Goal: Entertainment & Leisure: Browse casually

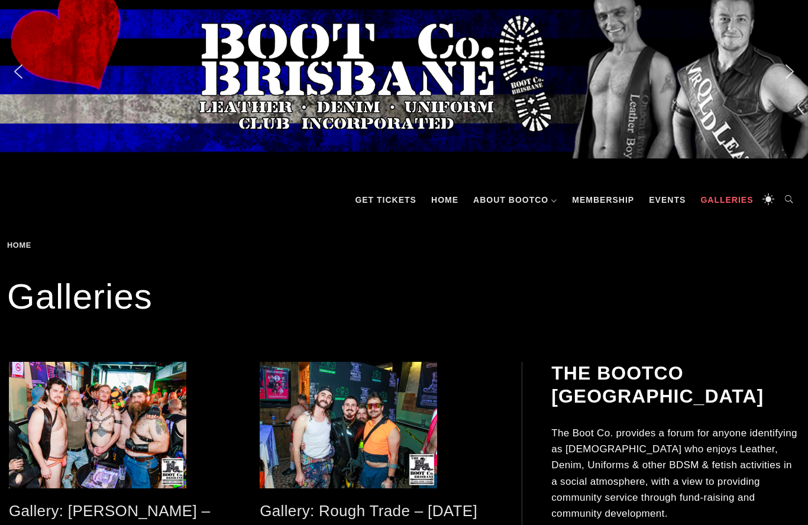
scroll to position [16, 0]
click at [115, 509] on link "Gallery: [PERSON_NAME] – [DATE]" at bounding box center [109, 521] width 201 height 38
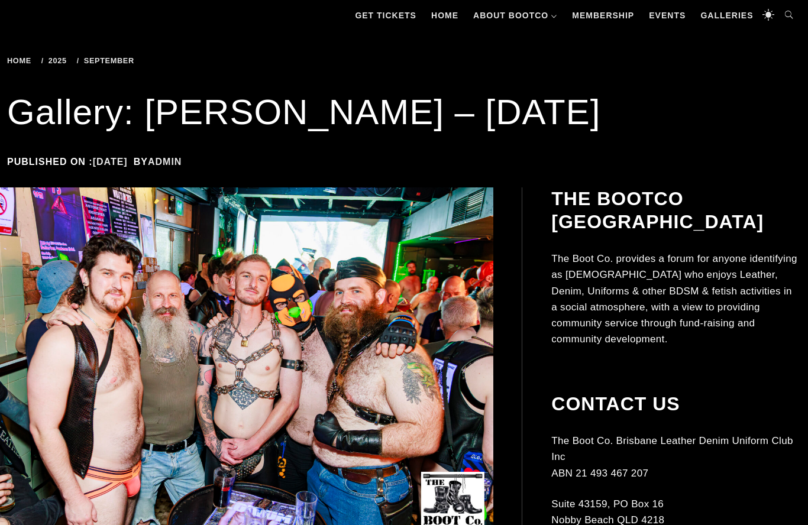
scroll to position [201, 0]
click at [111, 299] on img at bounding box center [232, 374] width 522 height 373
click at [354, 395] on img at bounding box center [232, 374] width 522 height 373
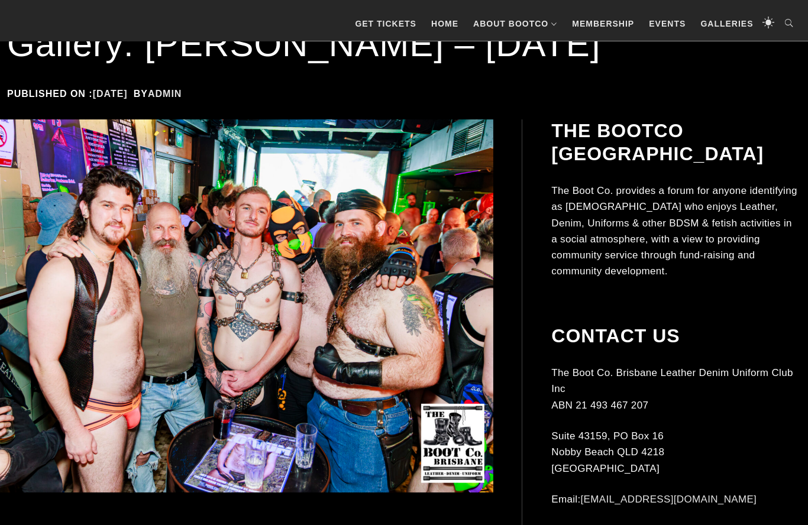
scroll to position [341, 0]
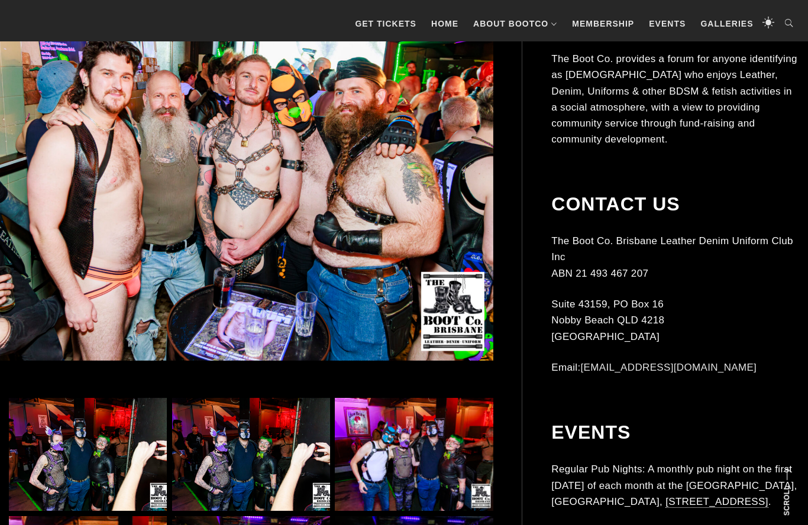
click at [418, 270] on img at bounding box center [232, 174] width 522 height 373
click at [280, 229] on img at bounding box center [232, 174] width 522 height 373
click at [285, 217] on img at bounding box center [232, 174] width 522 height 373
click at [125, 433] on img at bounding box center [88, 455] width 158 height 113
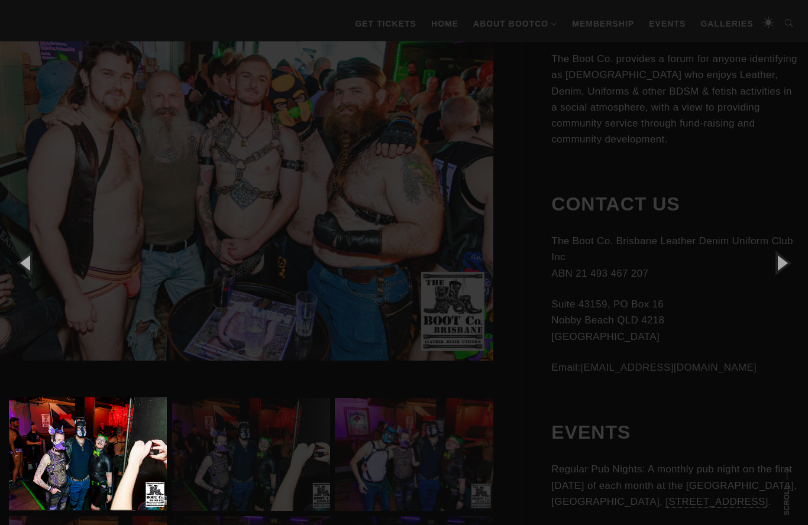
scroll to position [341, 0]
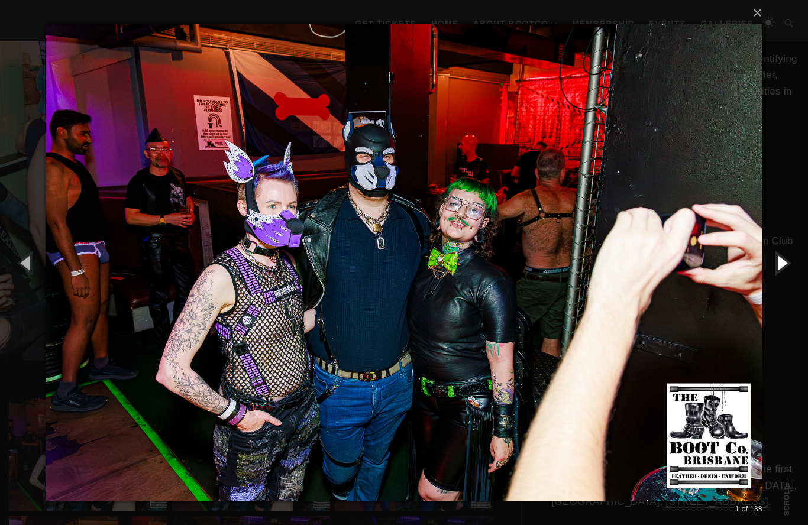
click at [778, 265] on button "button" at bounding box center [781, 262] width 53 height 65
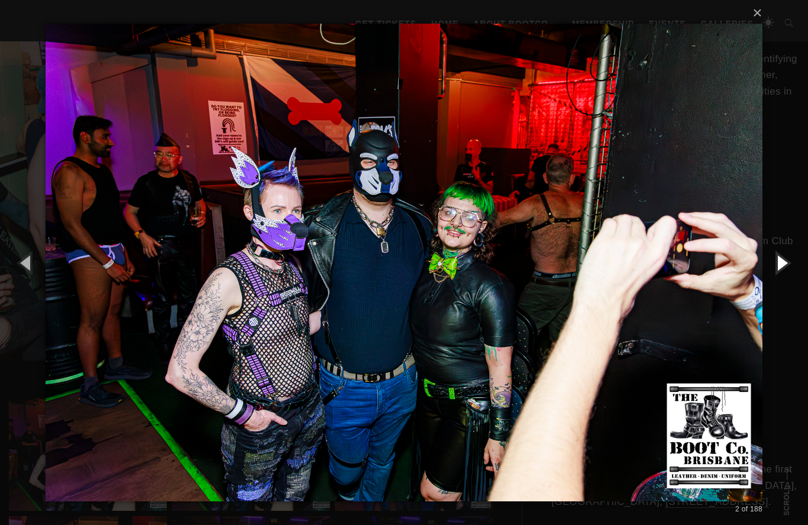
click at [784, 267] on button "button" at bounding box center [781, 262] width 53 height 65
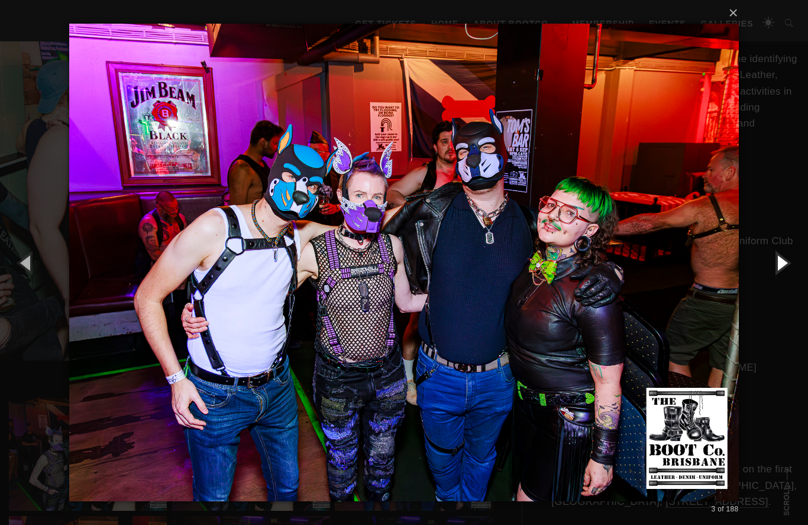
click at [777, 263] on button "button" at bounding box center [781, 262] width 53 height 65
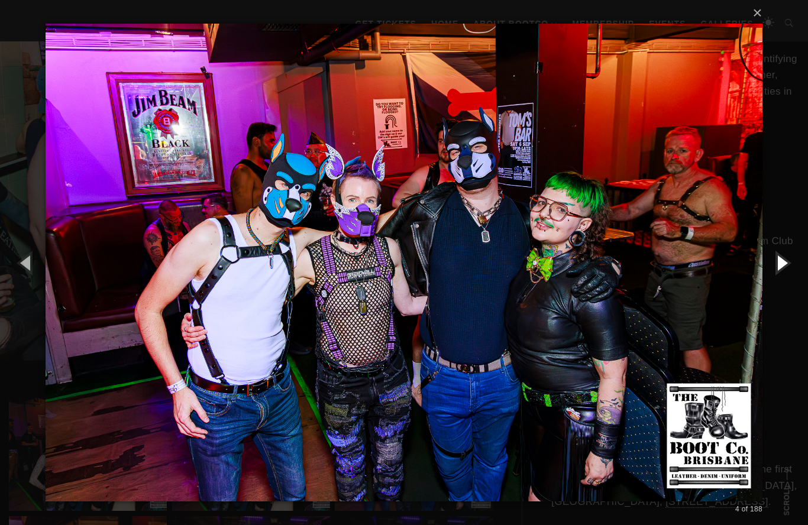
click at [774, 272] on button "button" at bounding box center [781, 262] width 53 height 65
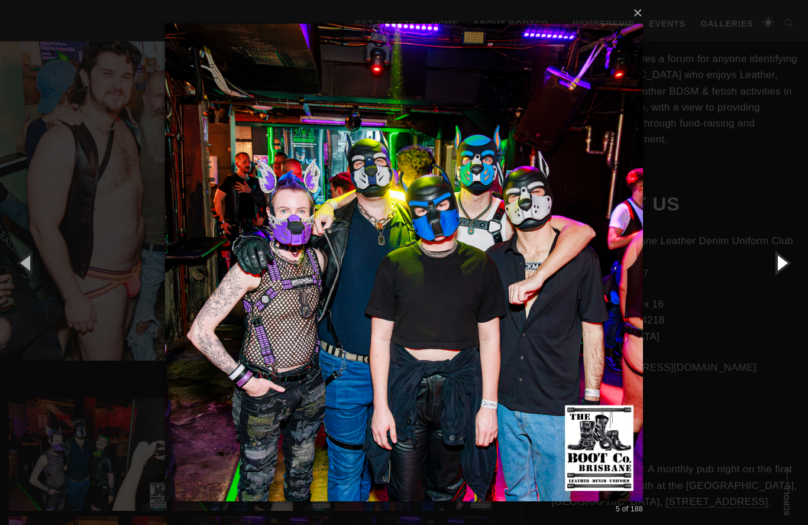
click at [777, 265] on button "button" at bounding box center [781, 262] width 53 height 65
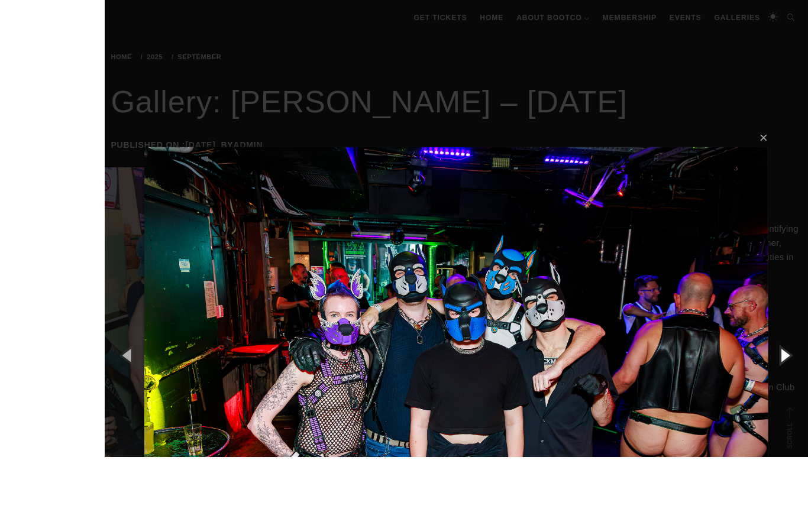
scroll to position [266, 0]
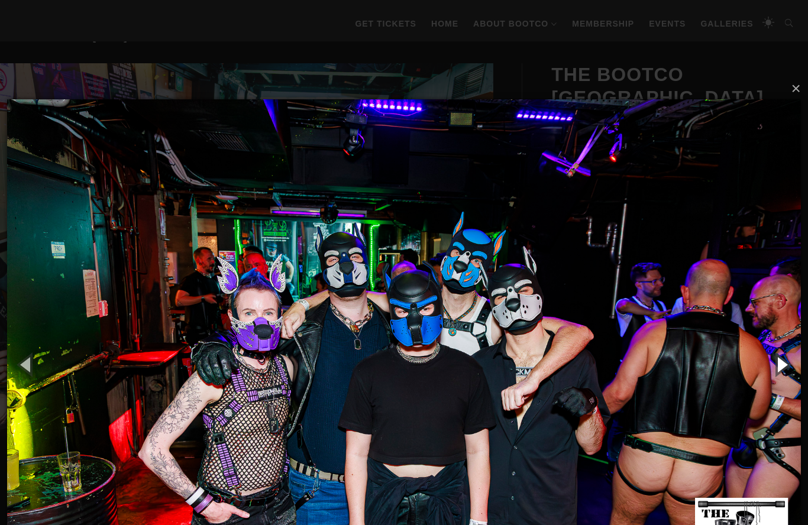
click at [780, 366] on button "button" at bounding box center [781, 364] width 53 height 65
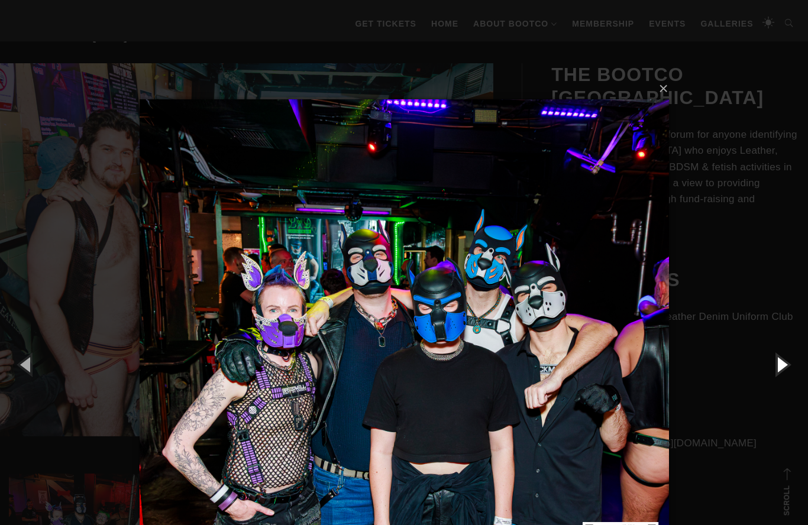
click at [783, 364] on button "button" at bounding box center [781, 364] width 53 height 65
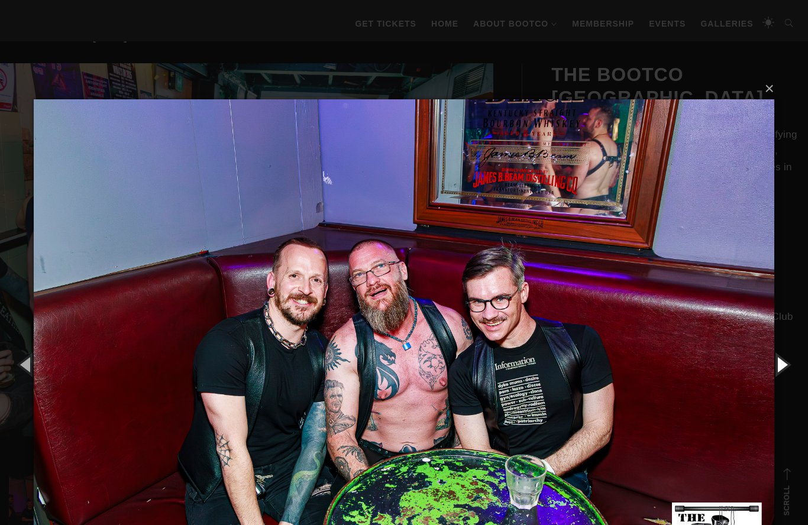
click at [779, 368] on button "button" at bounding box center [781, 364] width 53 height 65
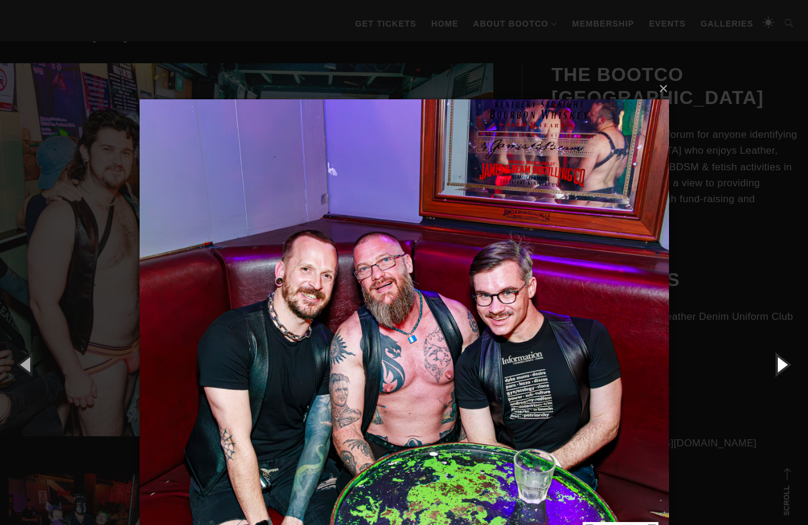
click at [778, 368] on button "button" at bounding box center [781, 364] width 53 height 65
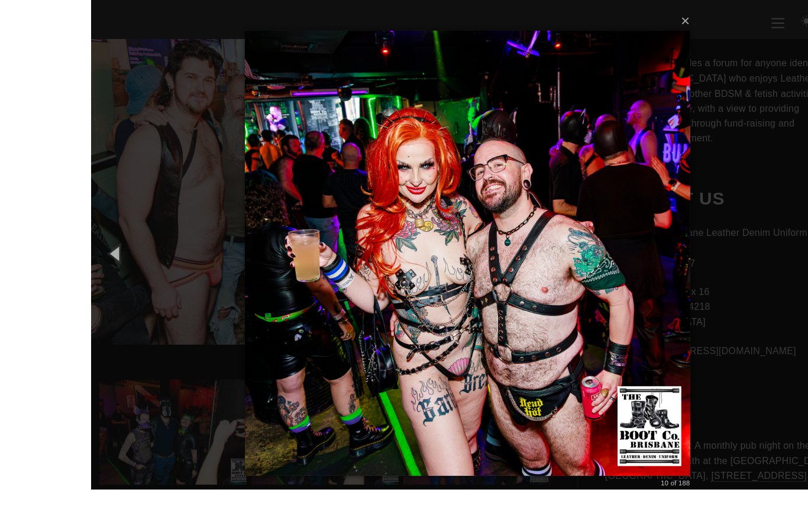
scroll to position [301, 0]
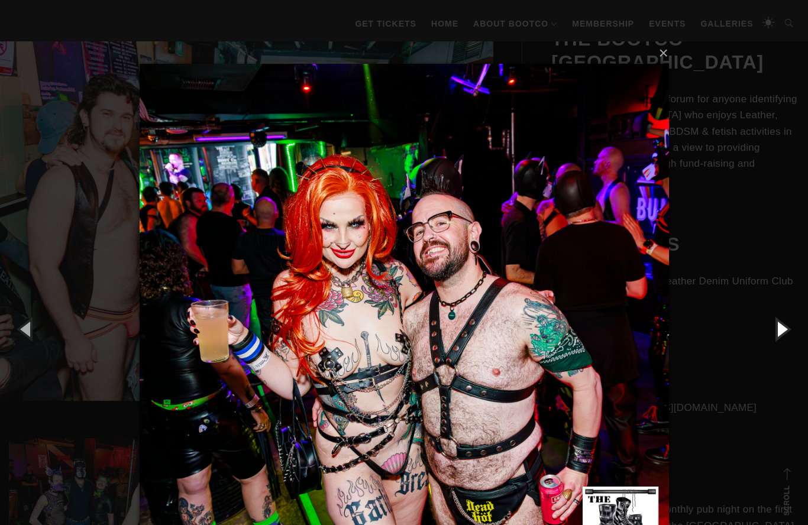
click at [784, 333] on button "button" at bounding box center [781, 328] width 53 height 65
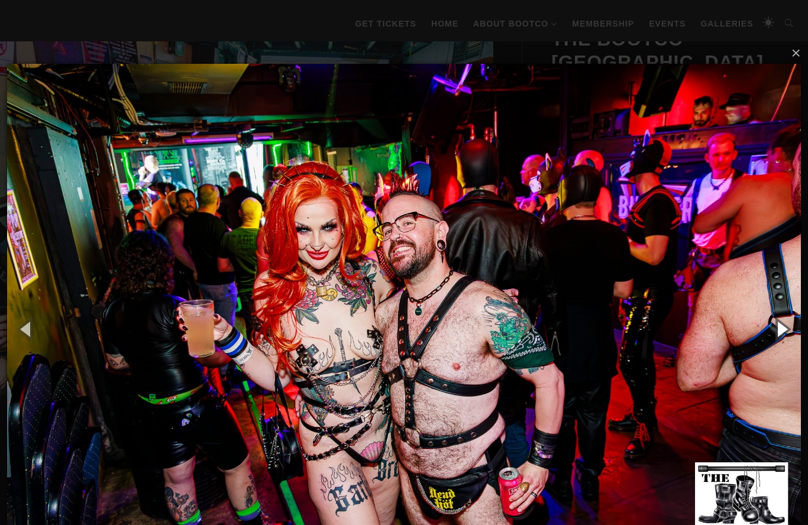
click at [779, 329] on button "button" at bounding box center [781, 328] width 53 height 65
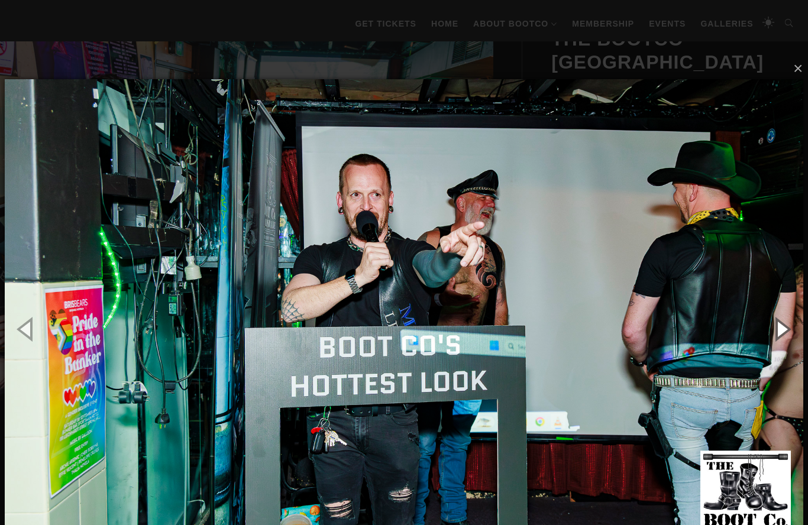
click at [783, 326] on button "button" at bounding box center [781, 328] width 53 height 65
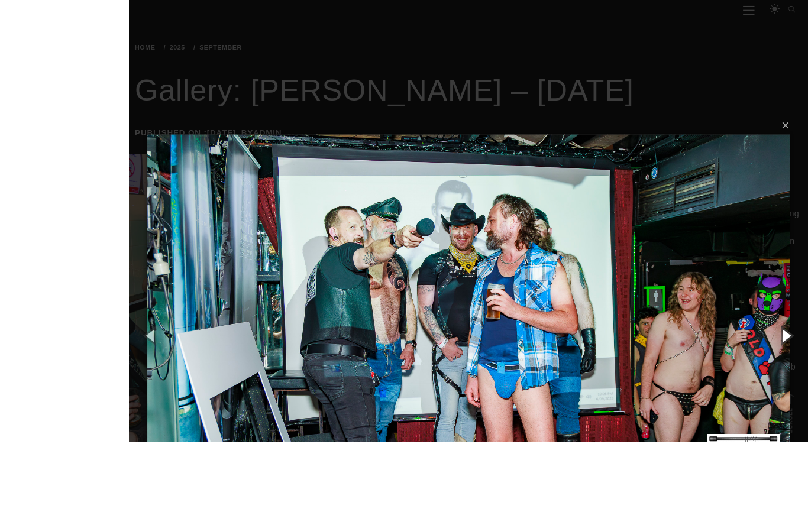
scroll to position [259, 0]
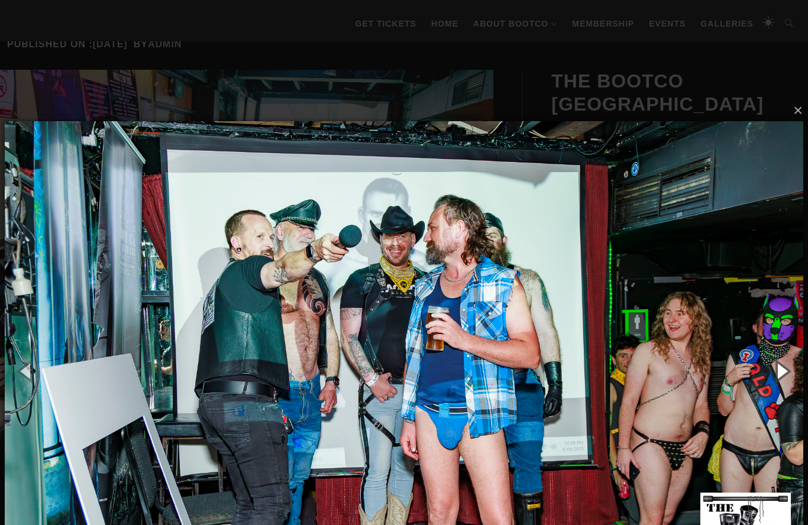
click at [784, 371] on button "button" at bounding box center [781, 370] width 53 height 65
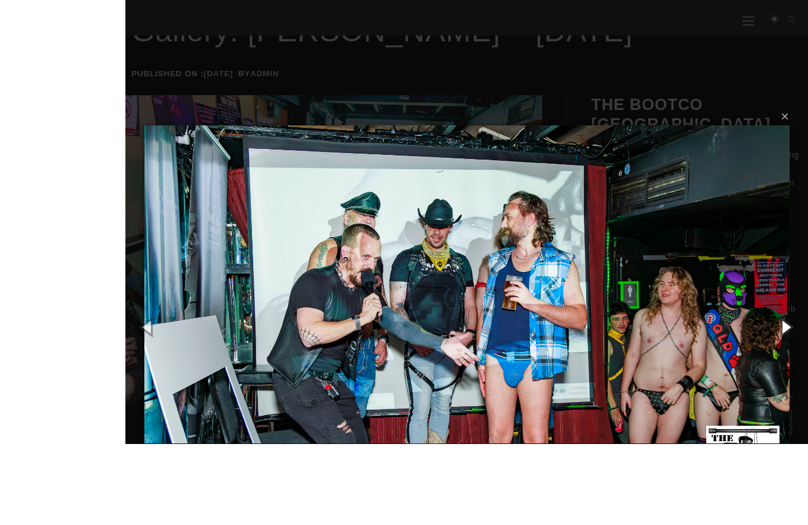
scroll to position [327, 0]
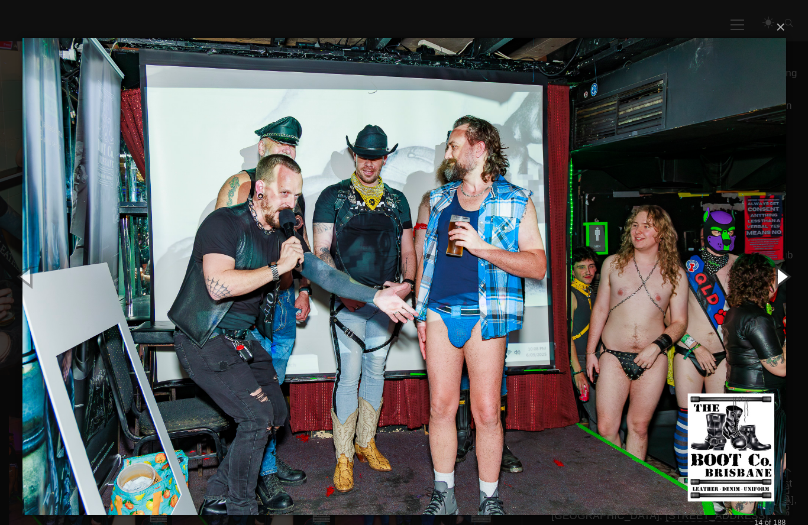
click at [781, 280] on button "button" at bounding box center [781, 276] width 53 height 65
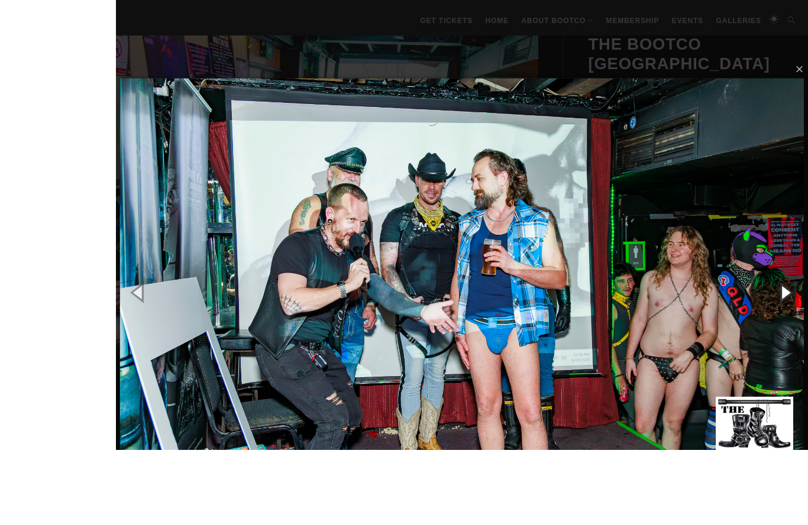
scroll to position [305, 0]
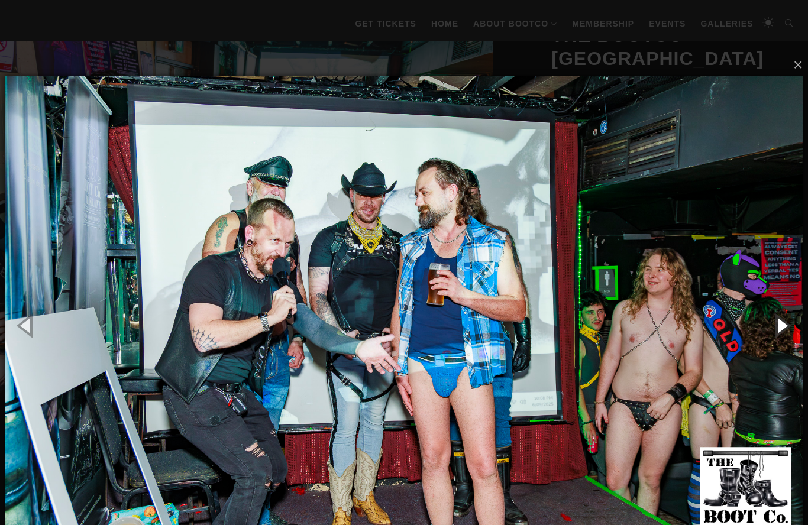
click at [779, 322] on button "button" at bounding box center [781, 325] width 53 height 65
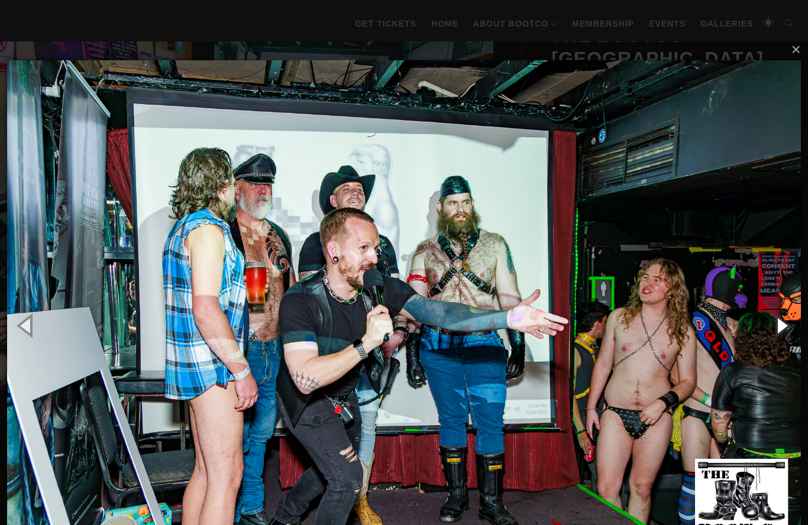
click at [779, 328] on button "button" at bounding box center [781, 325] width 53 height 65
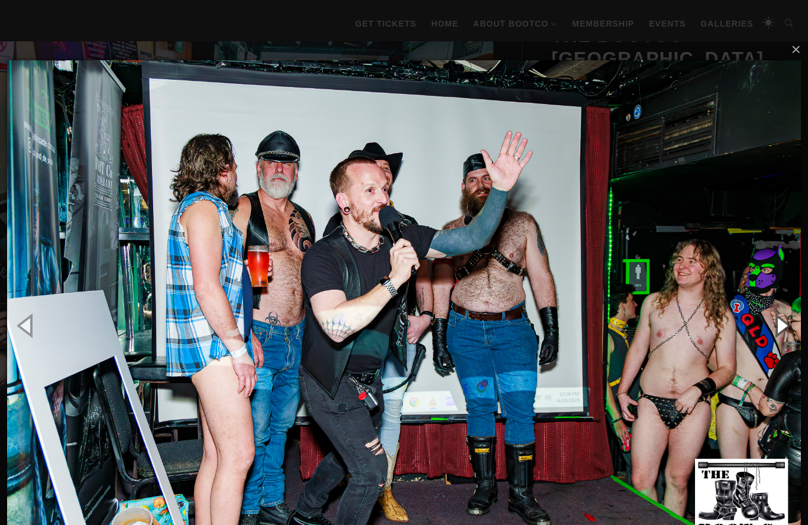
click at [782, 328] on button "button" at bounding box center [781, 325] width 53 height 65
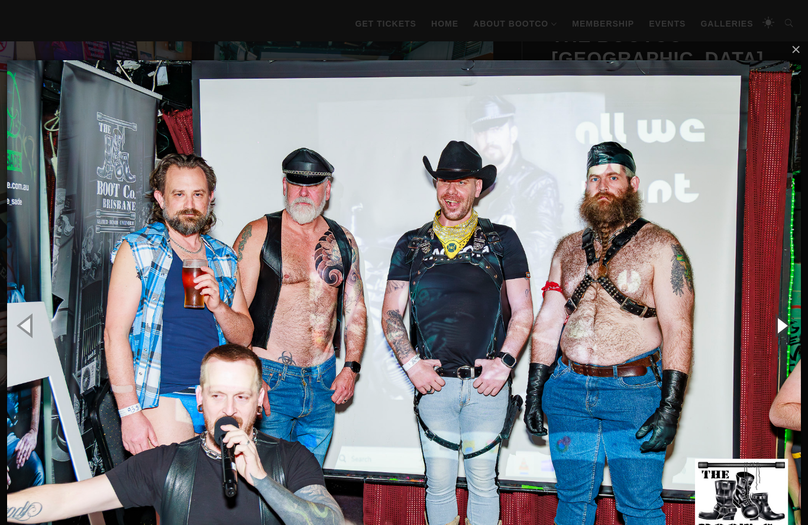
click at [777, 329] on button "button" at bounding box center [781, 325] width 53 height 65
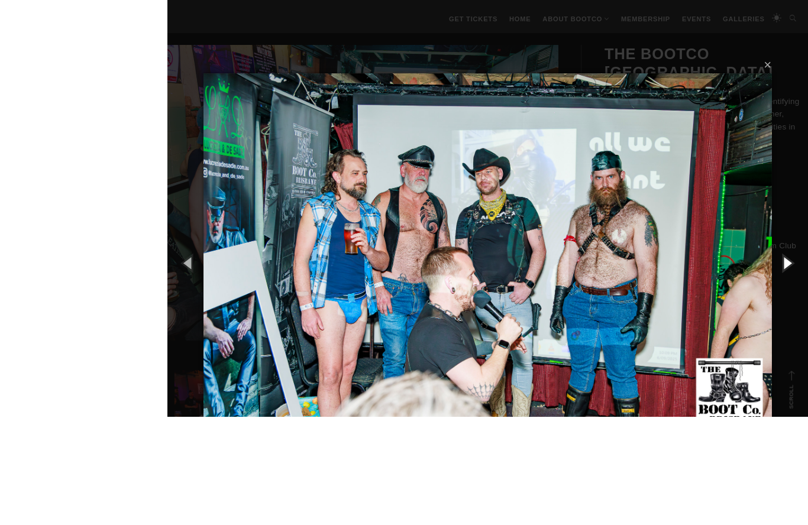
scroll to position [380, 0]
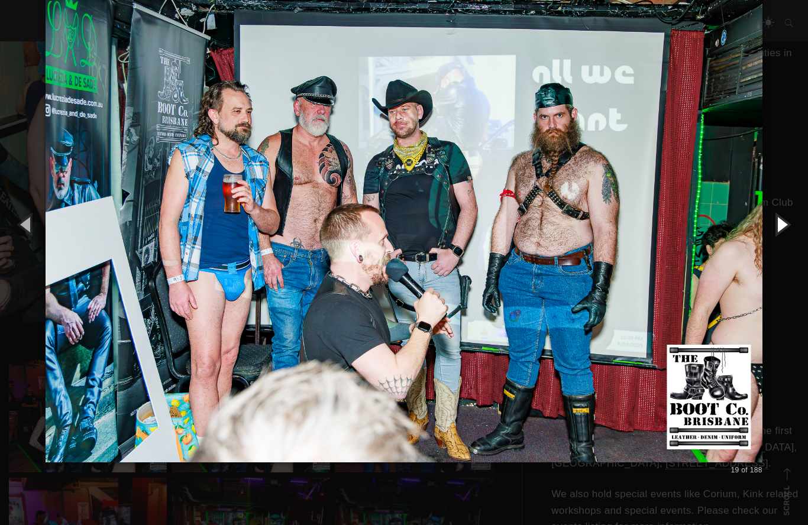
click at [780, 225] on button "button" at bounding box center [781, 224] width 53 height 65
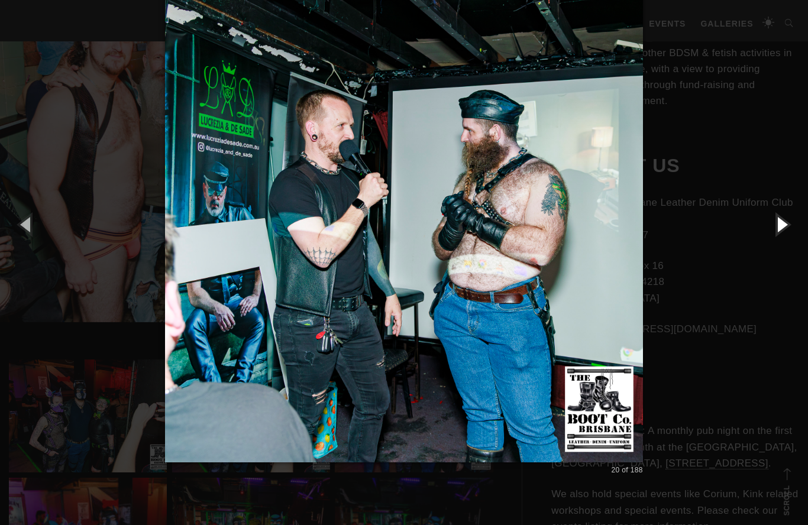
click at [774, 229] on button "button" at bounding box center [781, 224] width 53 height 65
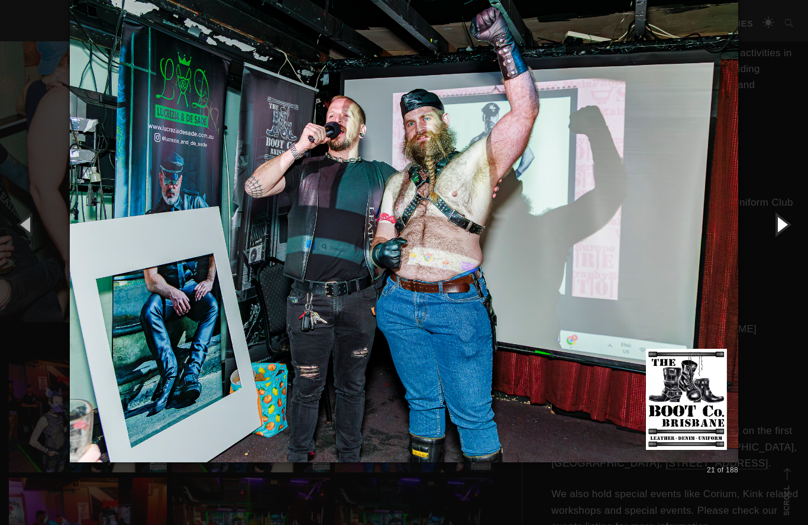
click at [781, 222] on button "button" at bounding box center [781, 224] width 53 height 65
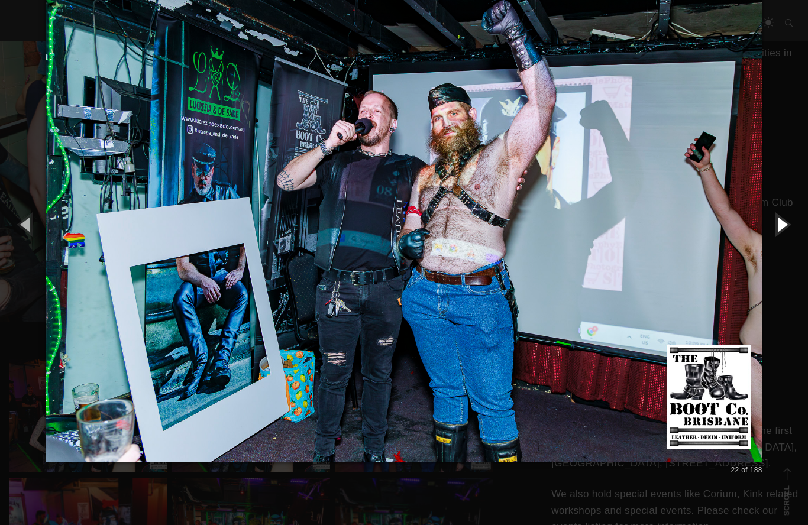
click at [777, 224] on button "button" at bounding box center [781, 224] width 53 height 65
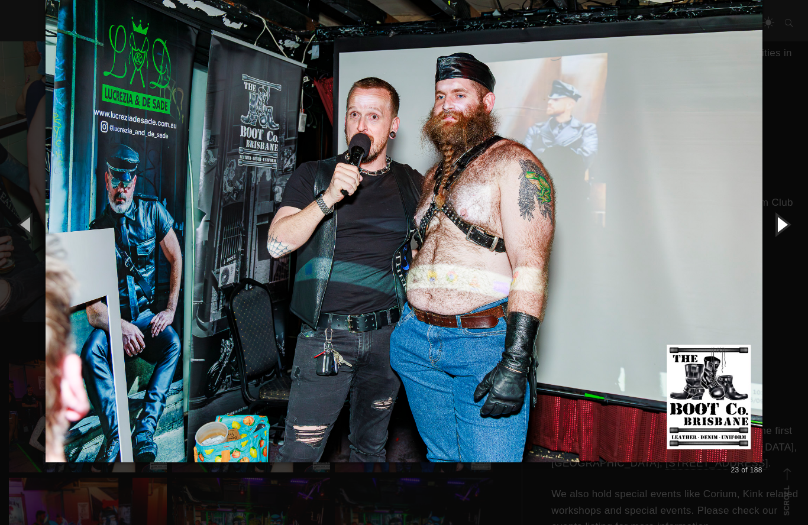
click at [781, 225] on button "button" at bounding box center [781, 224] width 53 height 65
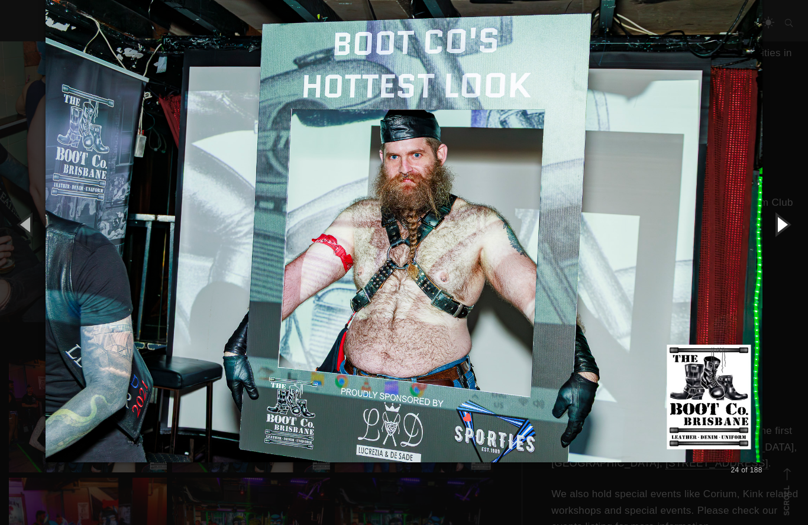
click at [784, 221] on button "button" at bounding box center [781, 224] width 53 height 65
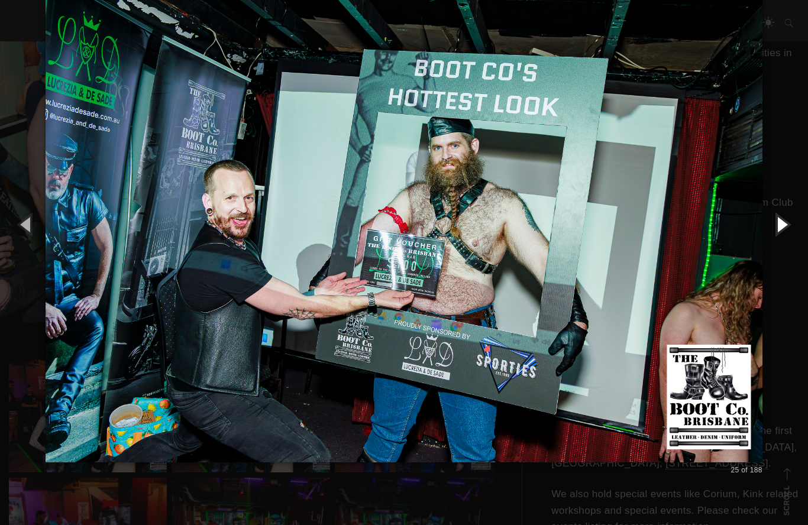
click at [776, 227] on button "button" at bounding box center [781, 224] width 53 height 65
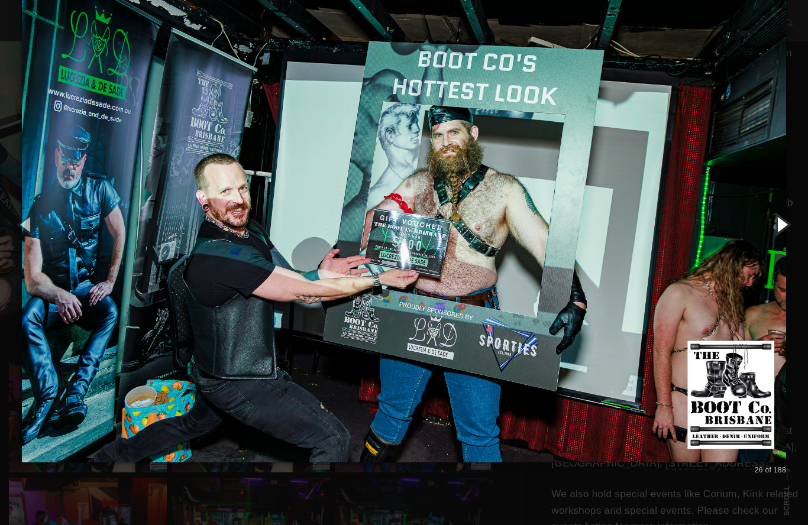
click at [784, 218] on button "button" at bounding box center [781, 224] width 53 height 65
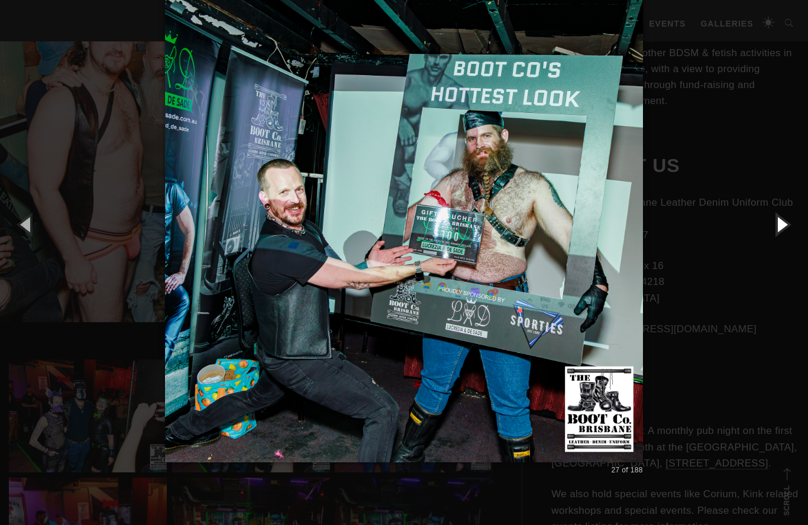
click at [783, 221] on button "button" at bounding box center [781, 224] width 53 height 65
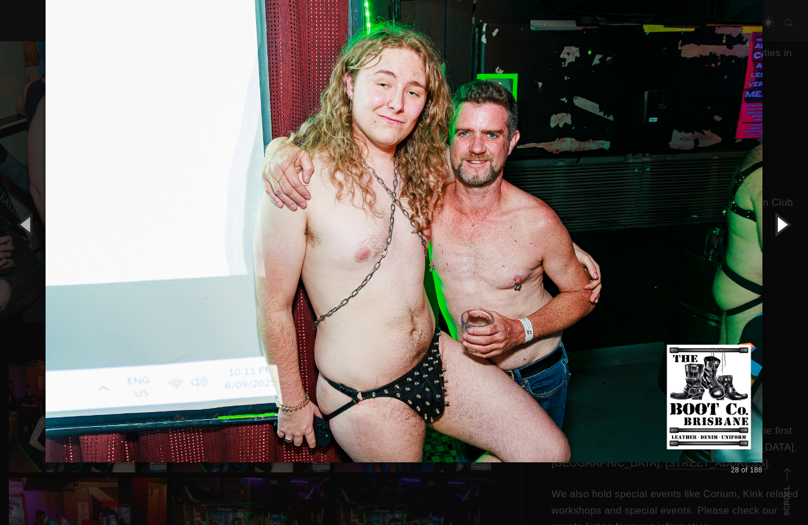
click at [783, 222] on button "button" at bounding box center [781, 224] width 53 height 65
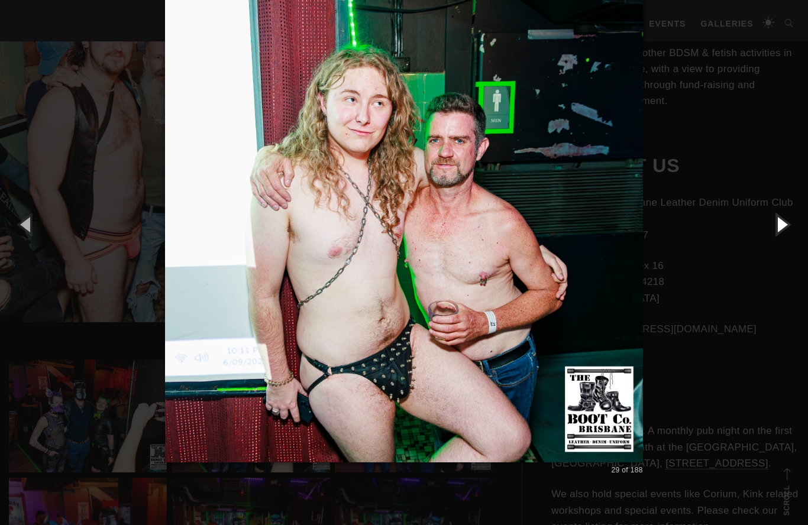
click at [780, 225] on button "button" at bounding box center [781, 224] width 53 height 65
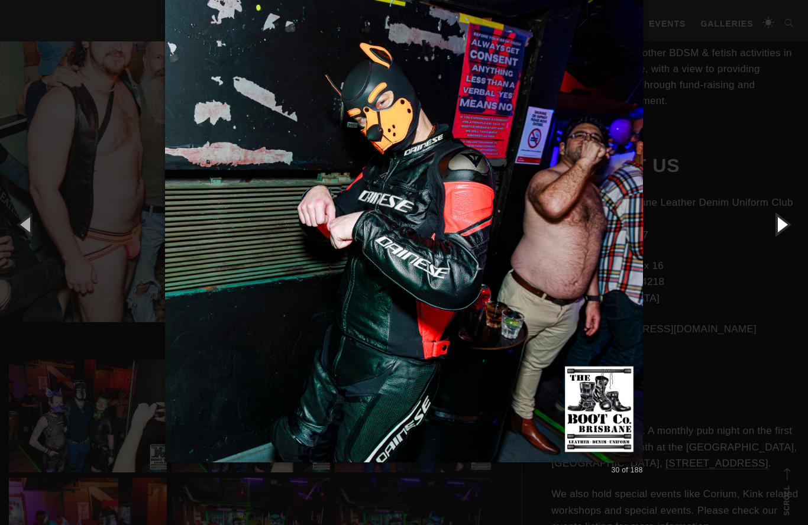
click at [784, 219] on button "button" at bounding box center [781, 224] width 53 height 65
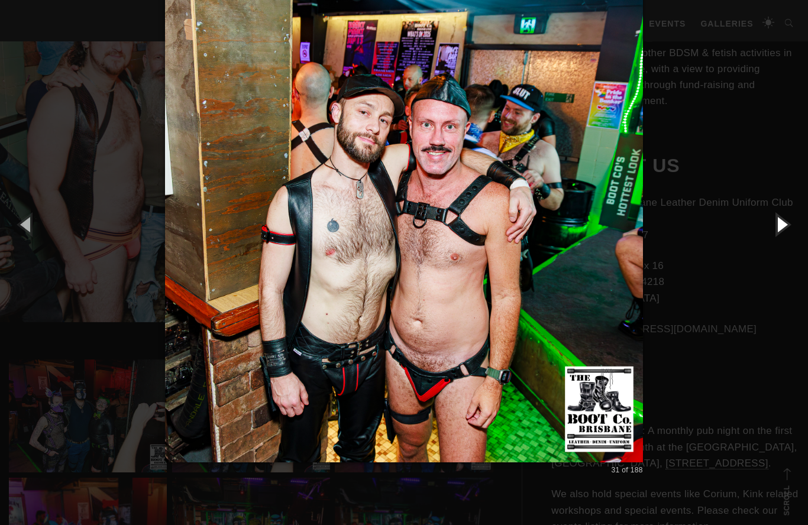
click at [781, 219] on button "button" at bounding box center [781, 224] width 53 height 65
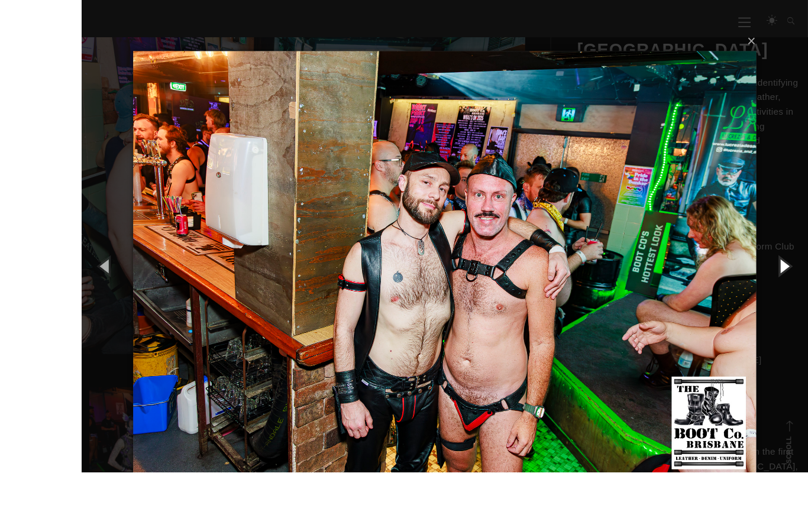
scroll to position [377, 0]
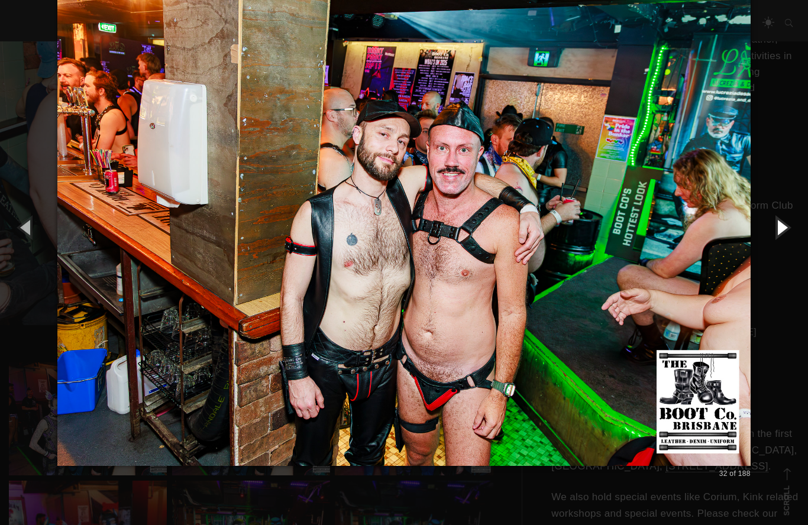
click at [778, 224] on button "button" at bounding box center [781, 227] width 53 height 65
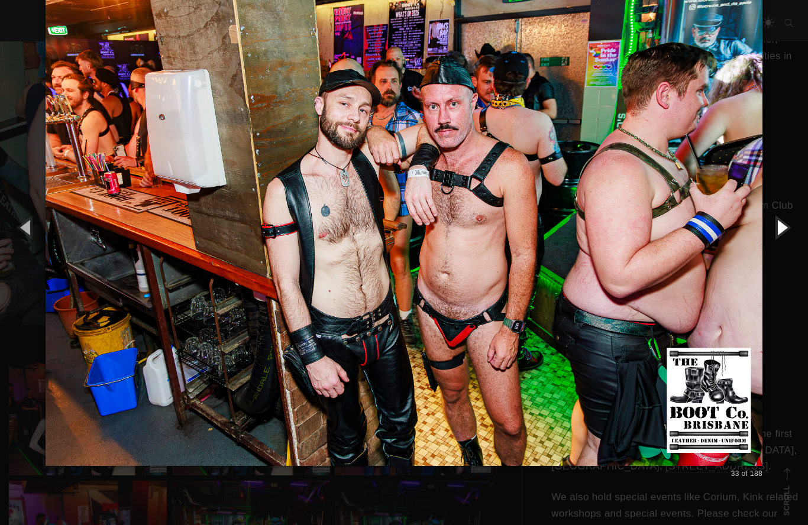
click at [783, 226] on button "button" at bounding box center [781, 227] width 53 height 65
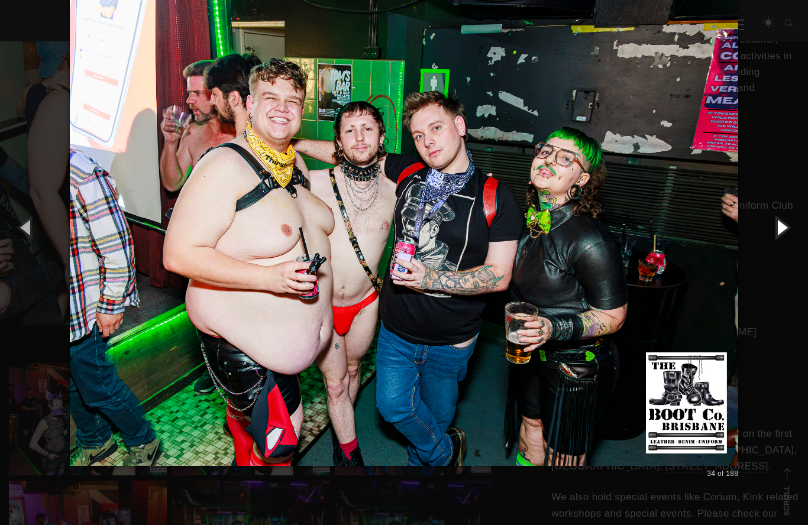
click at [778, 236] on button "button" at bounding box center [781, 227] width 53 height 65
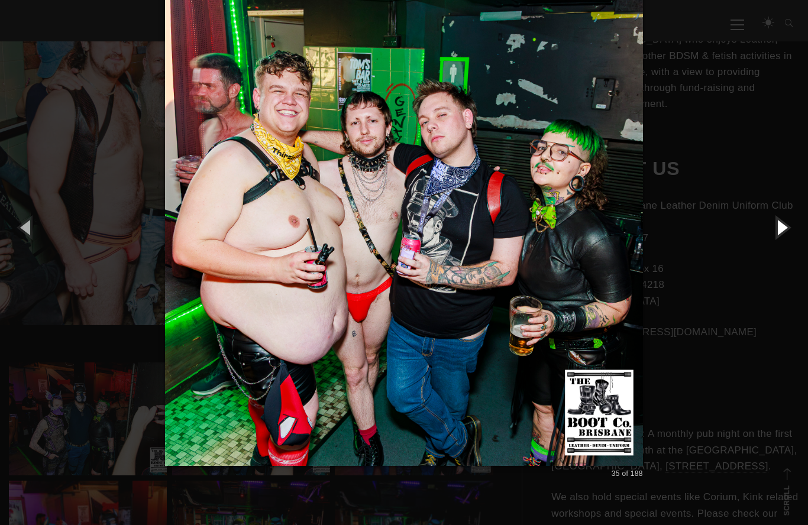
click at [781, 231] on button "button" at bounding box center [781, 227] width 53 height 65
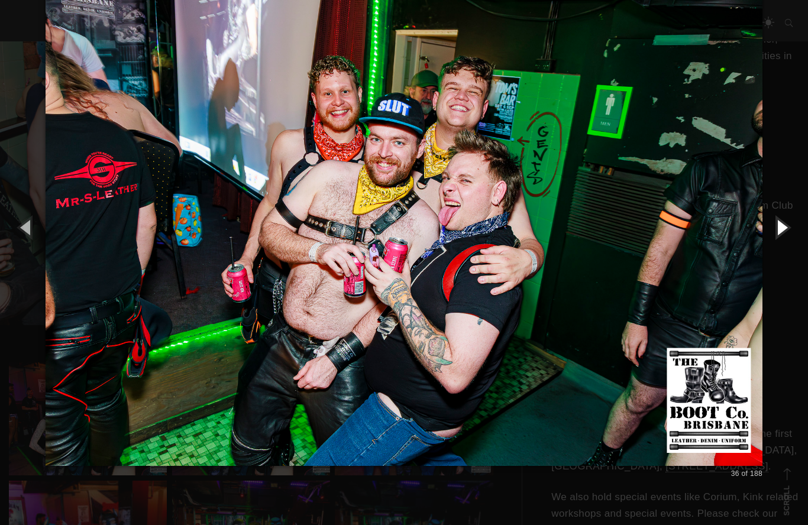
click at [777, 234] on button "button" at bounding box center [781, 227] width 53 height 65
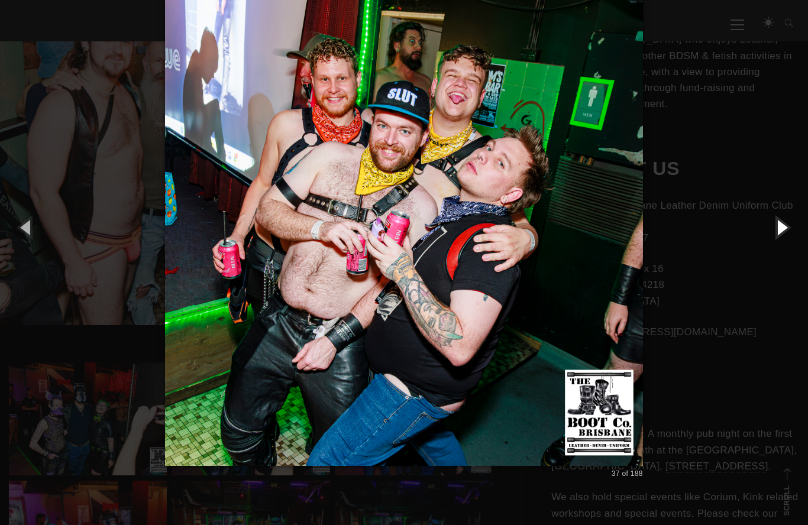
click at [783, 218] on button "button" at bounding box center [781, 227] width 53 height 65
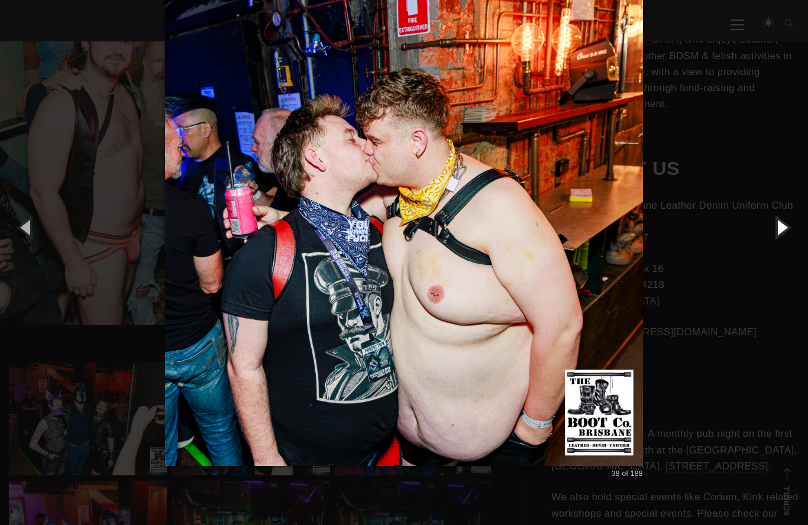
click at [778, 227] on button "button" at bounding box center [781, 227] width 53 height 65
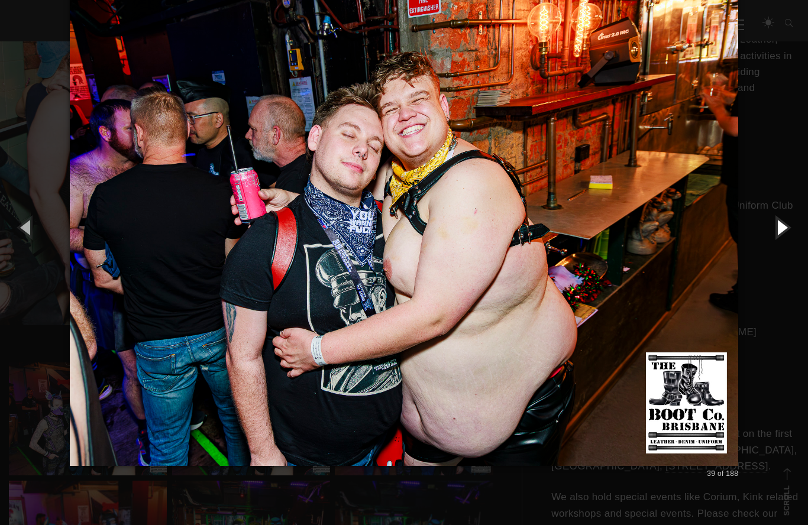
click at [783, 227] on button "button" at bounding box center [781, 227] width 53 height 65
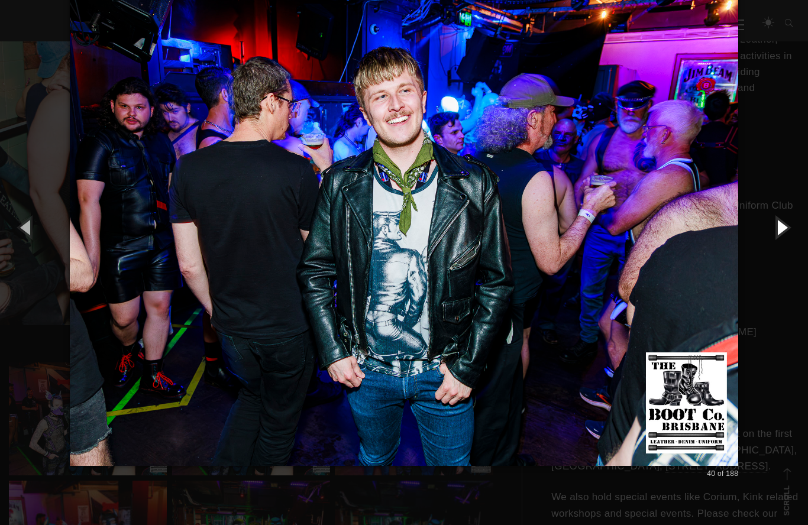
click at [780, 227] on button "button" at bounding box center [781, 227] width 53 height 65
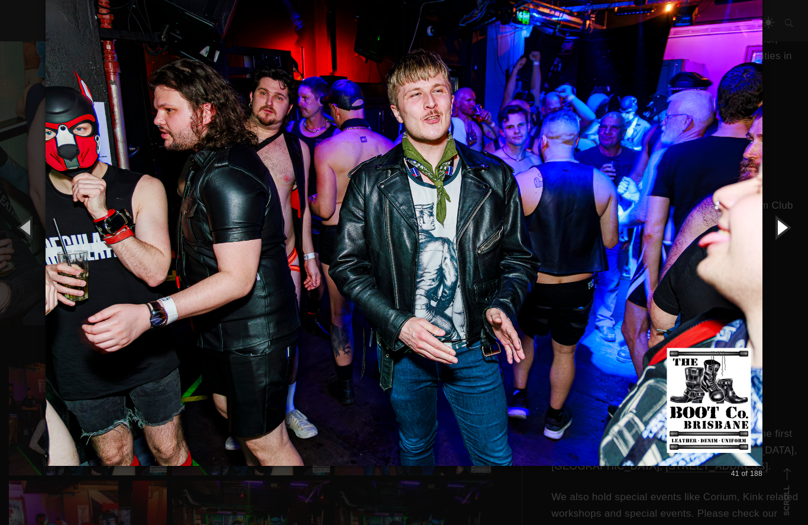
click at [784, 221] on button "button" at bounding box center [781, 227] width 53 height 65
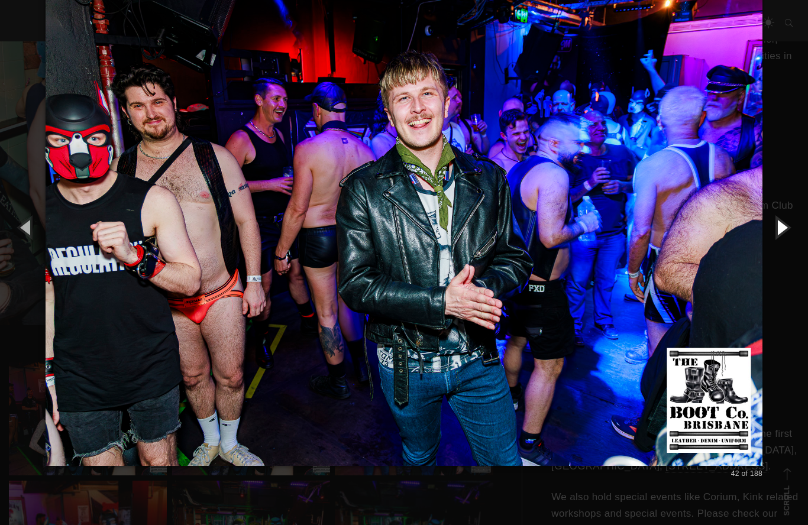
click at [777, 233] on button "button" at bounding box center [781, 227] width 53 height 65
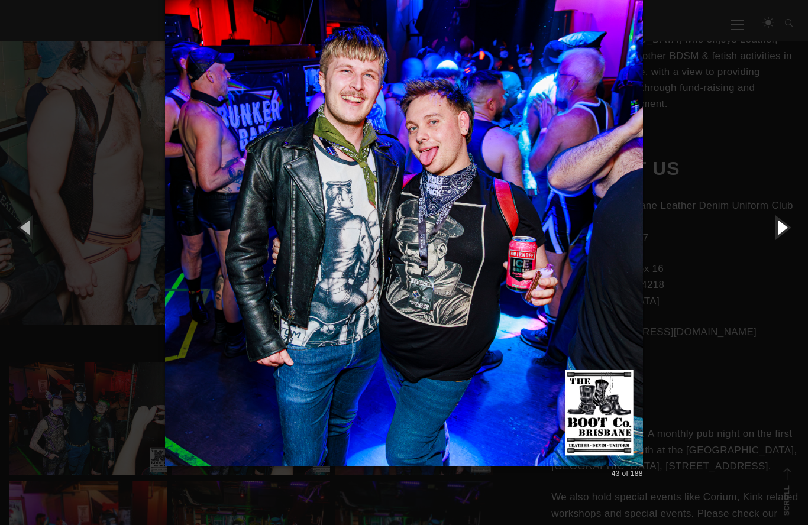
click at [788, 230] on button "button" at bounding box center [781, 227] width 53 height 65
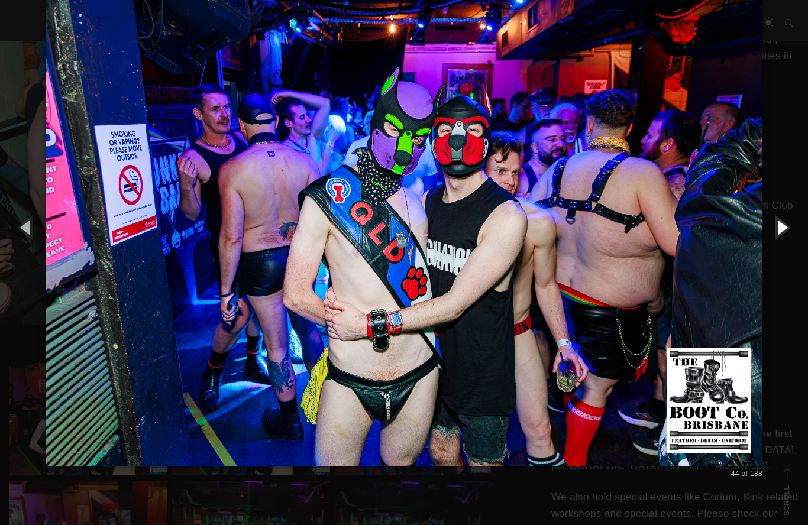
click at [783, 229] on button "button" at bounding box center [781, 227] width 53 height 65
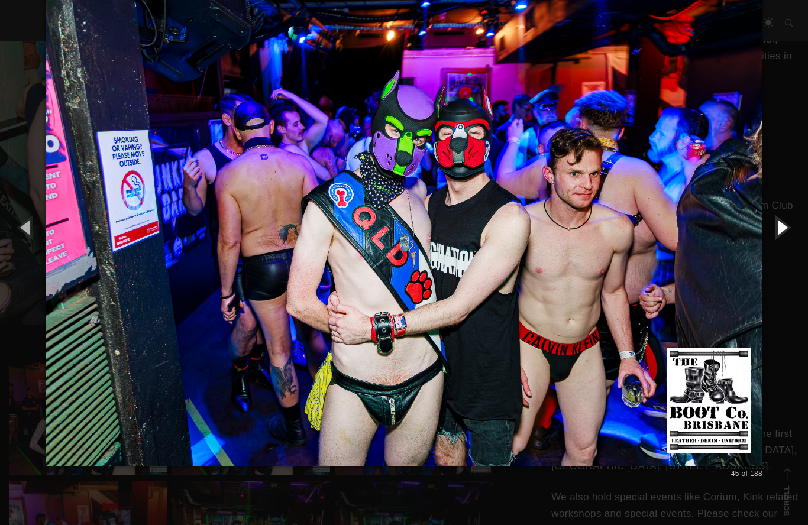
click at [784, 231] on button "button" at bounding box center [781, 227] width 53 height 65
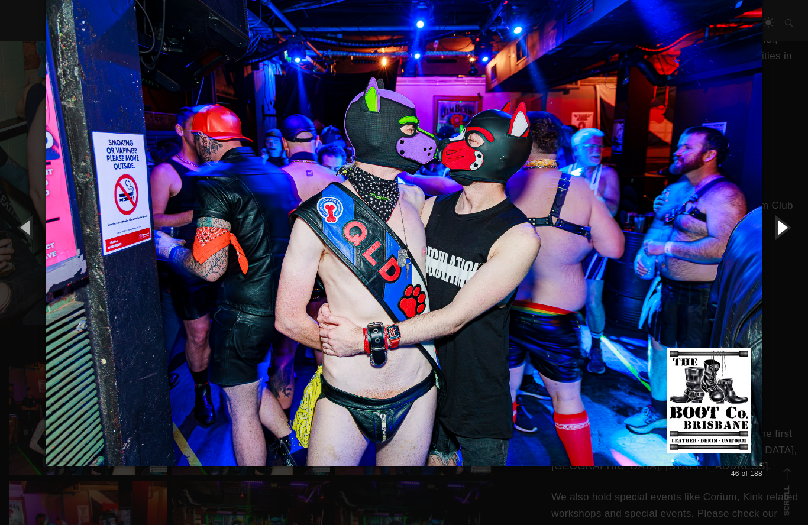
click at [778, 231] on button "button" at bounding box center [781, 227] width 53 height 65
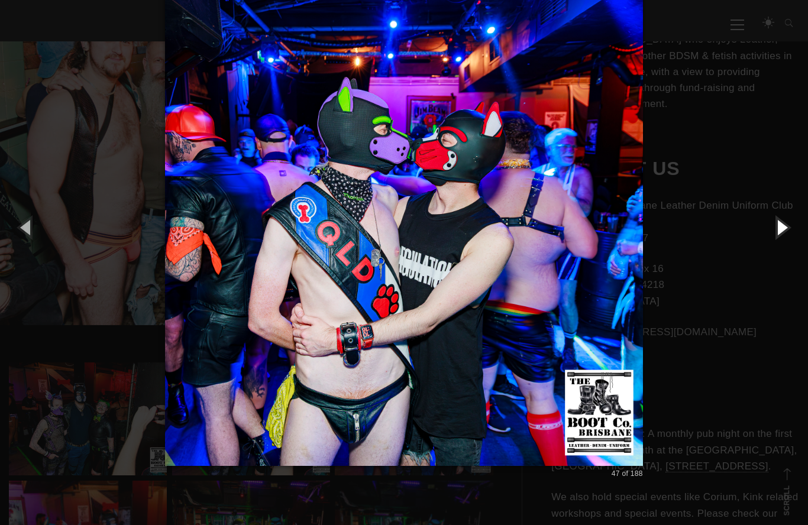
click at [774, 230] on button "button" at bounding box center [781, 227] width 53 height 65
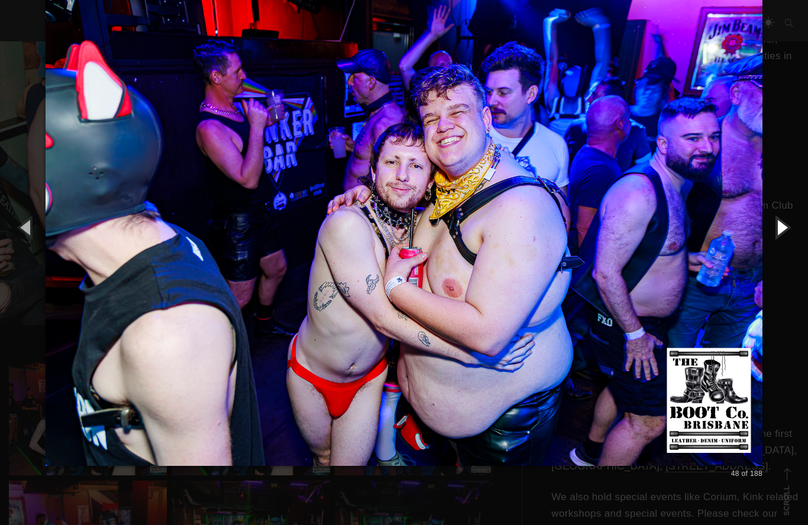
click at [783, 228] on button "button" at bounding box center [781, 227] width 53 height 65
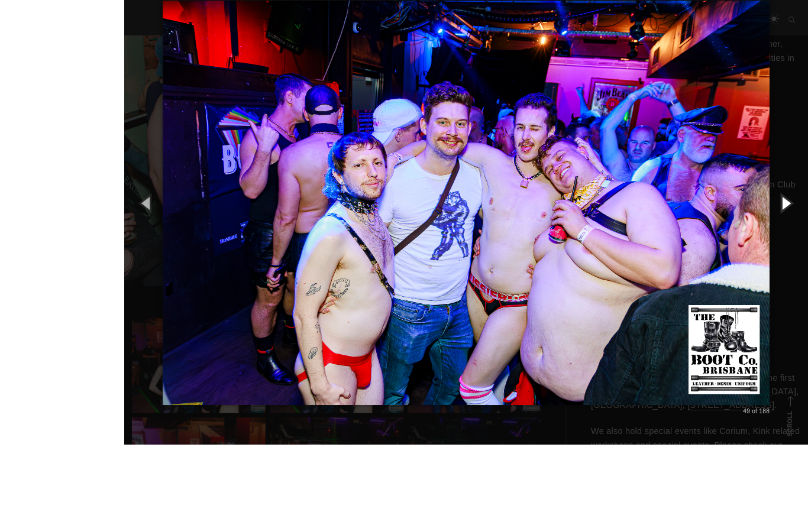
scroll to position [416, 0]
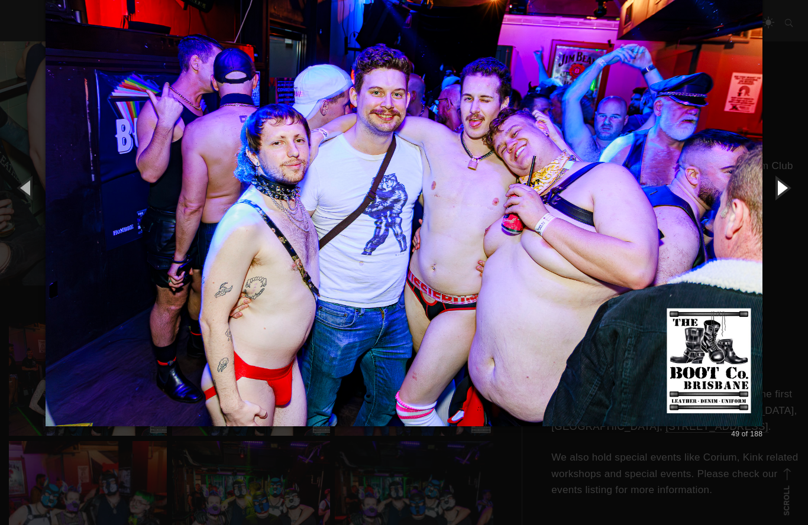
click at [781, 193] on button "button" at bounding box center [781, 187] width 53 height 65
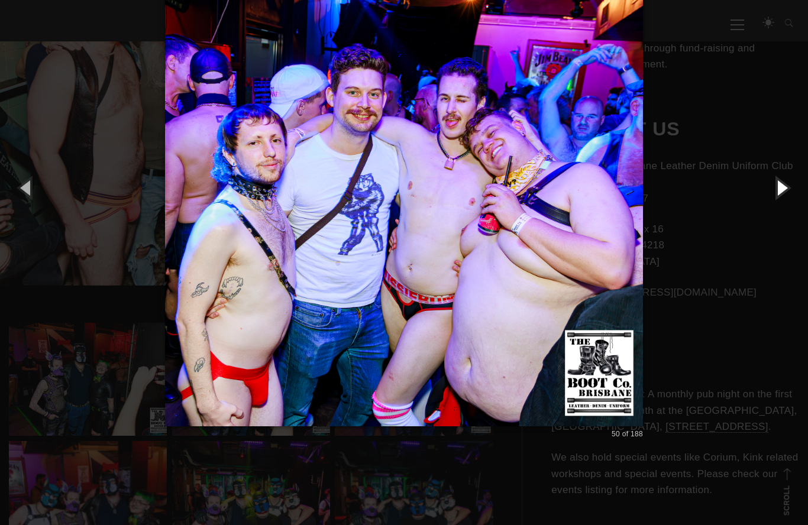
click at [777, 189] on button "button" at bounding box center [781, 187] width 53 height 65
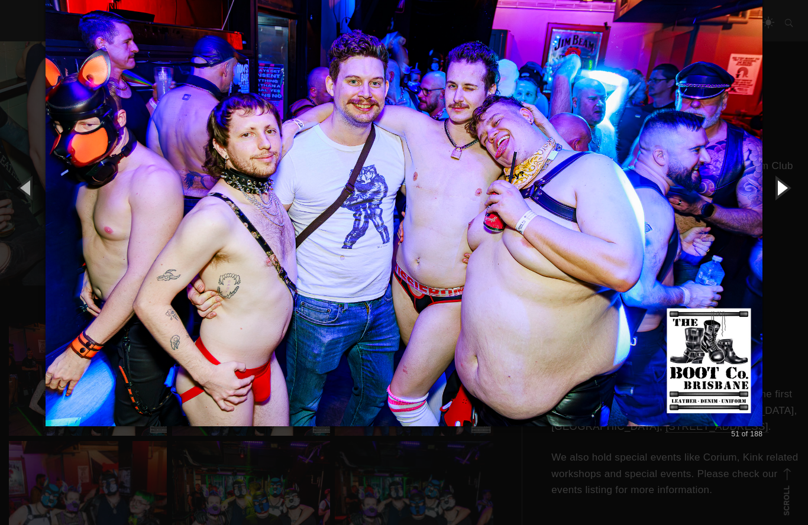
click at [779, 187] on button "button" at bounding box center [781, 187] width 53 height 65
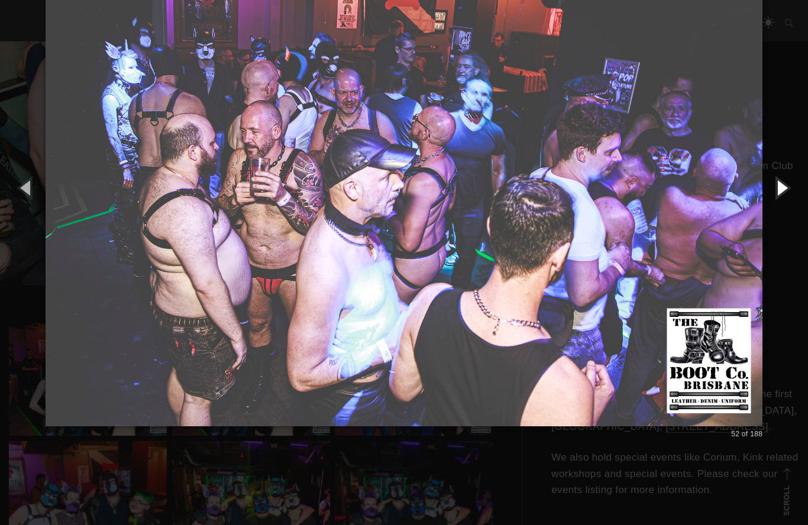
click at [778, 192] on button "button" at bounding box center [781, 187] width 53 height 65
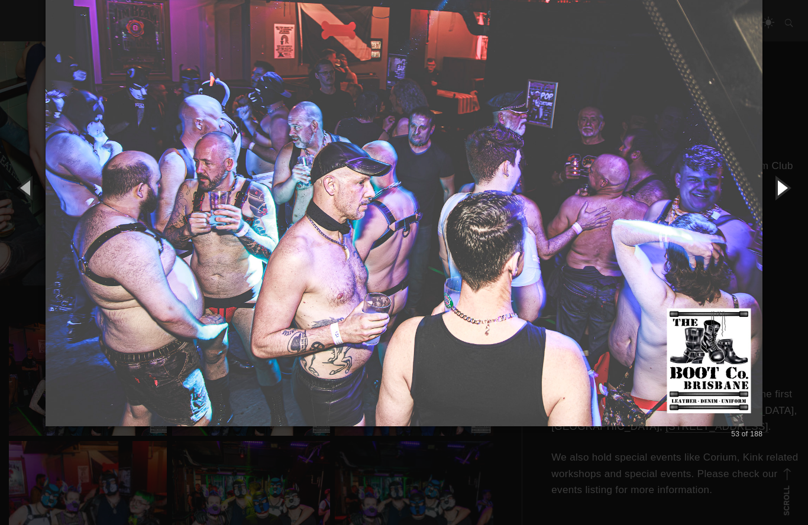
click at [775, 191] on button "button" at bounding box center [781, 187] width 53 height 65
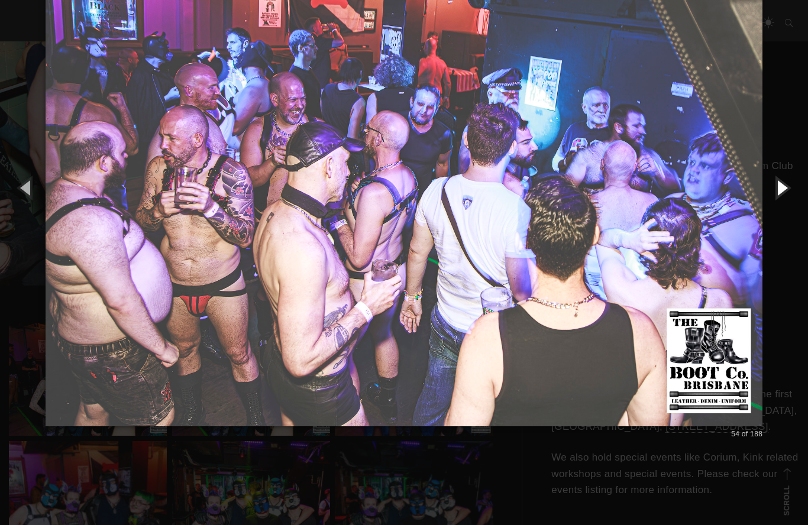
click at [793, 188] on button "button" at bounding box center [781, 187] width 53 height 65
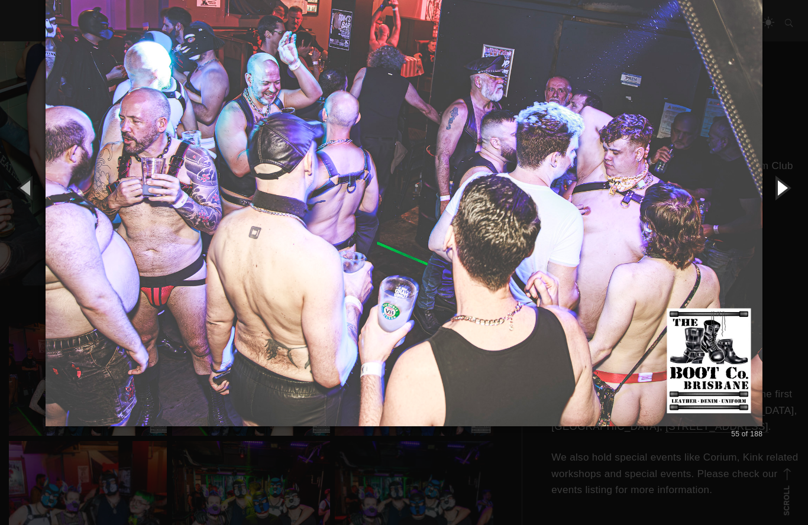
click at [777, 190] on button "button" at bounding box center [781, 187] width 53 height 65
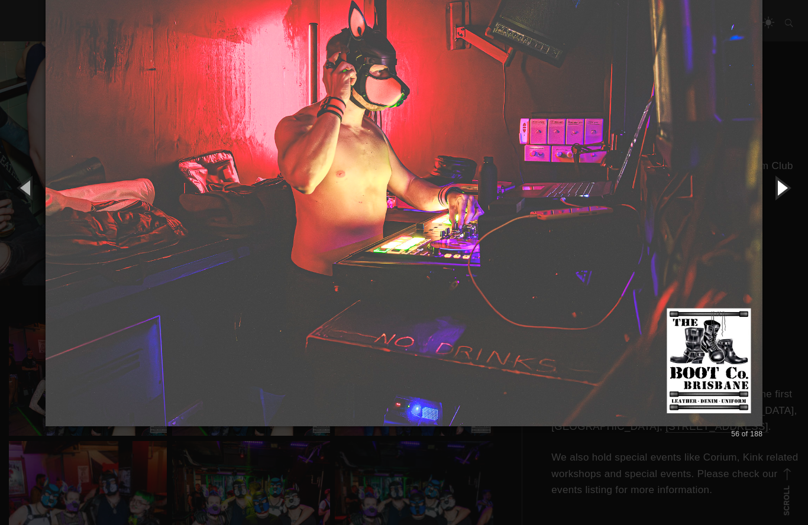
click at [781, 189] on button "button" at bounding box center [781, 187] width 53 height 65
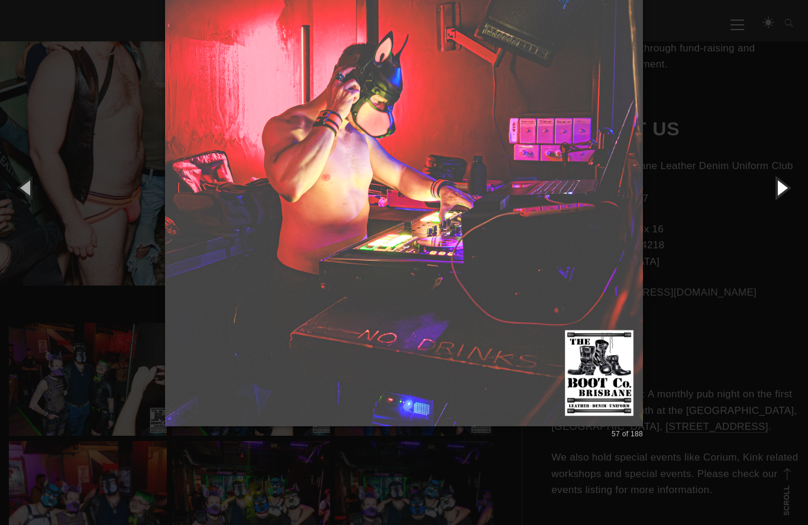
click at [790, 185] on button "button" at bounding box center [781, 187] width 53 height 65
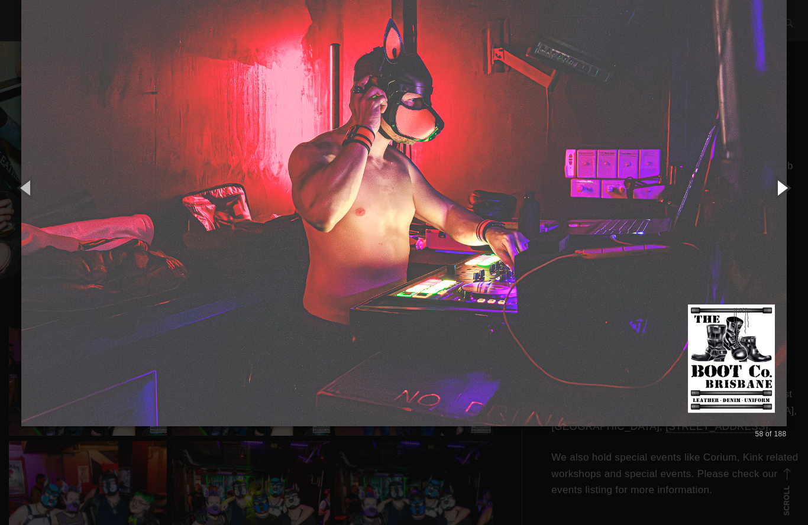
click at [781, 196] on button "button" at bounding box center [781, 187] width 53 height 65
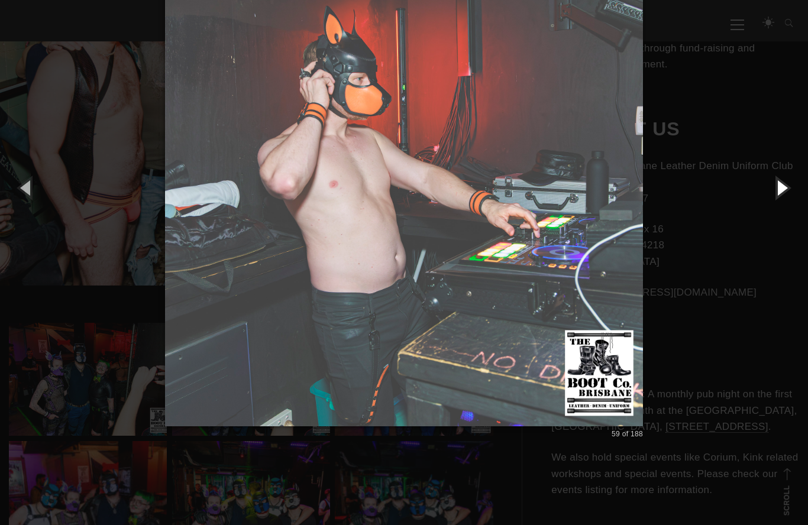
click at [782, 197] on button "button" at bounding box center [781, 187] width 53 height 65
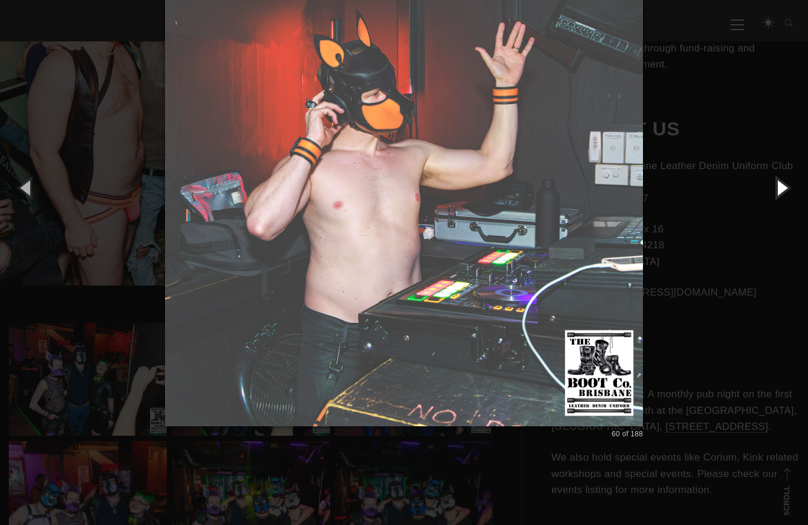
click at [785, 193] on button "button" at bounding box center [781, 187] width 53 height 65
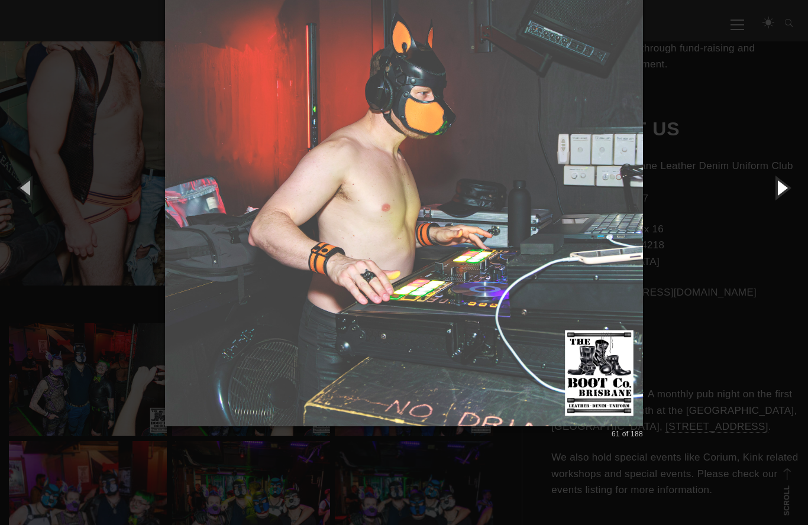
click at [777, 196] on button "button" at bounding box center [781, 187] width 53 height 65
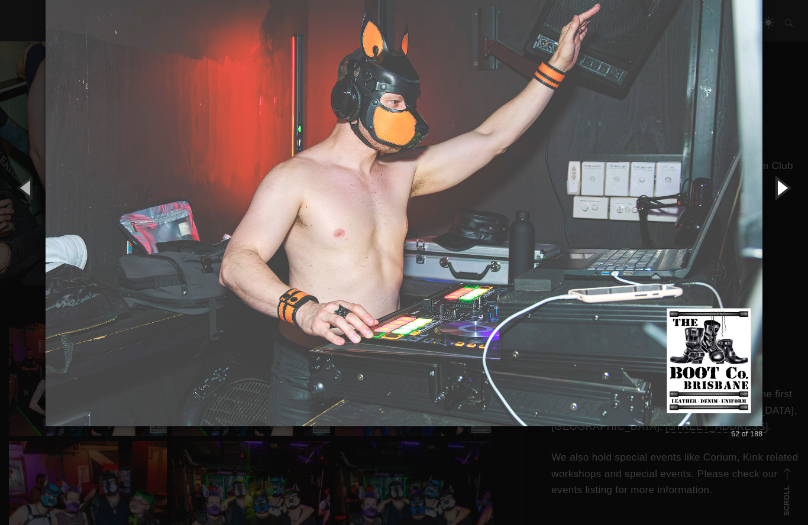
click at [785, 192] on button "button" at bounding box center [781, 187] width 53 height 65
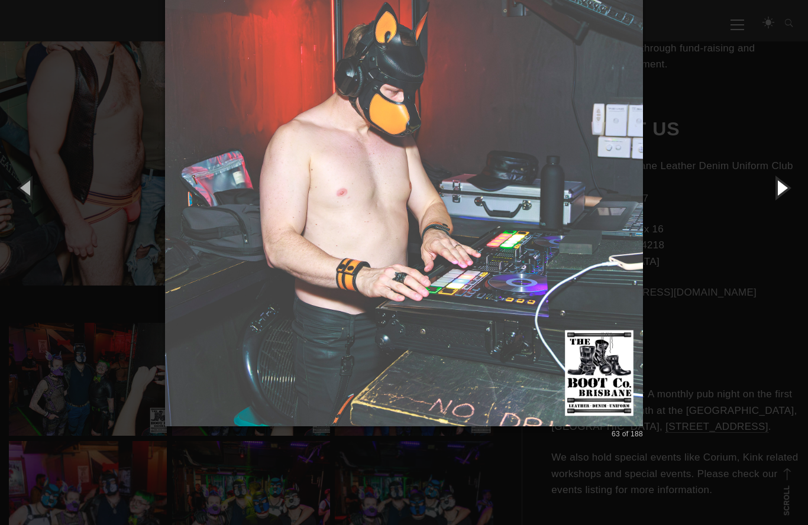
click at [785, 194] on button "button" at bounding box center [781, 187] width 53 height 65
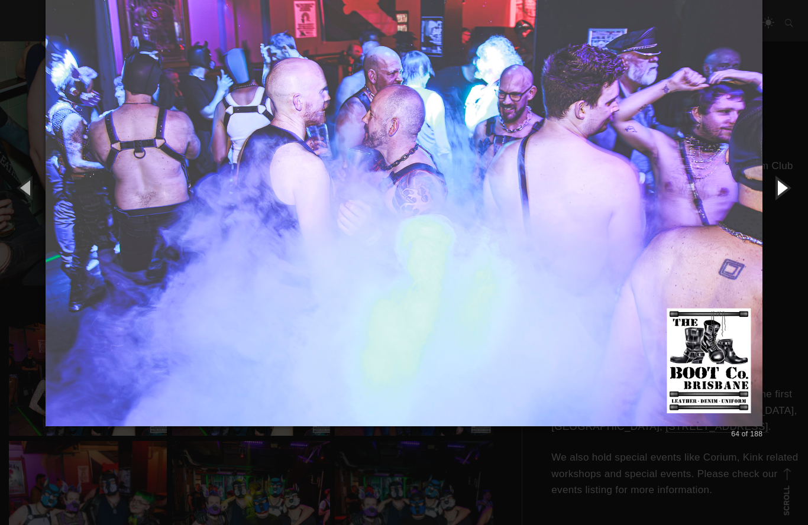
click at [774, 195] on button "button" at bounding box center [781, 187] width 53 height 65
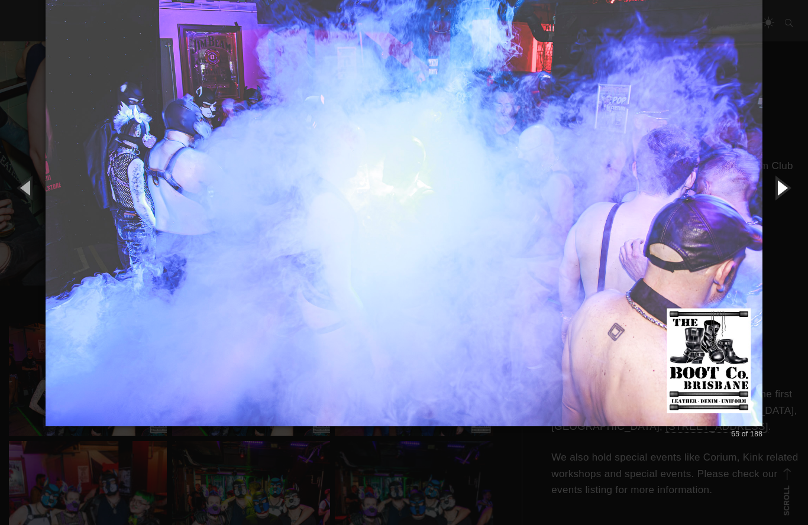
click at [777, 195] on button "button" at bounding box center [781, 187] width 53 height 65
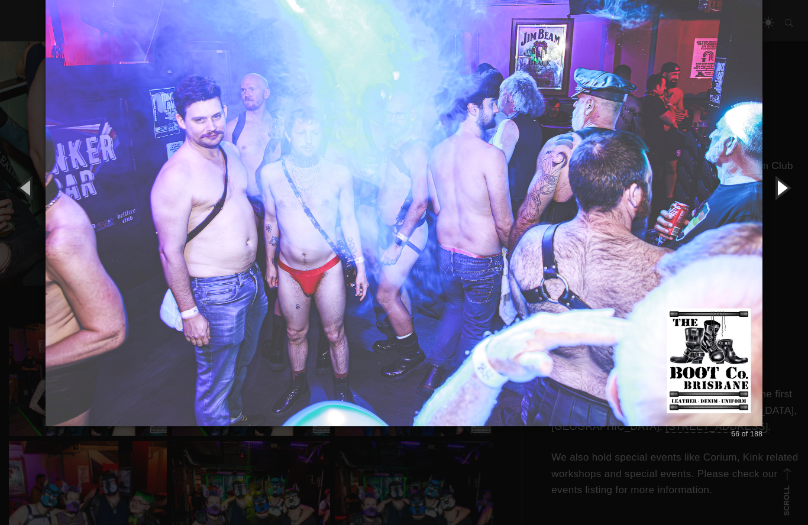
click at [774, 193] on button "button" at bounding box center [781, 187] width 53 height 65
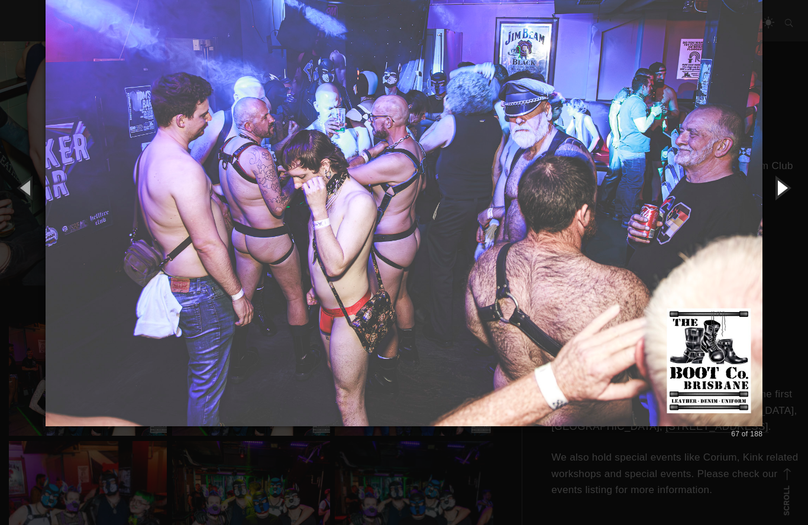
click at [782, 186] on button "button" at bounding box center [781, 187] width 53 height 65
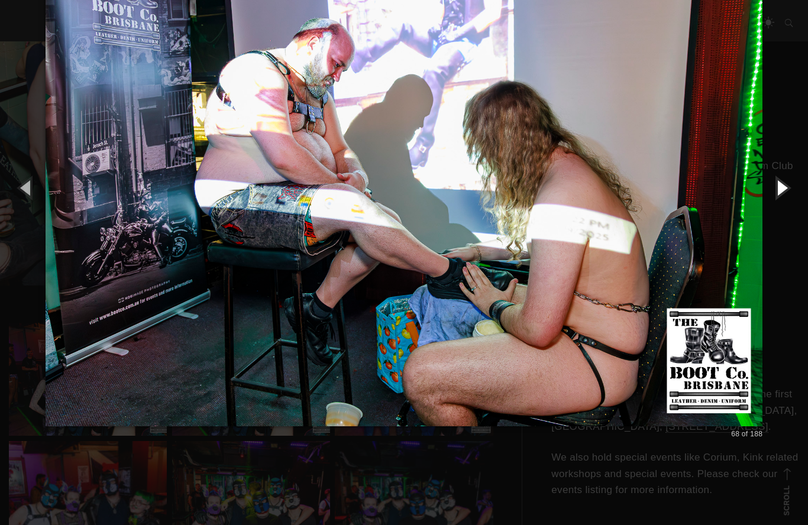
click at [777, 193] on button "button" at bounding box center [781, 187] width 53 height 65
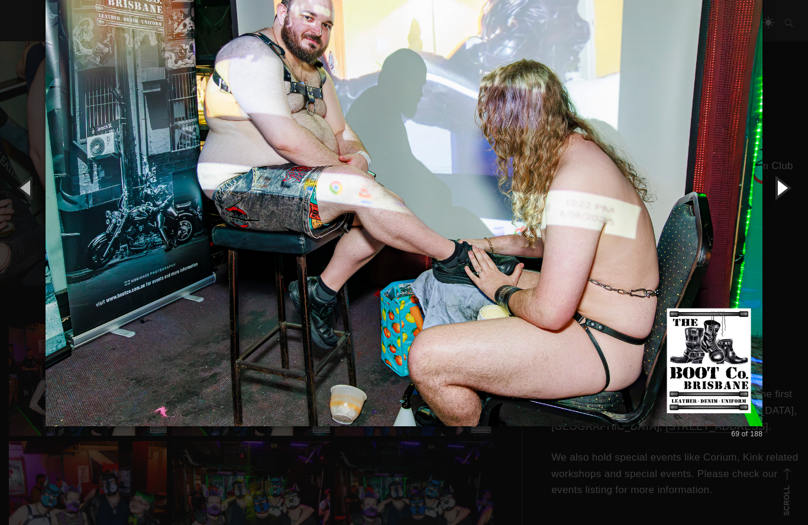
click at [779, 188] on button "button" at bounding box center [781, 187] width 53 height 65
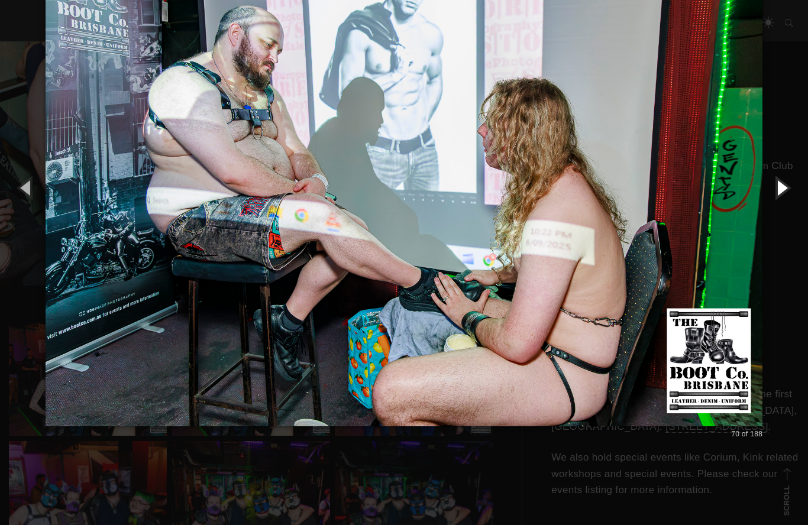
click at [780, 191] on button "button" at bounding box center [781, 187] width 53 height 65
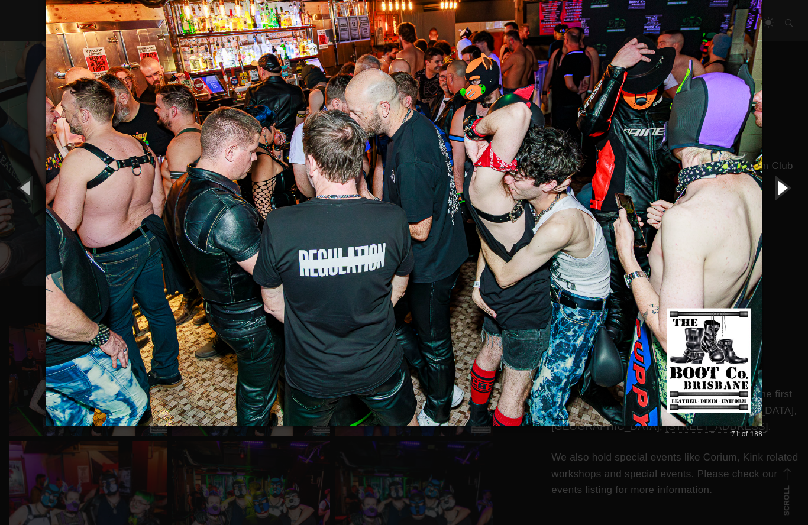
click at [784, 184] on button "button" at bounding box center [781, 187] width 53 height 65
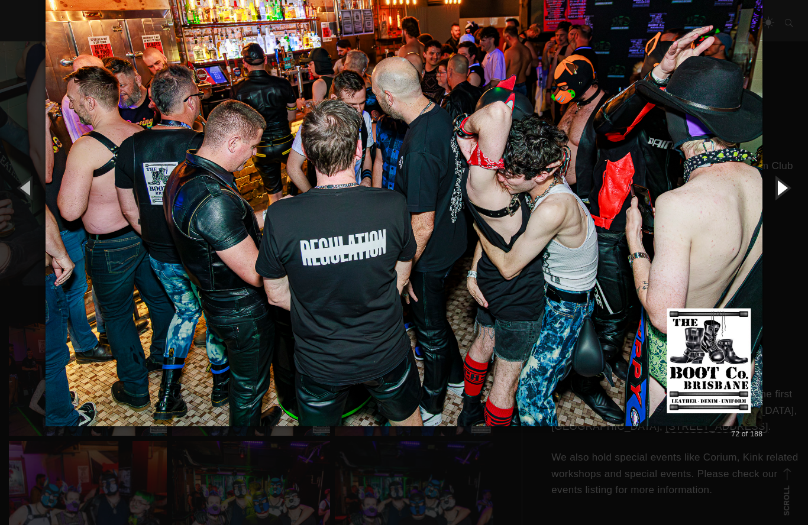
click at [780, 184] on button "button" at bounding box center [781, 187] width 53 height 65
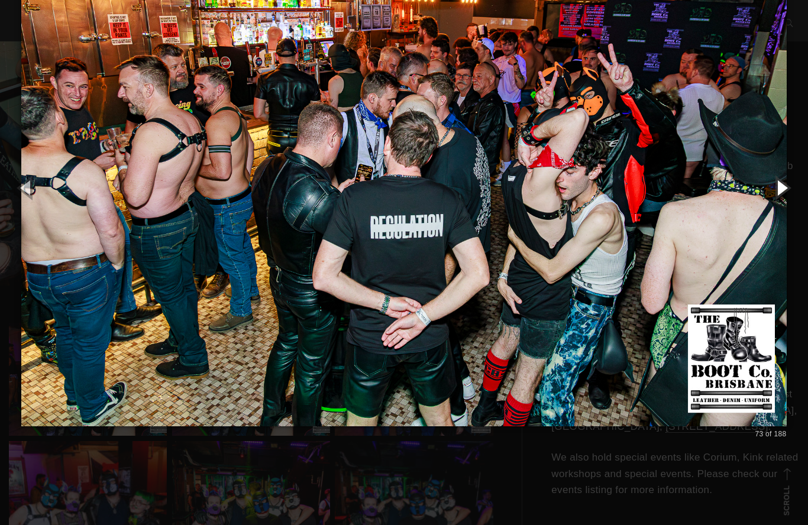
click at [682, 257] on img at bounding box center [403, 187] width 765 height 525
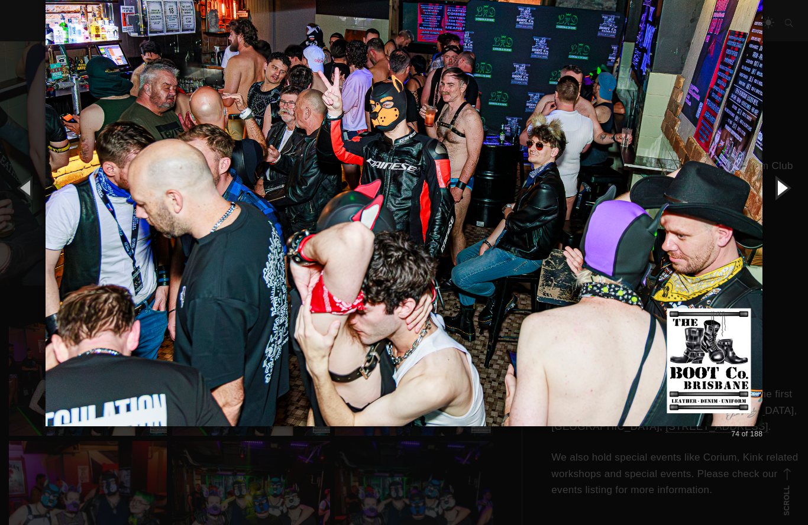
click at [776, 194] on button "button" at bounding box center [781, 187] width 53 height 65
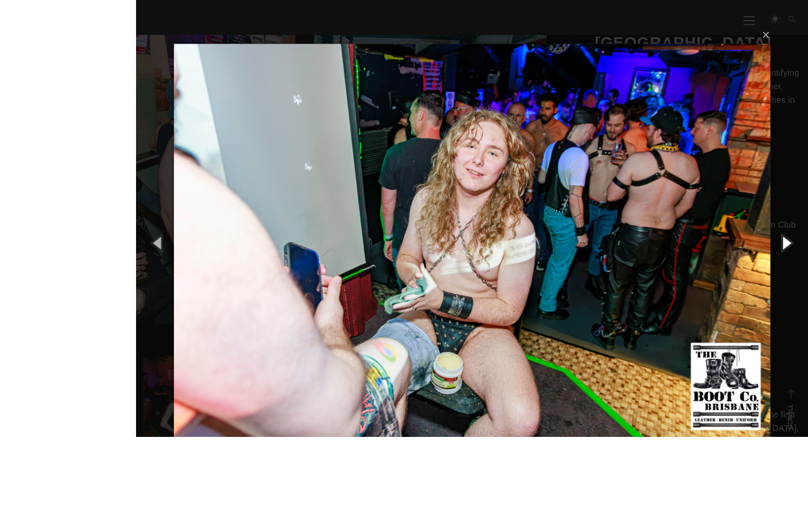
scroll to position [350, 0]
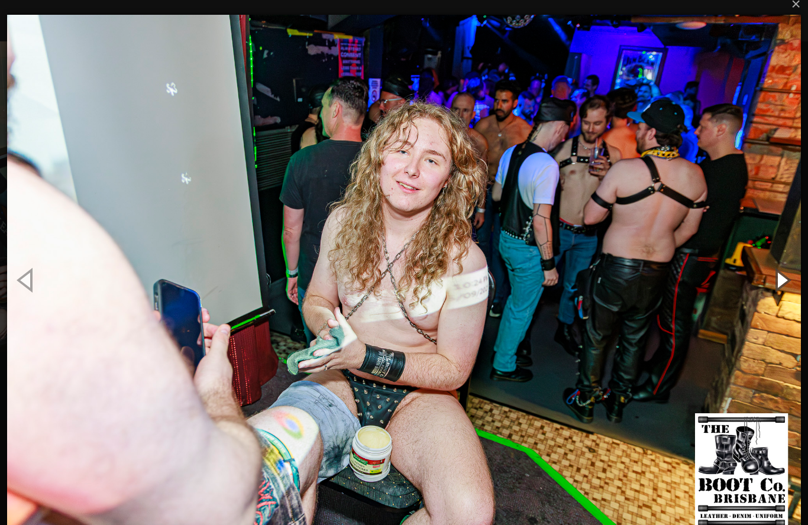
click at [780, 281] on button "button" at bounding box center [781, 279] width 53 height 65
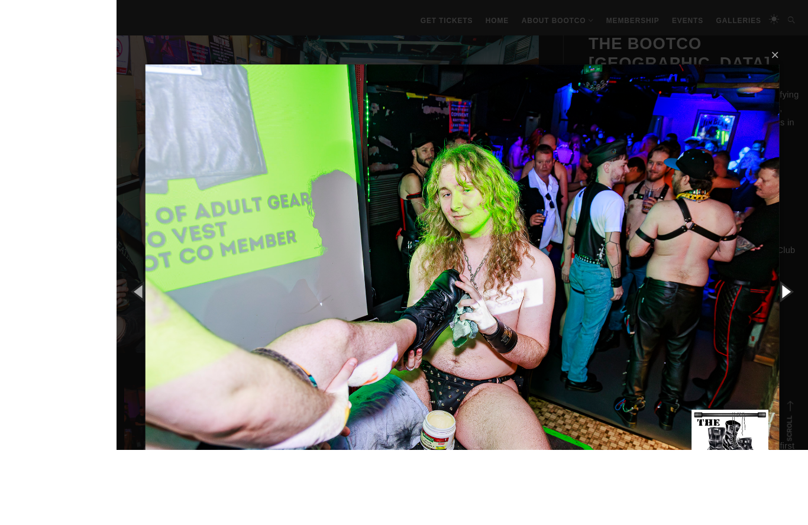
scroll to position [358, 0]
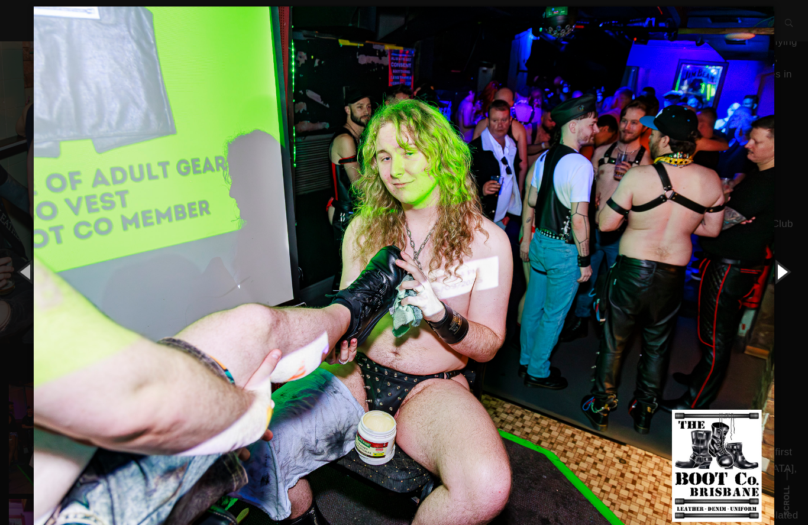
click at [784, 269] on button "button" at bounding box center [781, 271] width 53 height 65
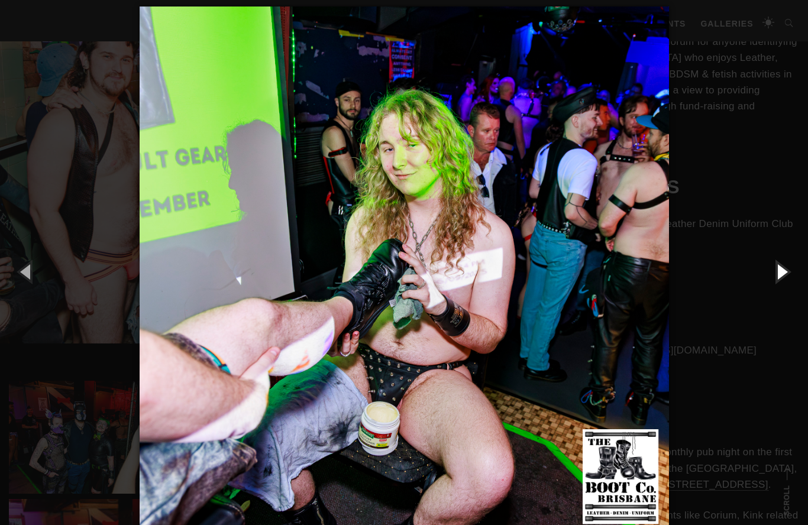
click at [777, 273] on button "button" at bounding box center [781, 271] width 53 height 65
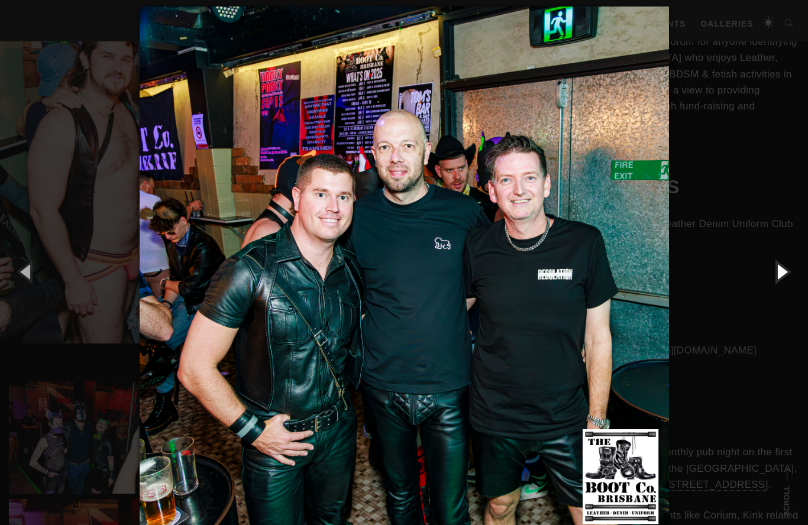
click at [782, 274] on button "button" at bounding box center [781, 271] width 53 height 65
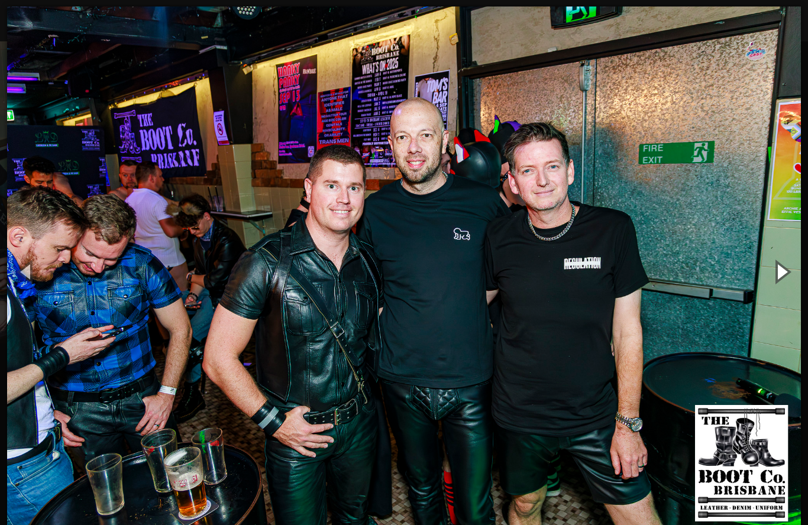
click at [783, 276] on button "button" at bounding box center [781, 271] width 53 height 65
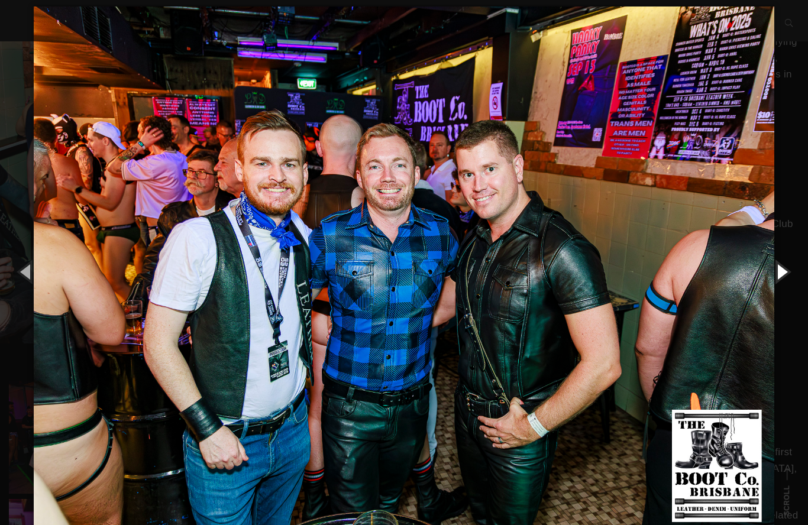
click at [781, 270] on button "button" at bounding box center [781, 271] width 53 height 65
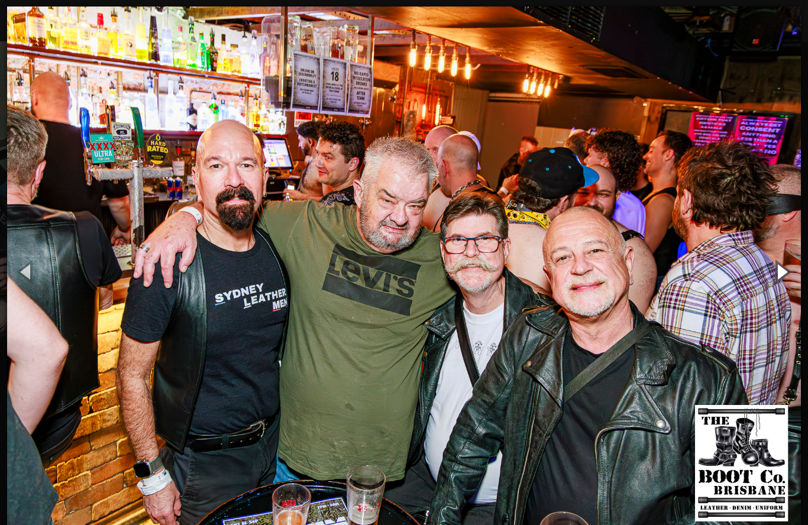
click at [781, 270] on button "button" at bounding box center [781, 271] width 53 height 65
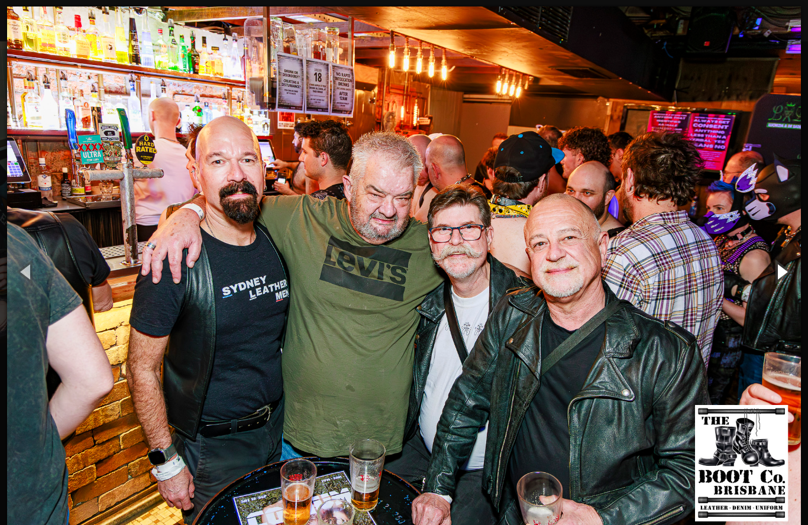
click at [771, 275] on button "button" at bounding box center [781, 271] width 53 height 65
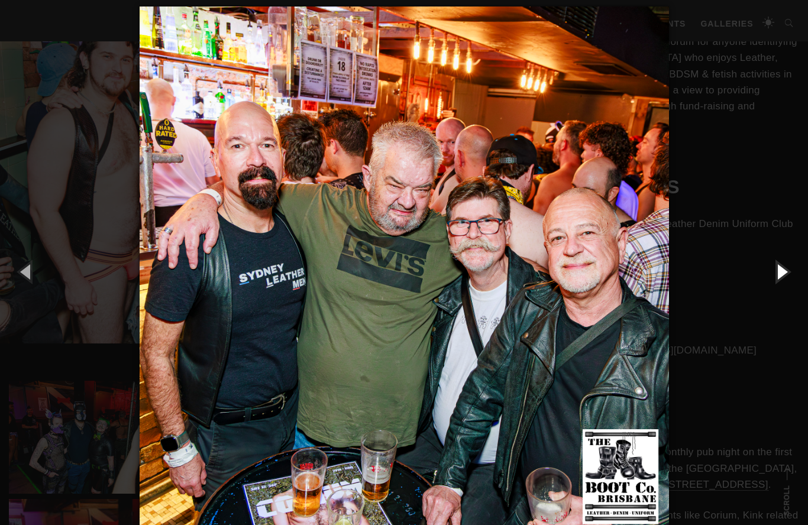
click at [783, 276] on button "button" at bounding box center [781, 271] width 53 height 65
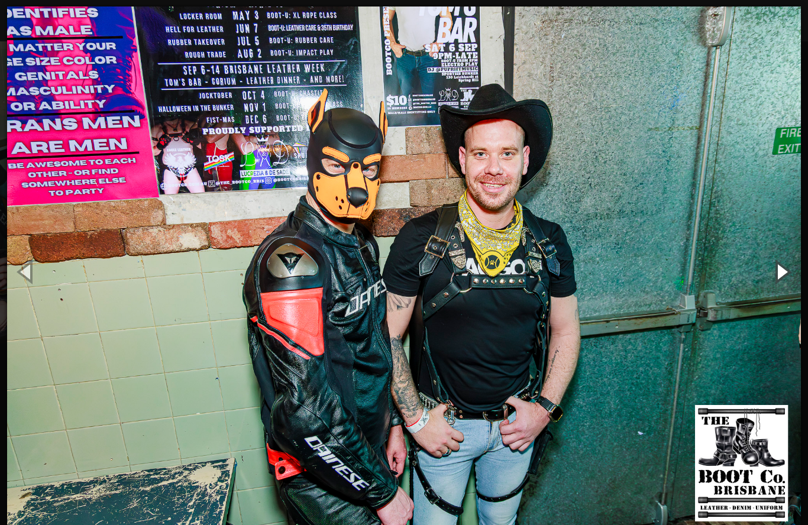
click at [780, 274] on button "button" at bounding box center [781, 271] width 53 height 65
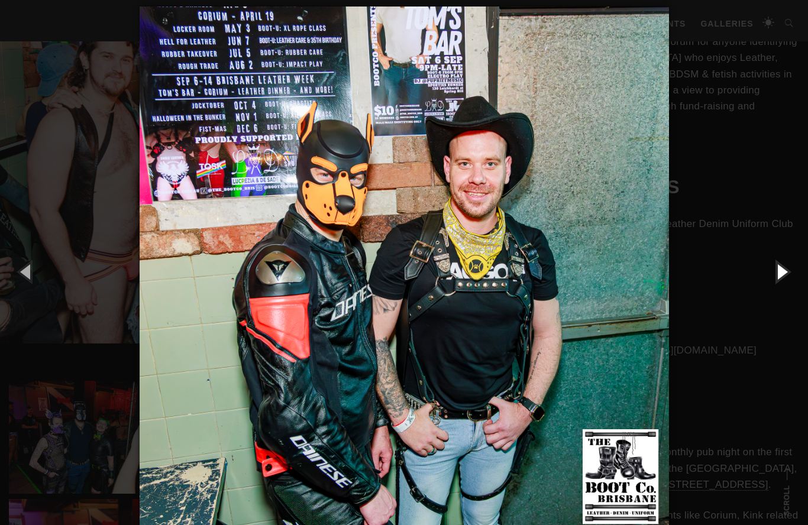
click at [781, 274] on button "button" at bounding box center [781, 271] width 53 height 65
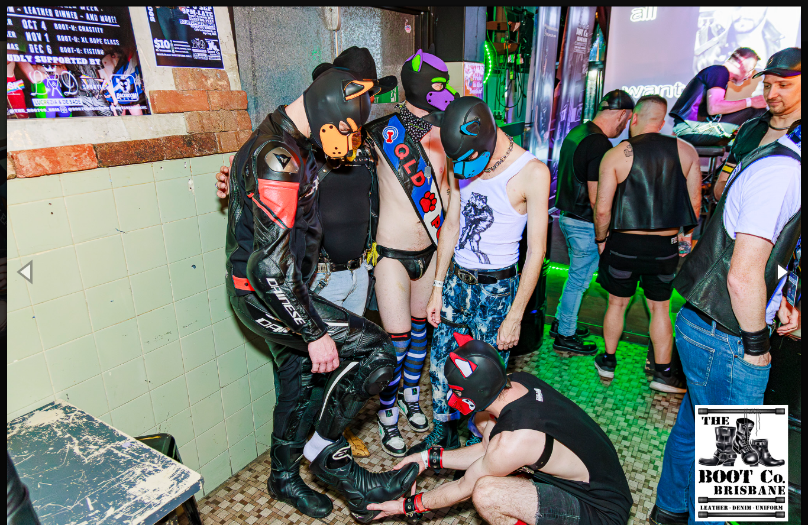
click at [779, 270] on button "button" at bounding box center [781, 271] width 53 height 65
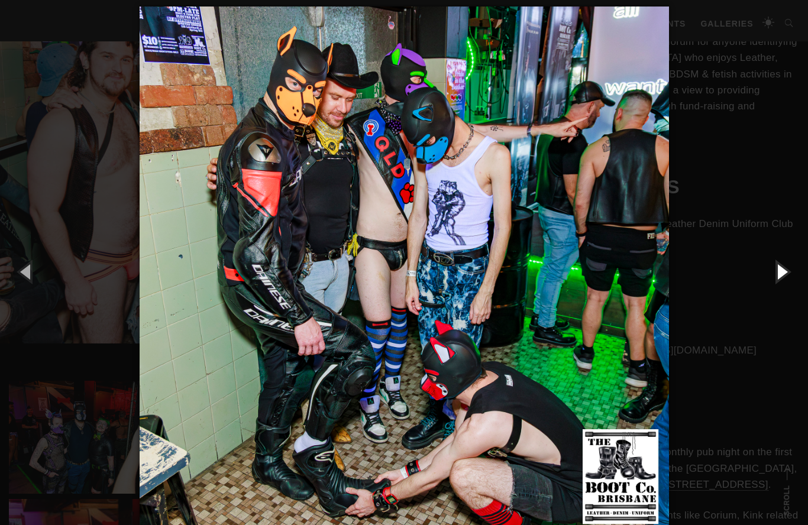
click at [782, 274] on button "button" at bounding box center [781, 271] width 53 height 65
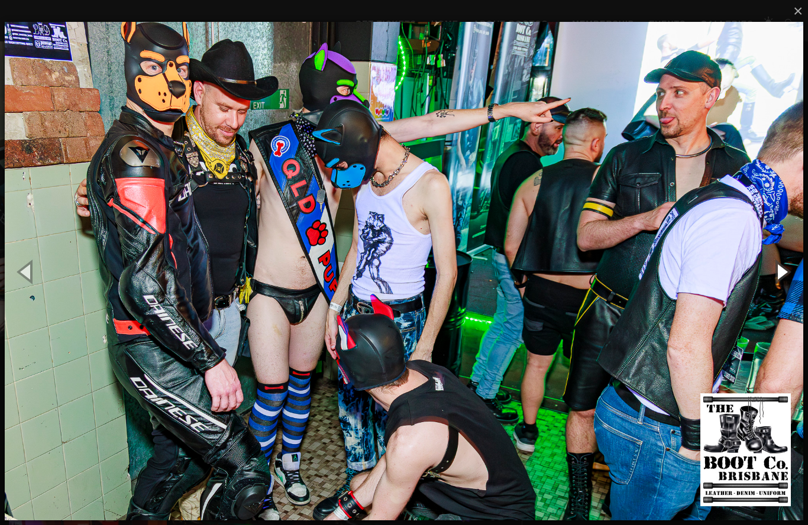
click at [789, 280] on button "button" at bounding box center [781, 271] width 53 height 65
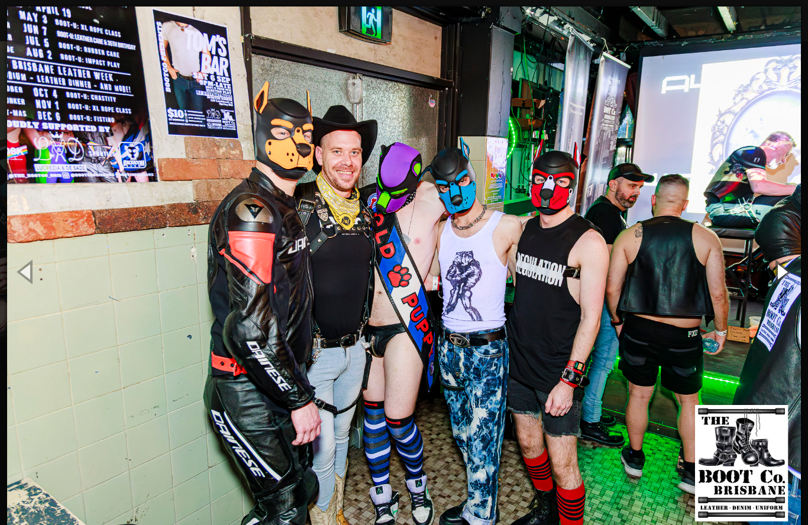
click at [781, 274] on button "button" at bounding box center [781, 271] width 53 height 65
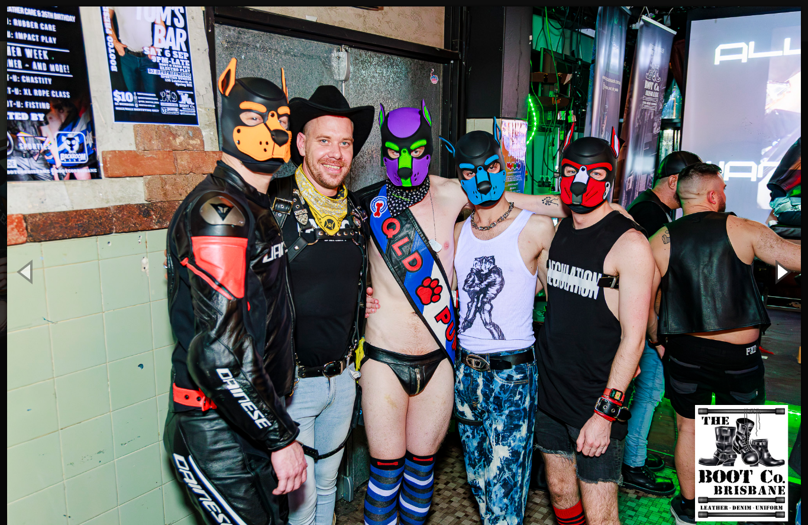
click at [777, 280] on button "button" at bounding box center [781, 271] width 53 height 65
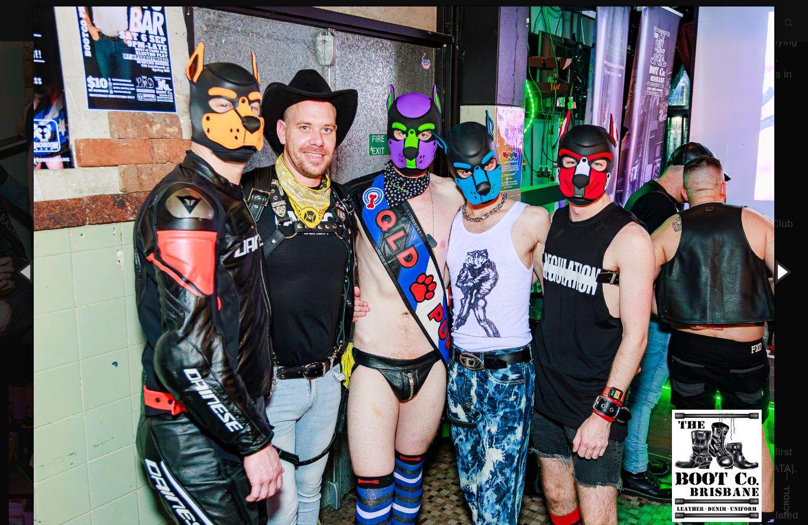
click at [780, 283] on button "button" at bounding box center [781, 271] width 53 height 65
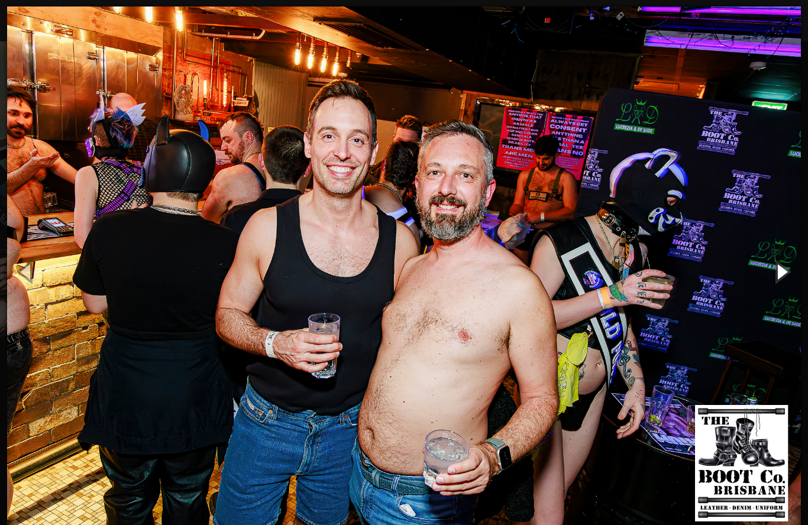
click at [781, 274] on button "button" at bounding box center [781, 271] width 53 height 65
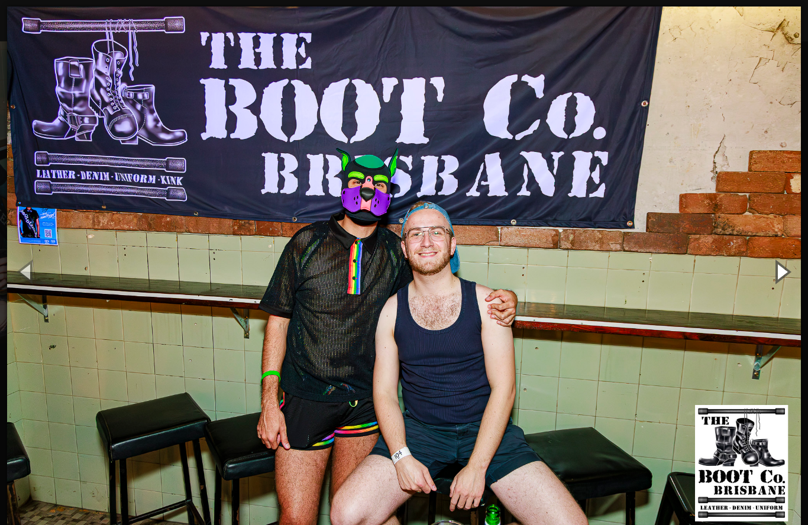
click at [776, 275] on button "button" at bounding box center [781, 271] width 53 height 65
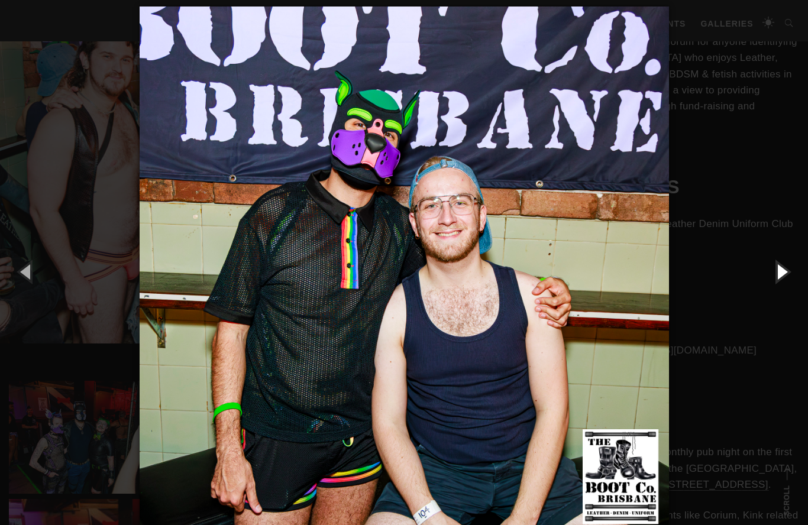
click at [784, 276] on button "button" at bounding box center [781, 271] width 53 height 65
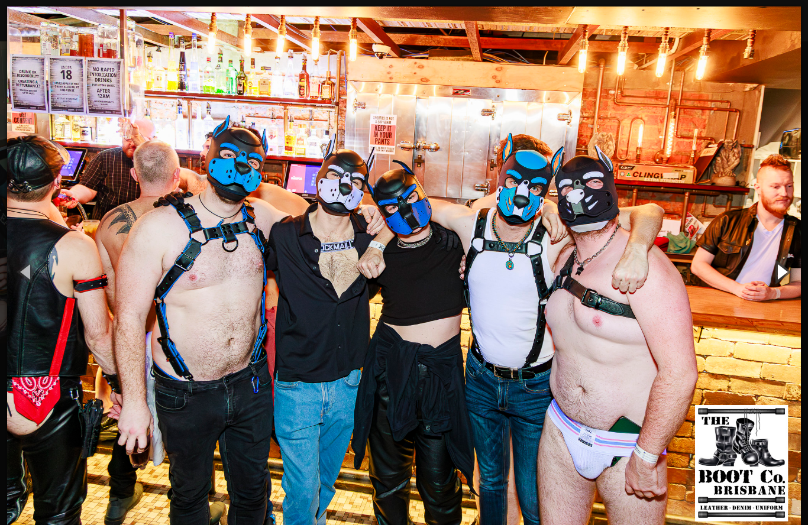
click at [781, 275] on button "button" at bounding box center [781, 271] width 53 height 65
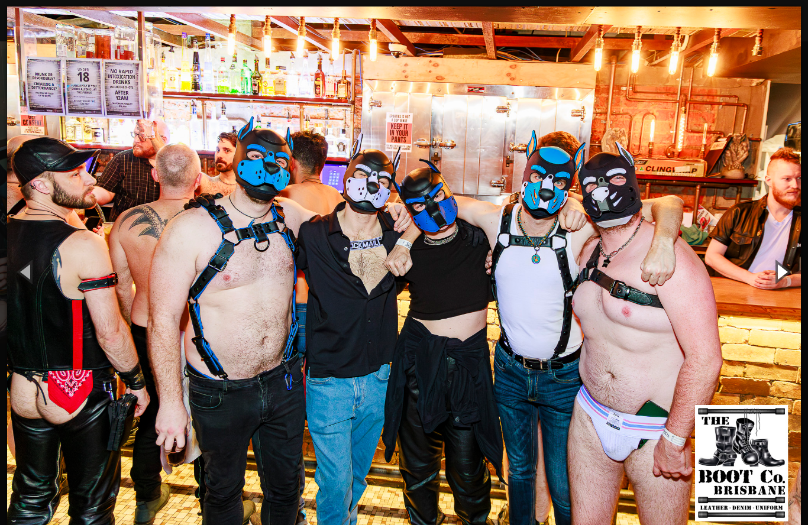
click at [780, 277] on button "button" at bounding box center [781, 271] width 53 height 65
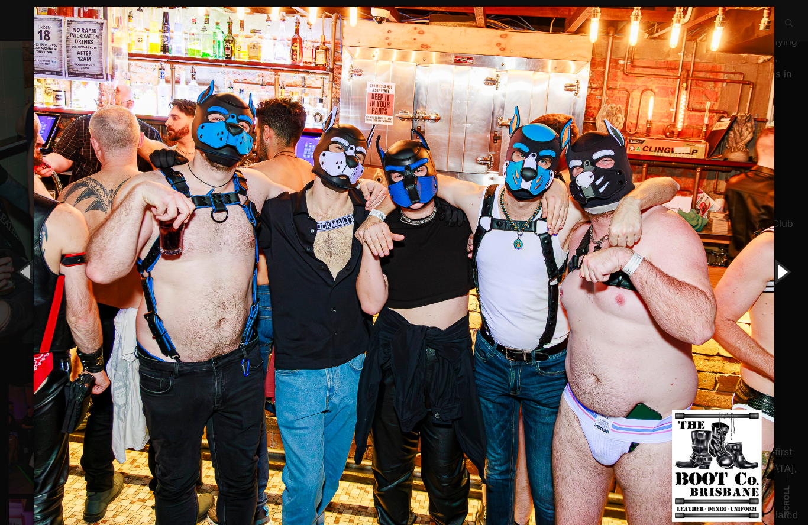
click at [784, 274] on button "button" at bounding box center [781, 271] width 53 height 65
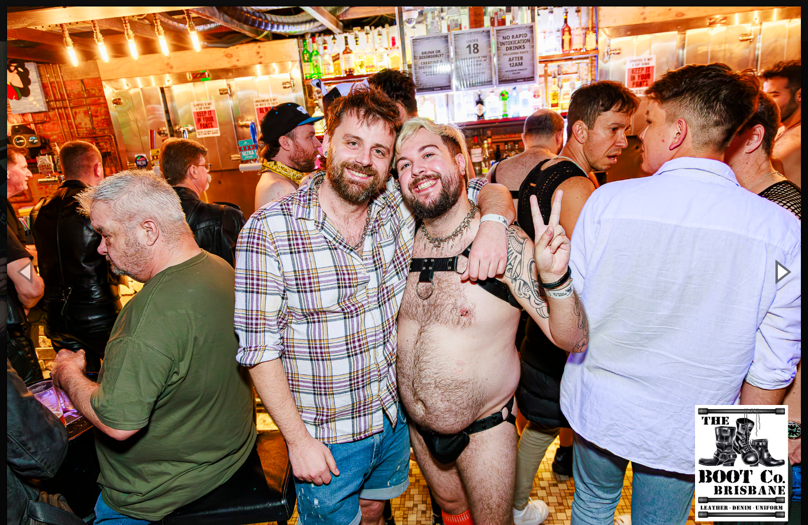
click at [789, 267] on button "button" at bounding box center [781, 271] width 53 height 65
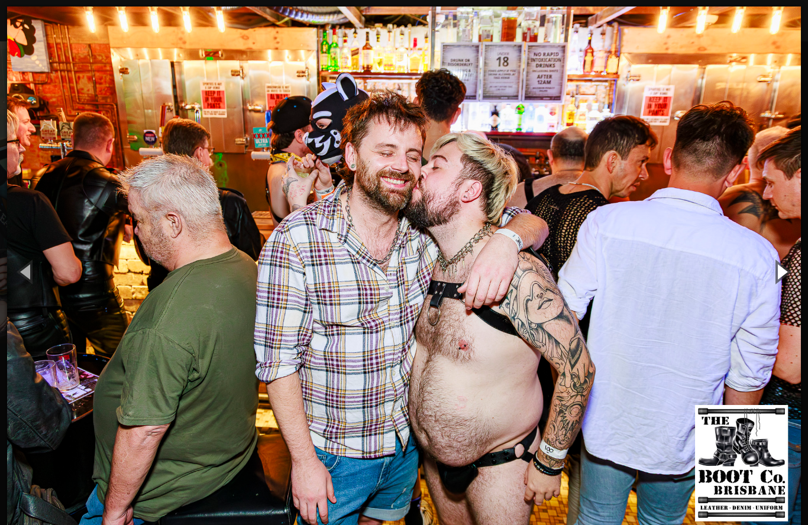
click at [778, 276] on button "button" at bounding box center [781, 271] width 53 height 65
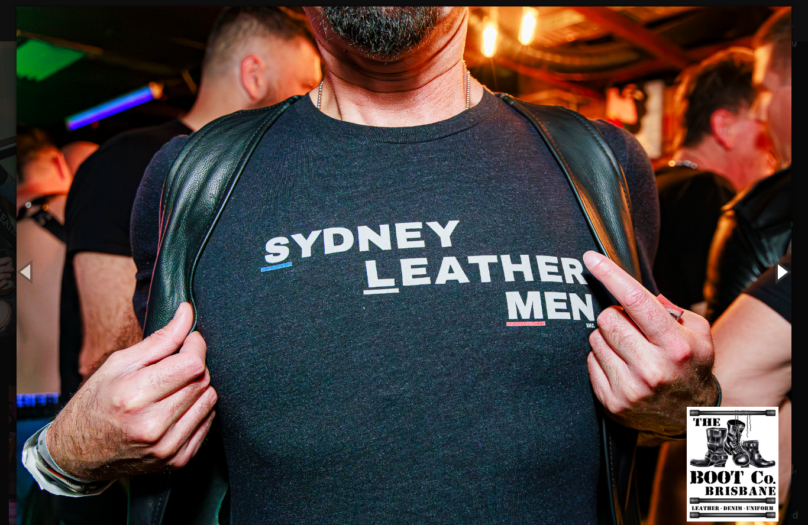
click at [786, 279] on button "button" at bounding box center [781, 271] width 53 height 65
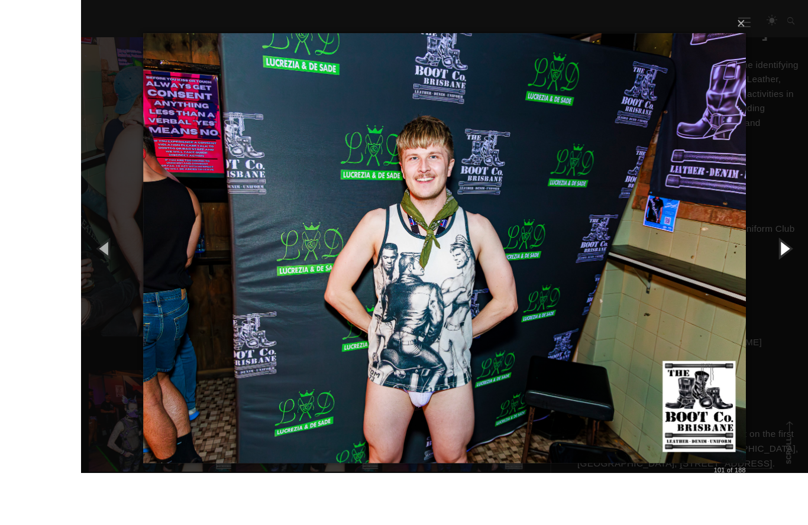
scroll to position [335, 0]
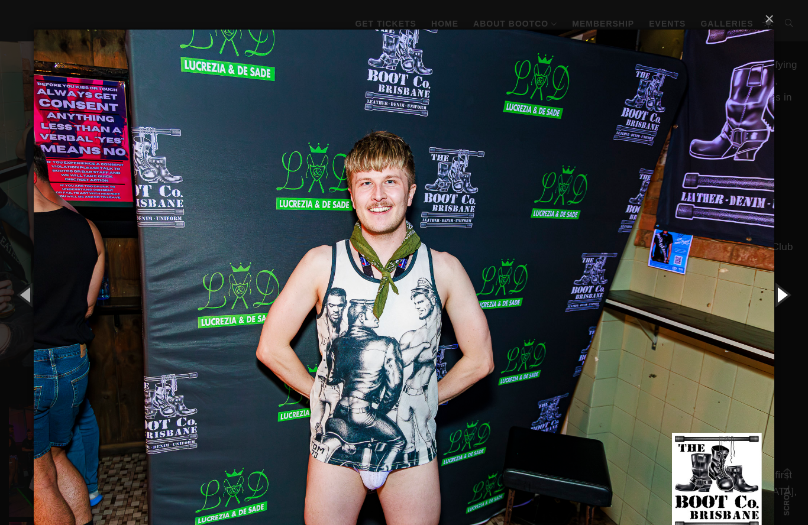
click at [785, 298] on button "button" at bounding box center [781, 294] width 53 height 65
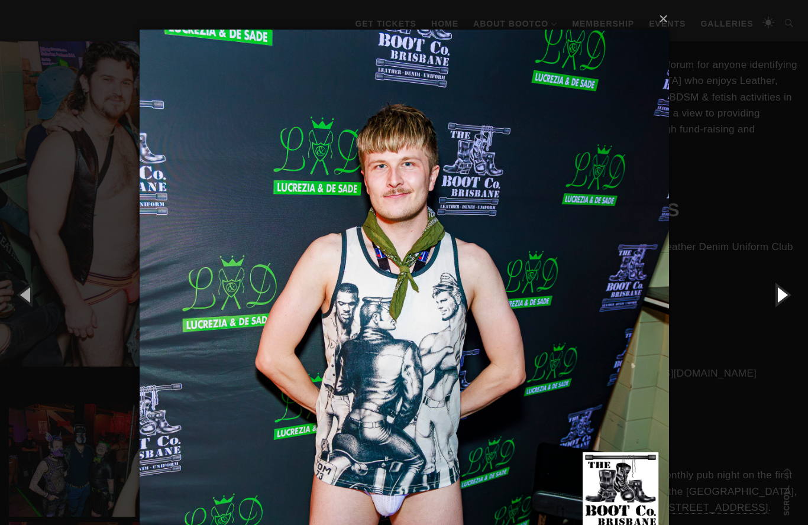
click at [786, 299] on button "button" at bounding box center [781, 294] width 53 height 65
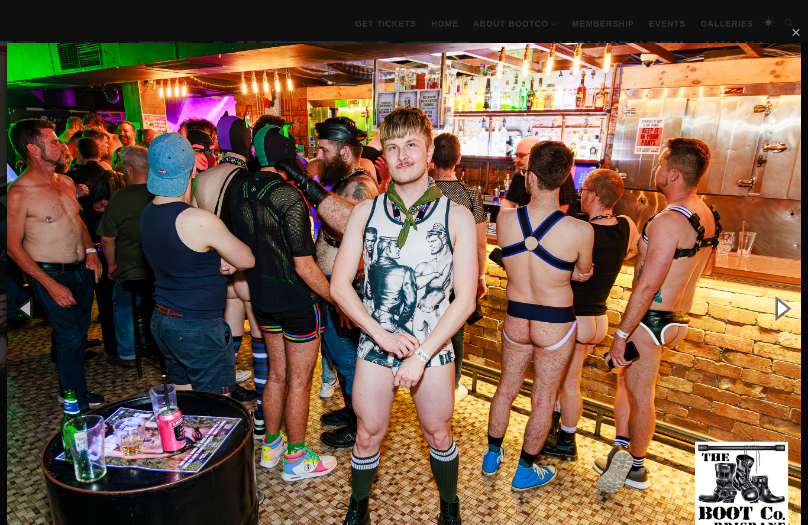
scroll to position [322, 0]
click at [785, 310] on button "button" at bounding box center [781, 308] width 53 height 65
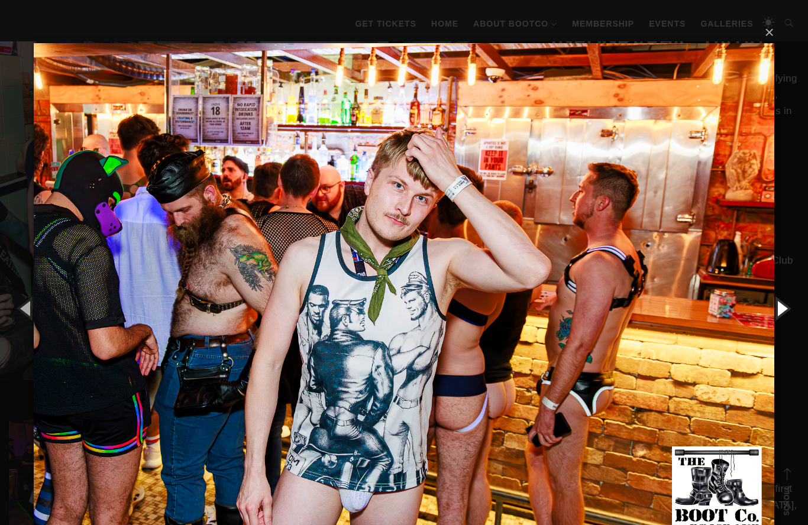
click at [781, 306] on button "button" at bounding box center [781, 308] width 53 height 65
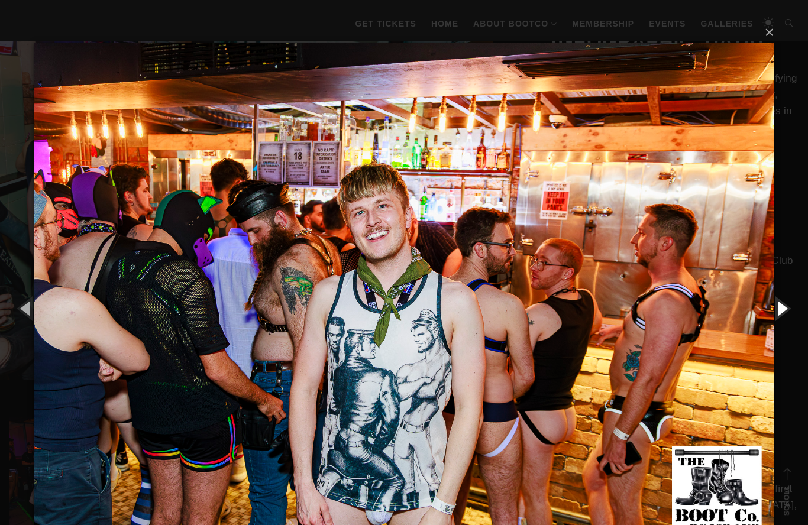
click at [778, 314] on button "button" at bounding box center [781, 308] width 53 height 65
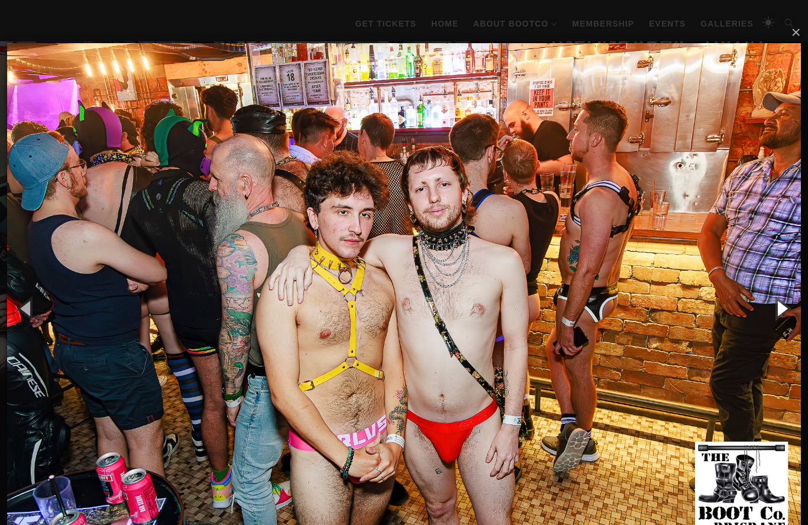
click at [783, 308] on button "button" at bounding box center [781, 308] width 53 height 65
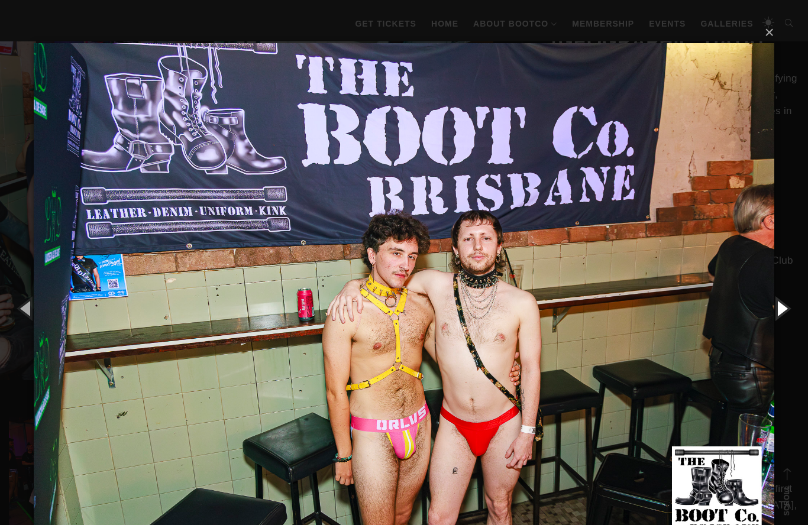
click at [789, 311] on button "button" at bounding box center [781, 308] width 53 height 65
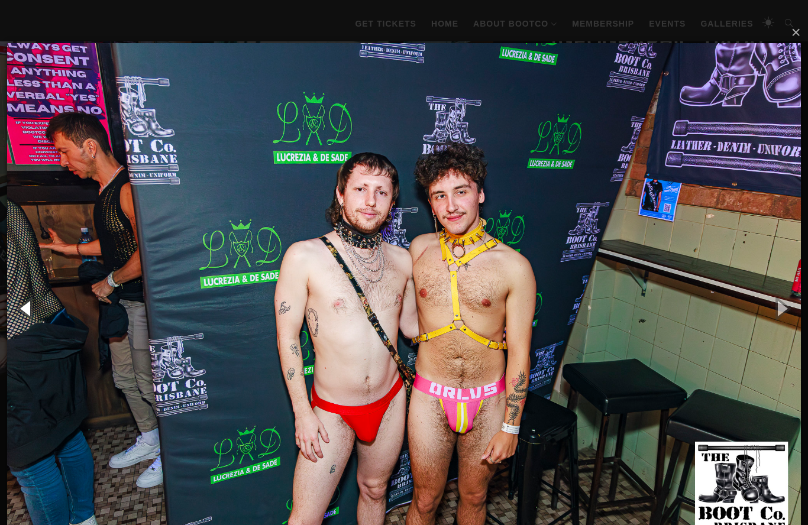
click at [31, 311] on button "button" at bounding box center [26, 308] width 53 height 65
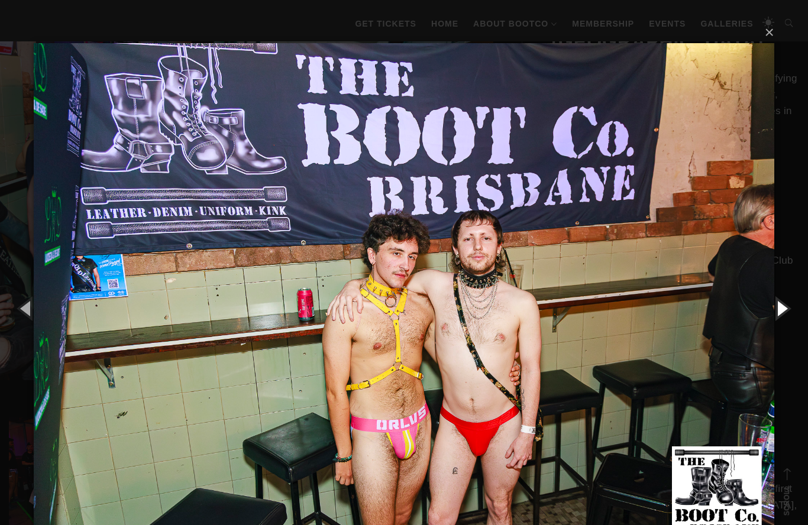
click at [787, 309] on button "button" at bounding box center [781, 308] width 53 height 65
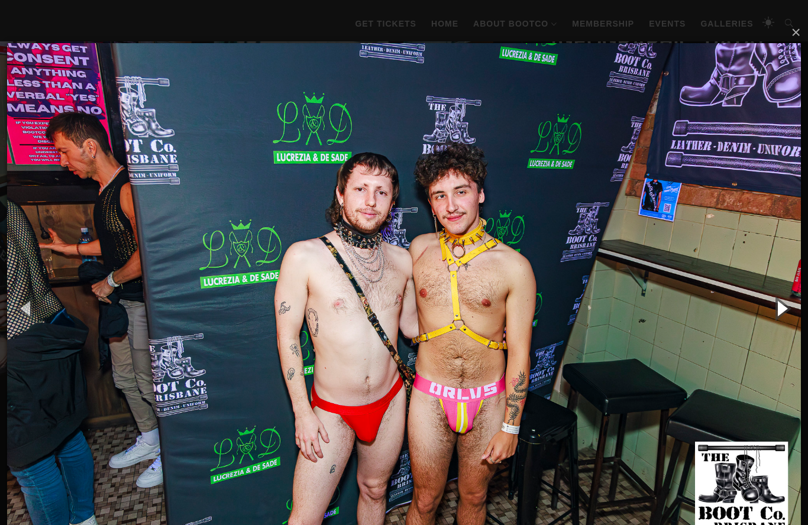
click at [786, 302] on button "button" at bounding box center [781, 308] width 53 height 65
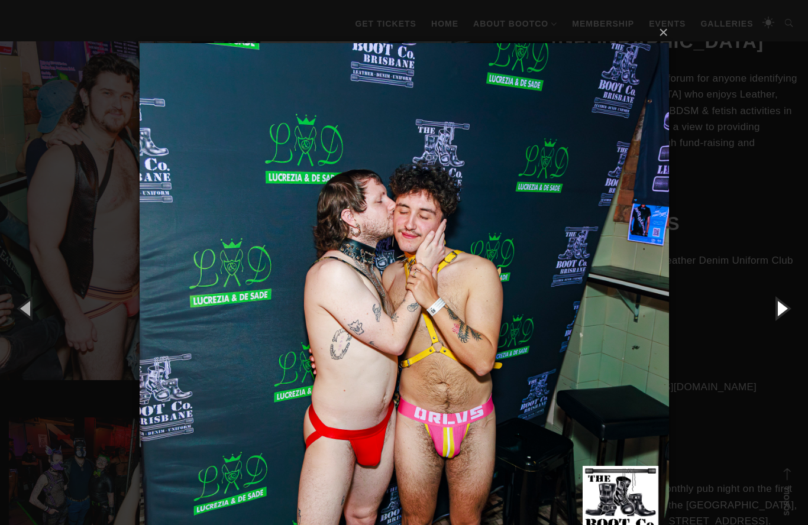
click at [786, 308] on button "button" at bounding box center [781, 308] width 53 height 65
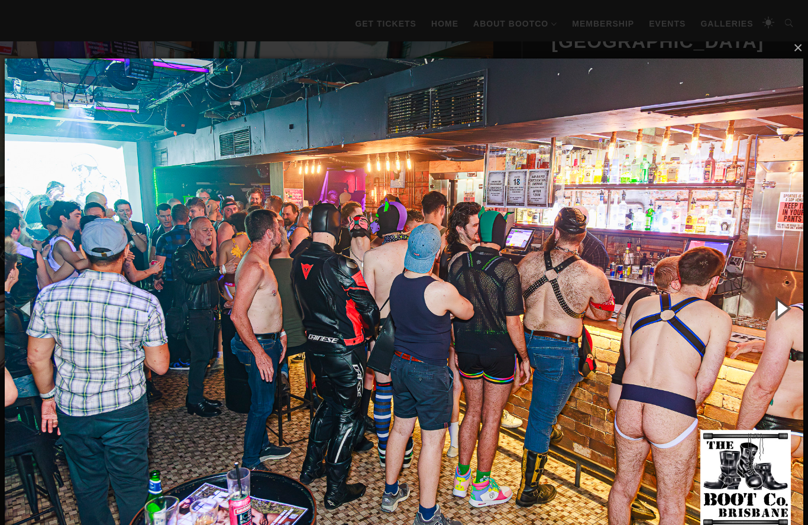
click at [781, 309] on button "button" at bounding box center [781, 308] width 53 height 65
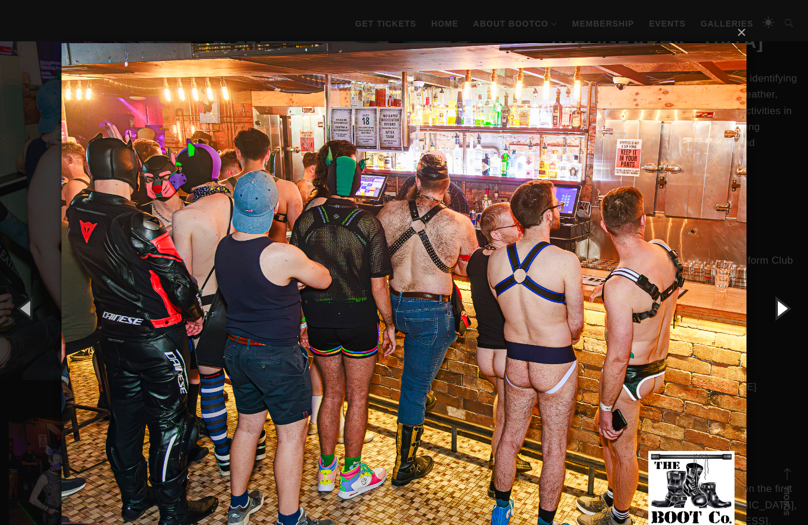
click at [781, 311] on button "button" at bounding box center [781, 308] width 53 height 65
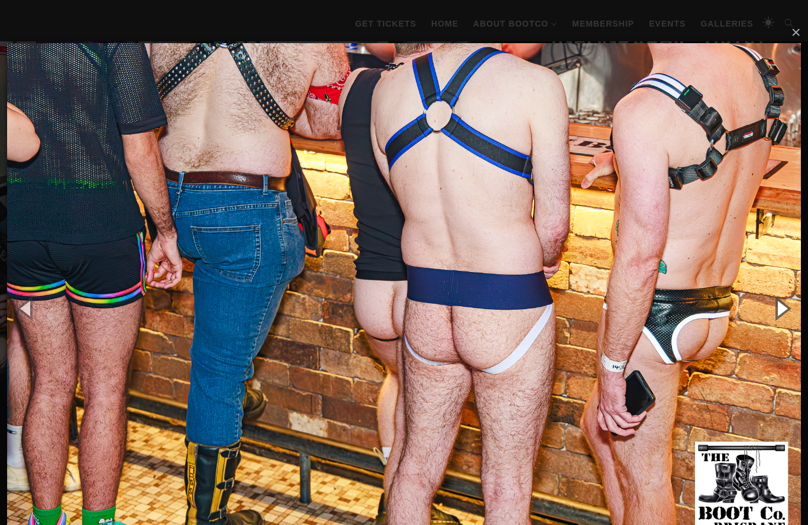
click at [779, 306] on button "button" at bounding box center [781, 308] width 53 height 65
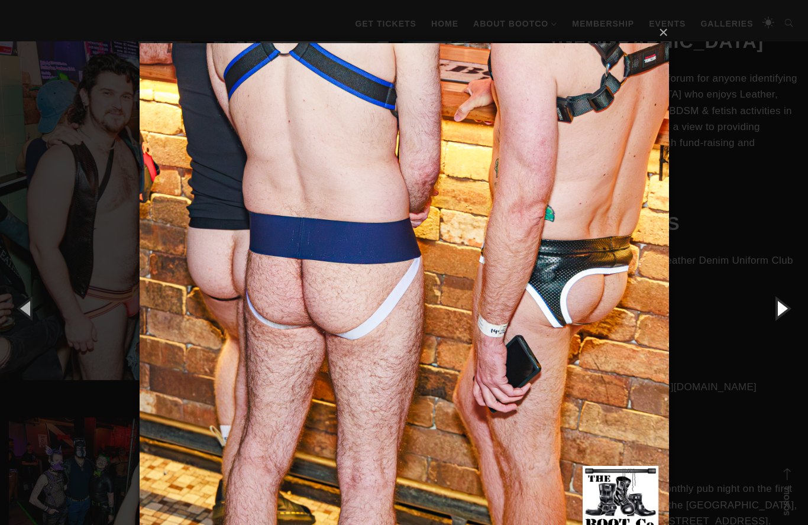
click at [785, 315] on button "button" at bounding box center [781, 308] width 53 height 65
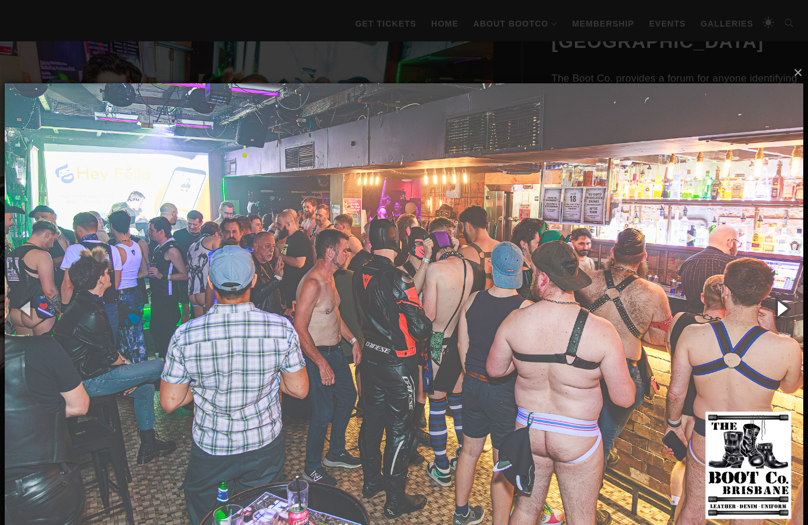
click at [789, 305] on button "button" at bounding box center [781, 308] width 53 height 65
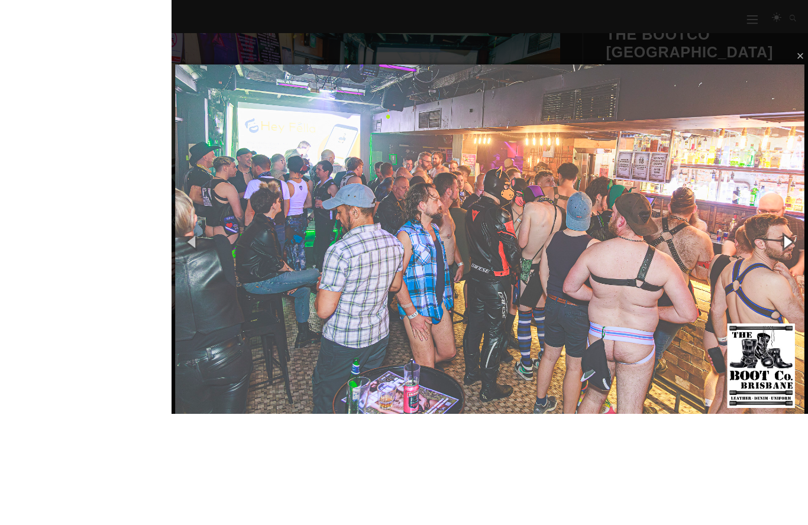
scroll to position [421, 0]
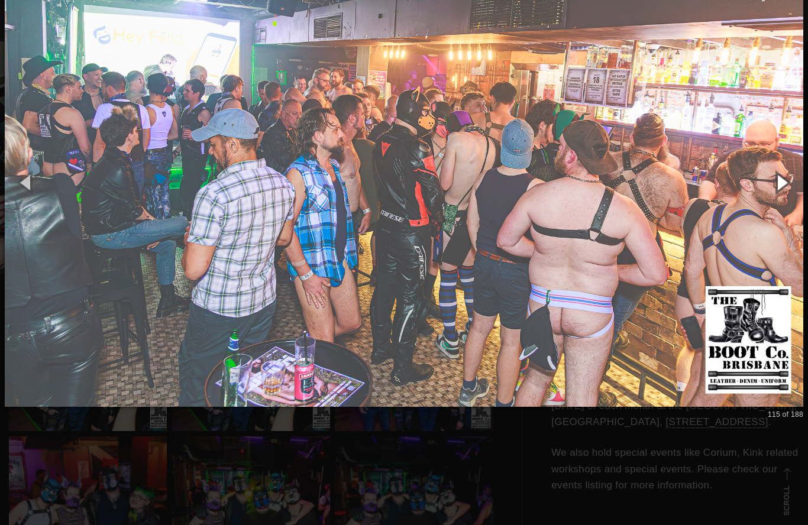
click at [786, 188] on button "button" at bounding box center [781, 182] width 53 height 65
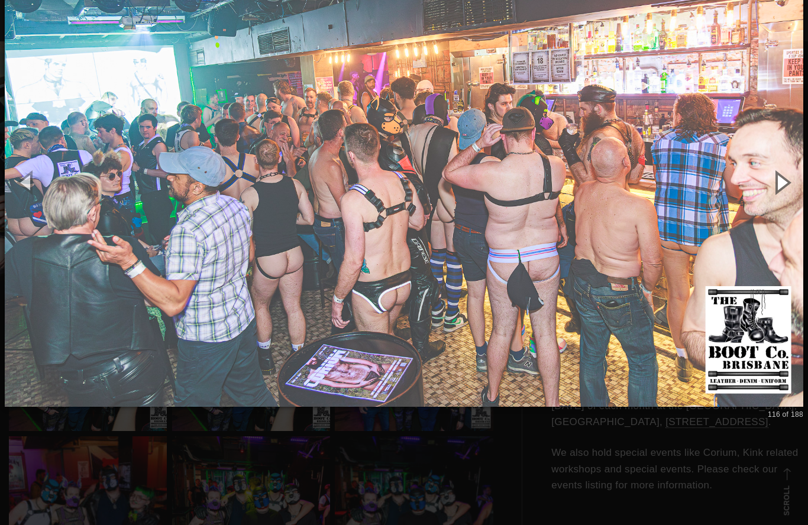
click at [777, 188] on button "button" at bounding box center [781, 182] width 53 height 65
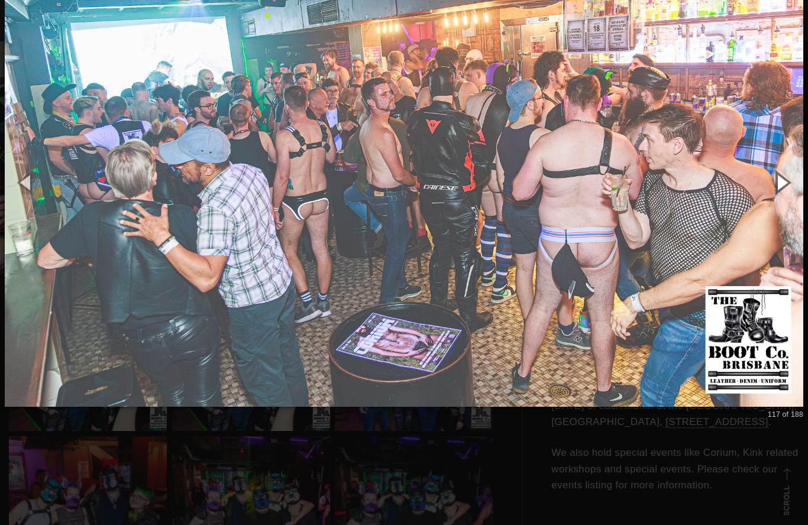
click at [784, 193] on button "button" at bounding box center [781, 182] width 53 height 65
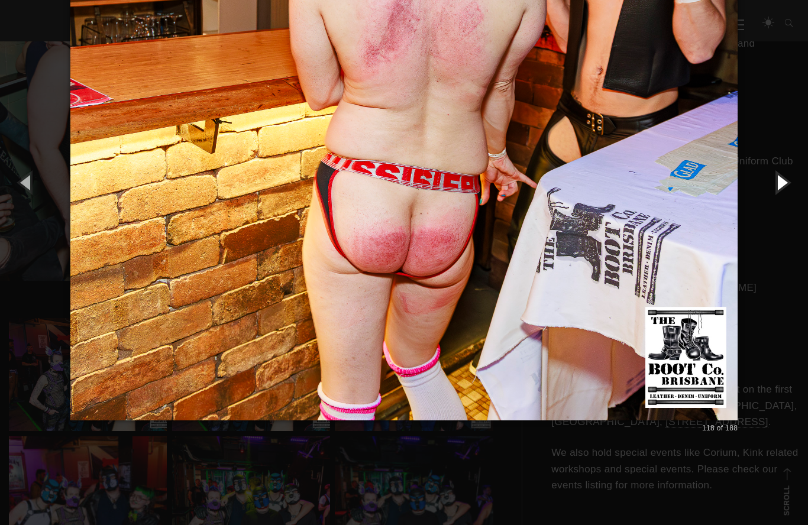
click at [781, 197] on button "button" at bounding box center [781, 182] width 53 height 65
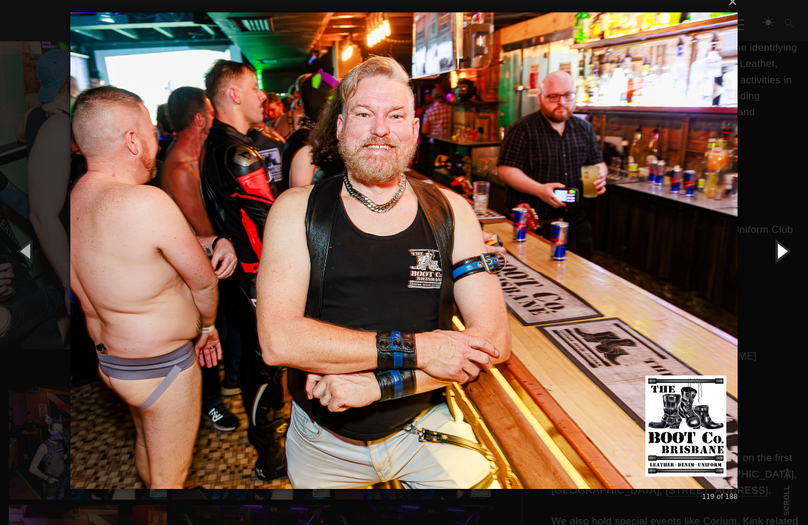
scroll to position [352, 0]
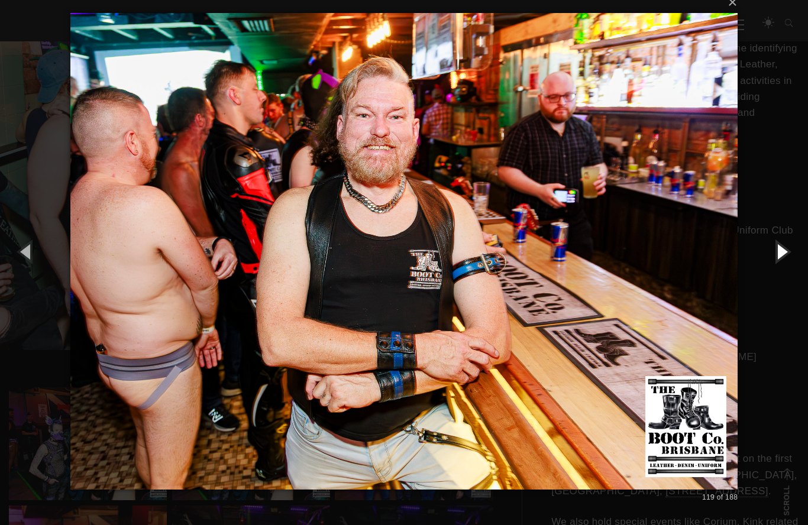
click at [787, 254] on button "button" at bounding box center [781, 251] width 53 height 65
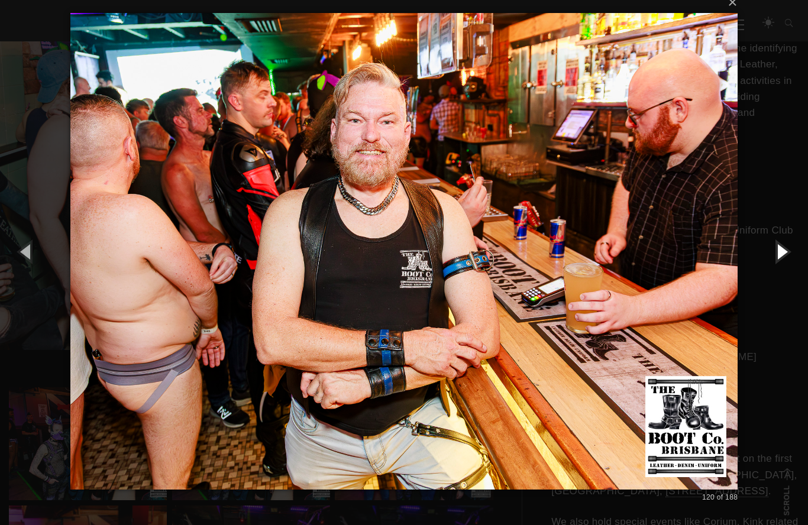
click at [778, 263] on button "button" at bounding box center [781, 251] width 53 height 65
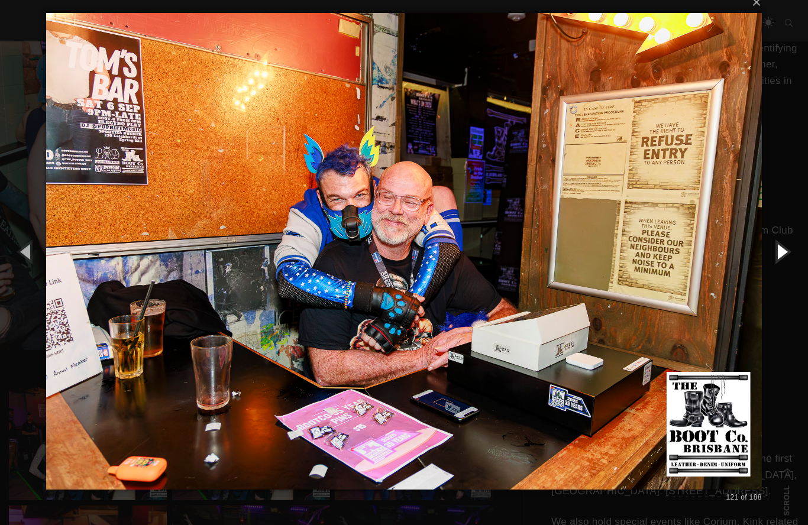
click at [783, 263] on button "button" at bounding box center [781, 251] width 53 height 65
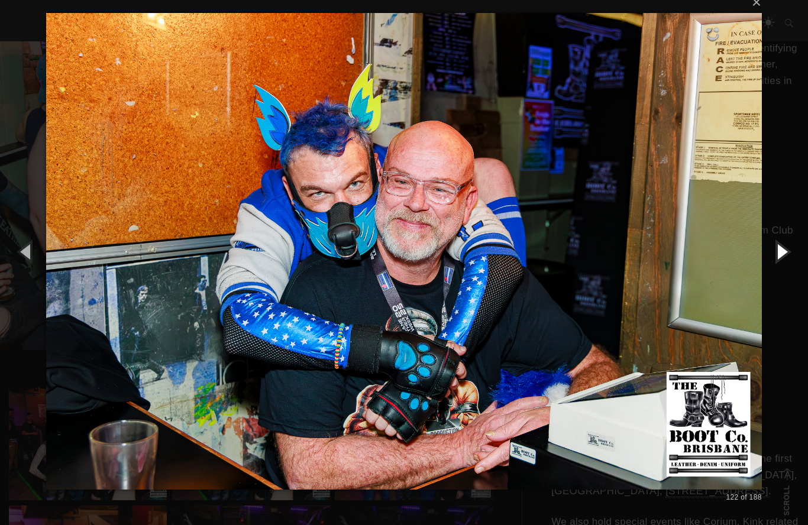
click at [785, 246] on button "button" at bounding box center [781, 251] width 53 height 65
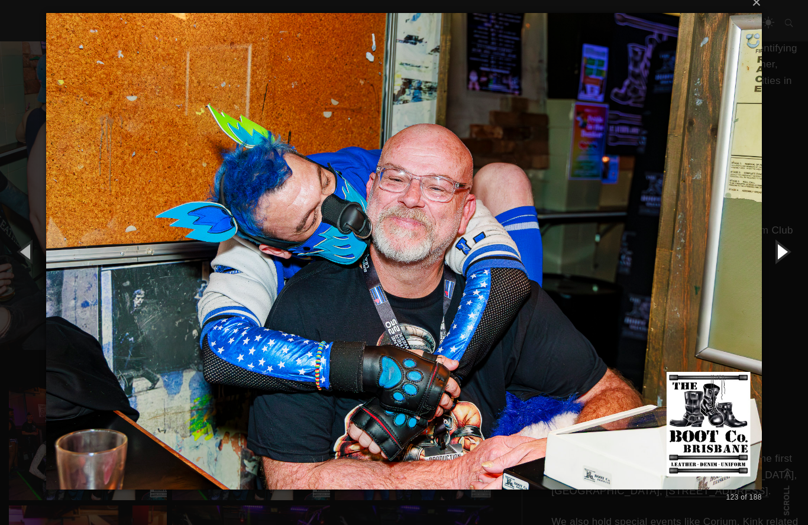
click at [786, 253] on button "button" at bounding box center [781, 251] width 53 height 65
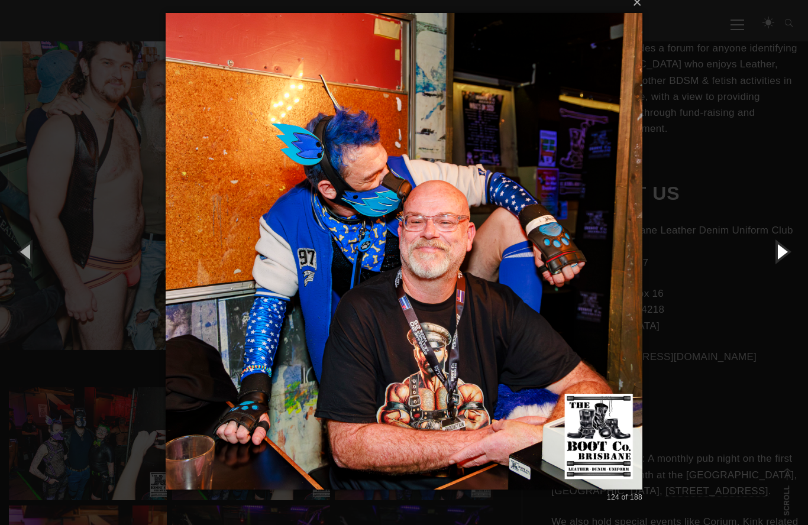
click at [783, 253] on button "button" at bounding box center [781, 251] width 53 height 65
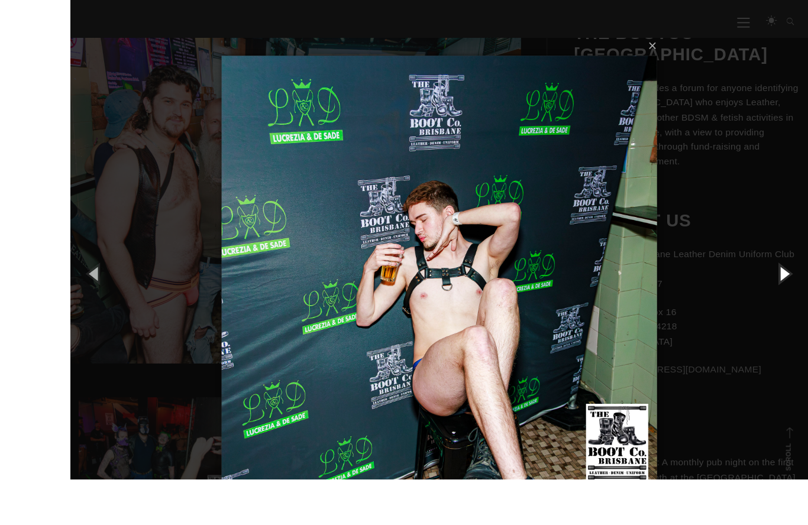
scroll to position [364, 0]
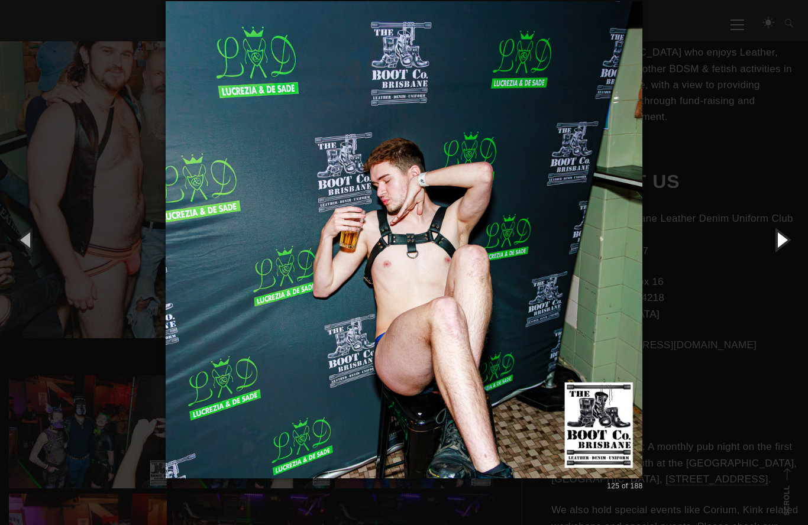
click at [784, 239] on button "button" at bounding box center [781, 239] width 53 height 65
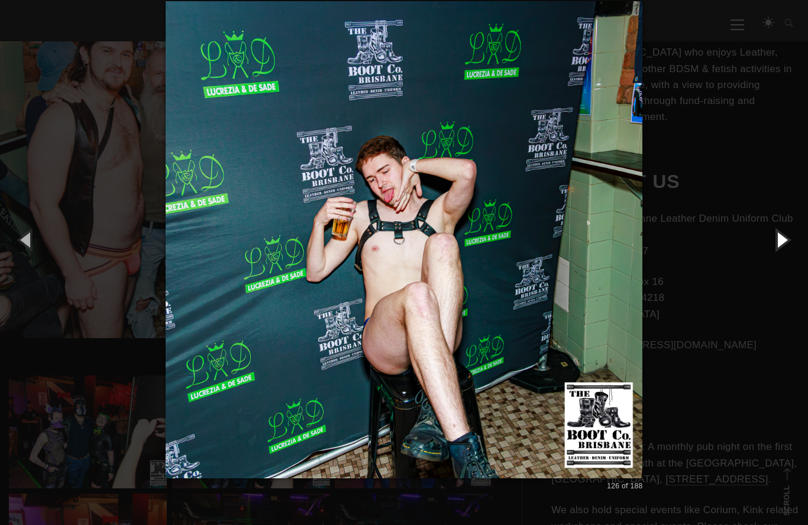
click at [778, 249] on button "button" at bounding box center [781, 239] width 53 height 65
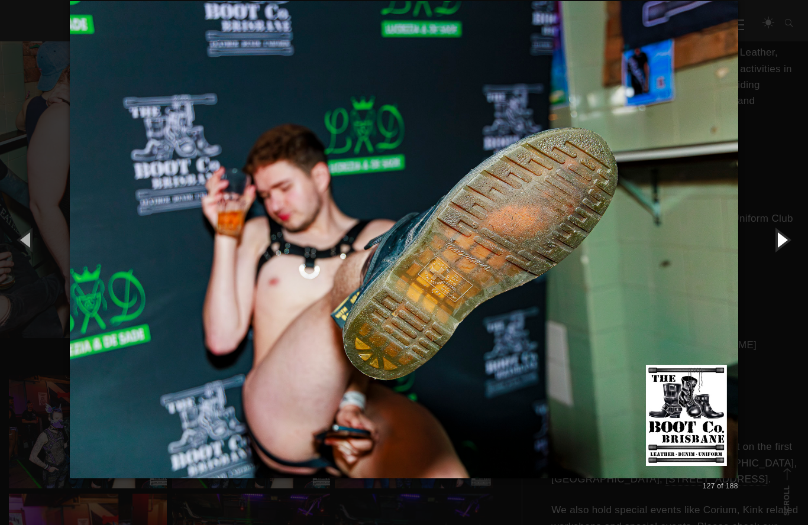
click at [777, 253] on button "button" at bounding box center [781, 239] width 53 height 65
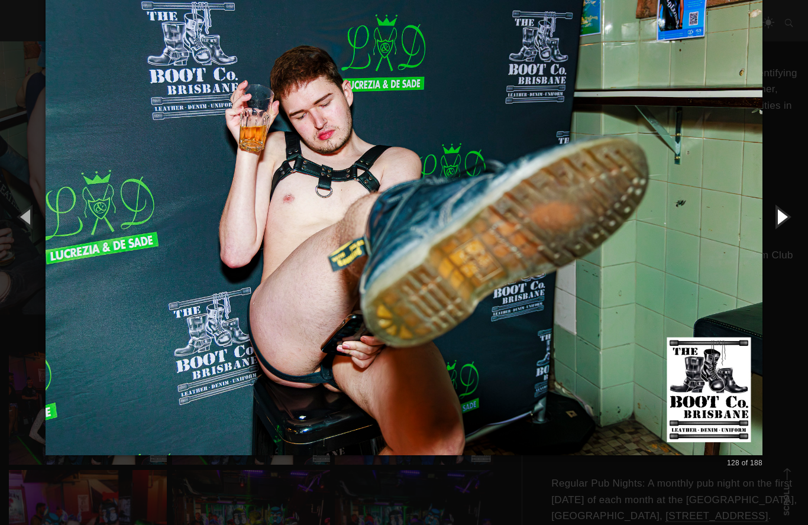
scroll to position [381, 0]
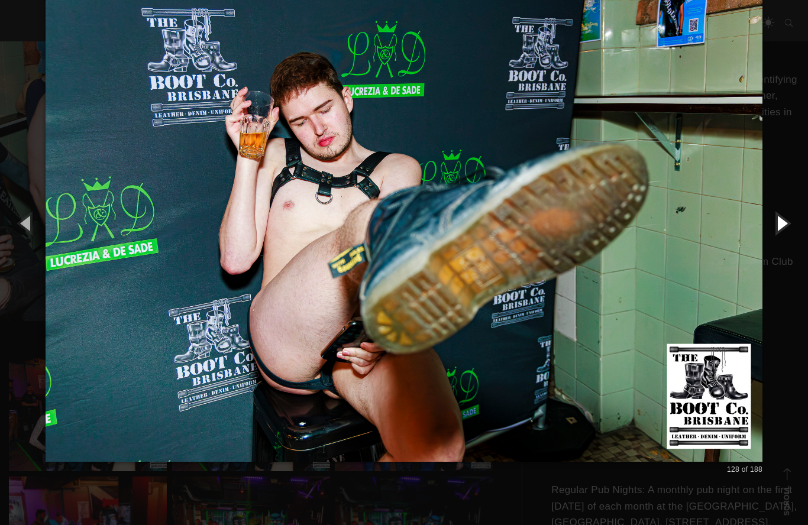
click at [784, 224] on button "button" at bounding box center [781, 222] width 53 height 65
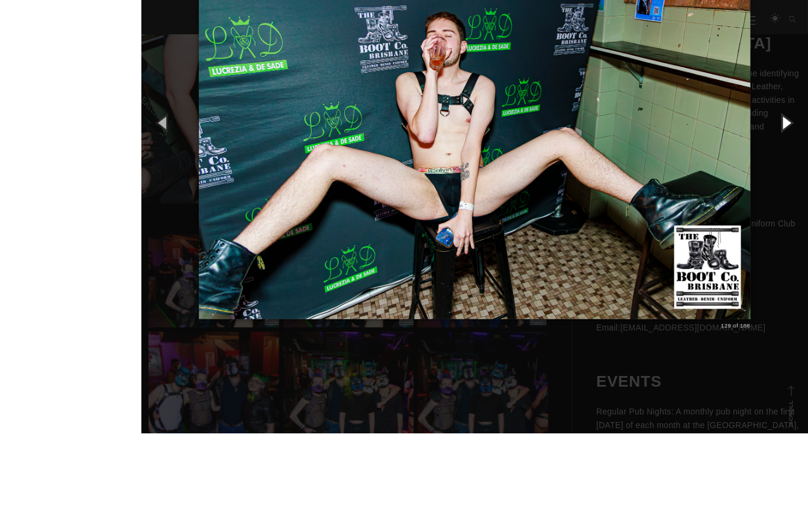
scroll to position [528, 0]
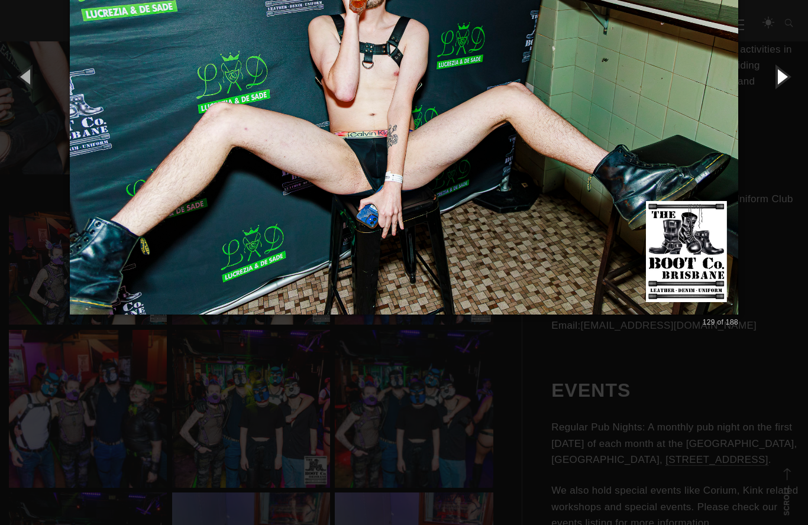
click at [777, 83] on button "button" at bounding box center [781, 76] width 53 height 65
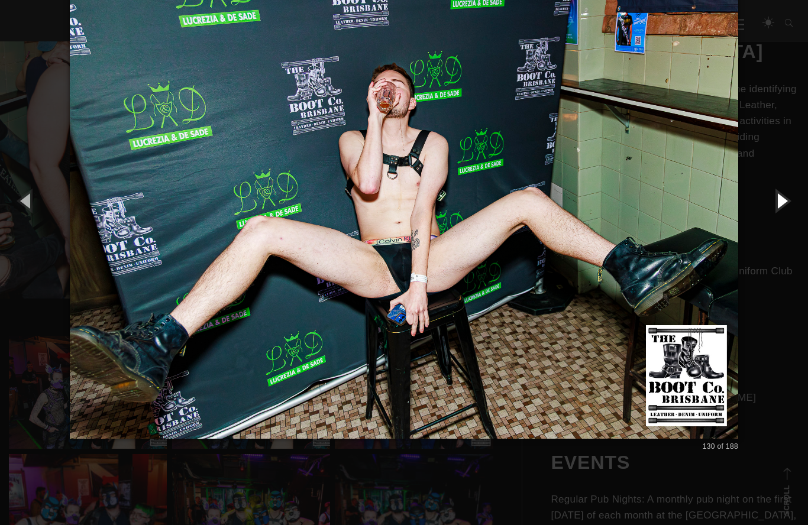
scroll to position [399, 0]
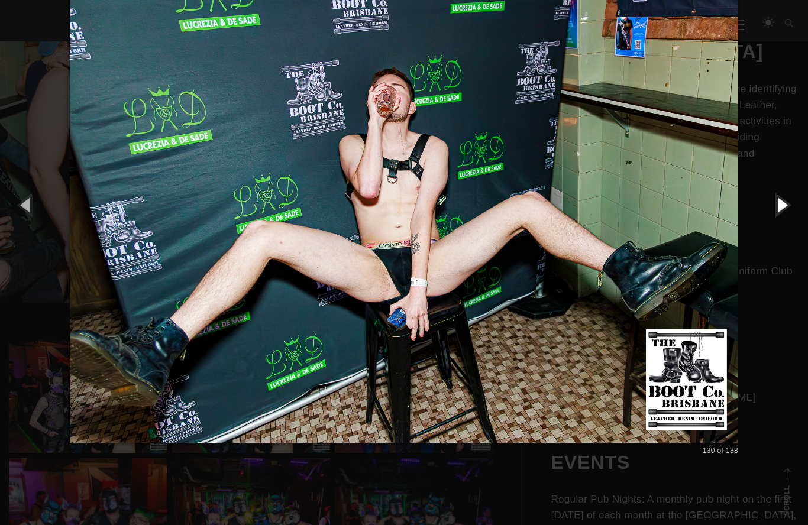
click at [787, 205] on button "button" at bounding box center [781, 204] width 53 height 65
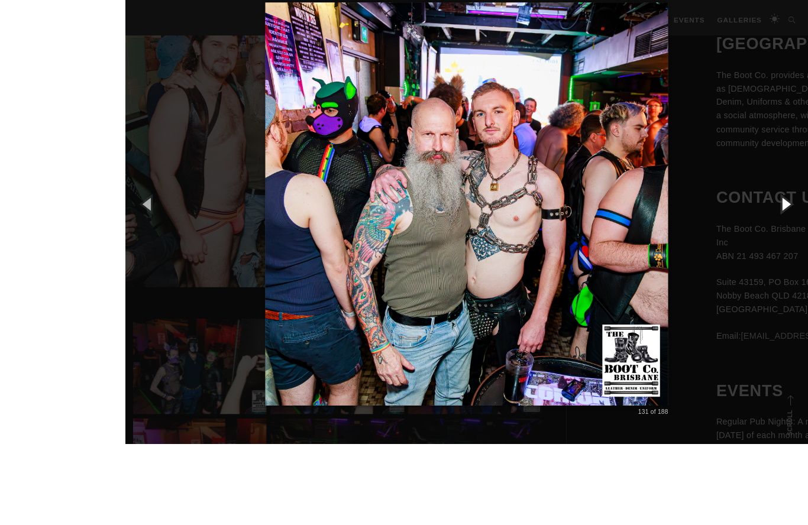
scroll to position [392, 0]
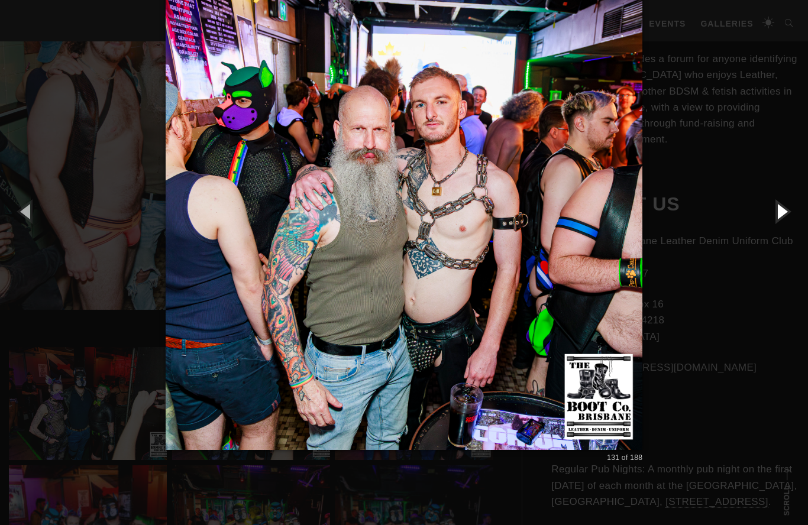
click at [789, 211] on button "button" at bounding box center [781, 211] width 53 height 65
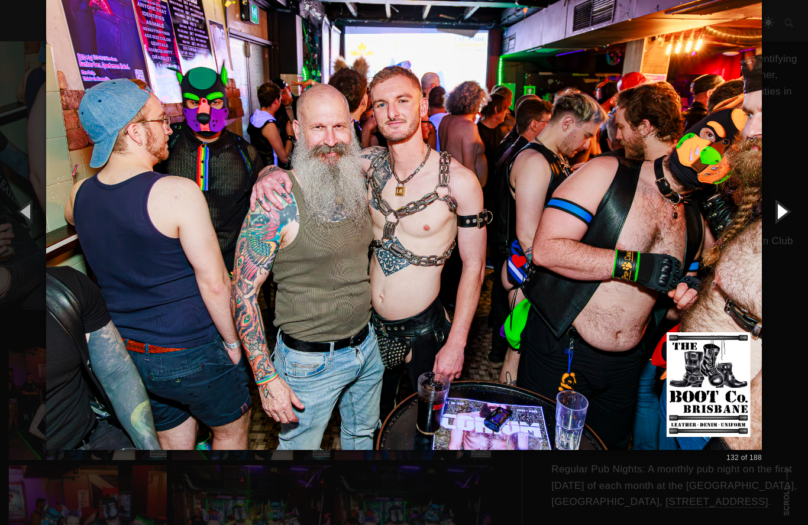
click at [784, 211] on button "button" at bounding box center [781, 211] width 53 height 65
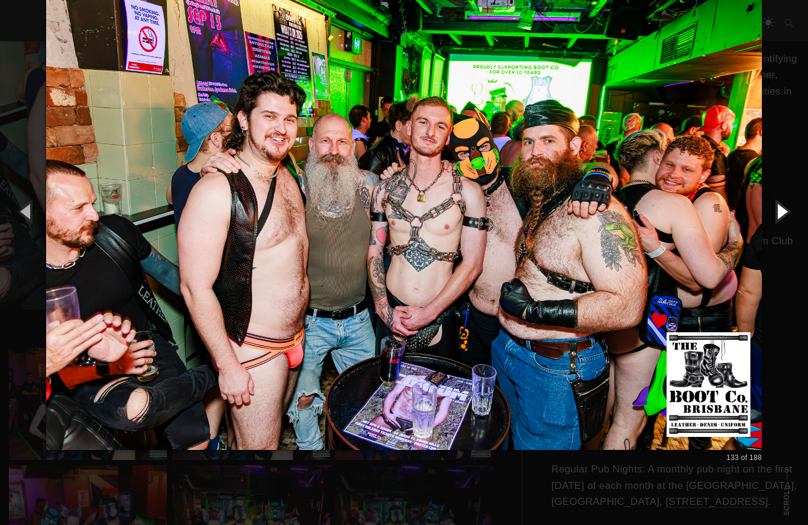
click at [783, 202] on button "button" at bounding box center [781, 211] width 53 height 65
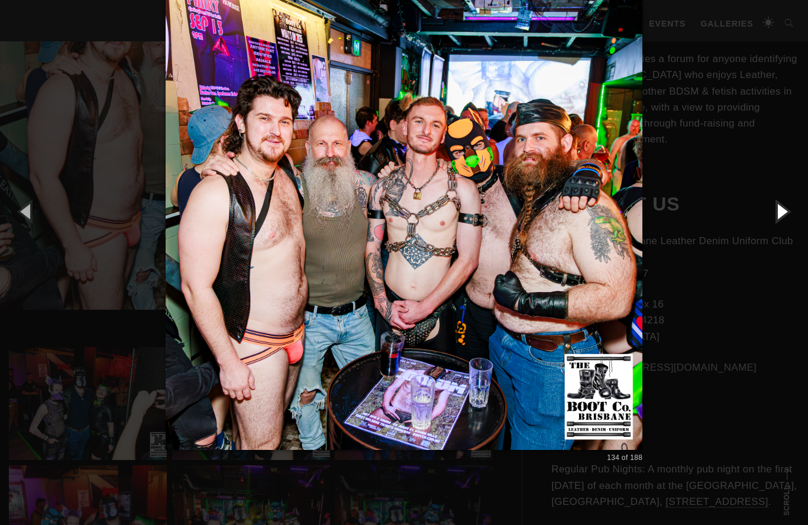
click at [784, 213] on button "button" at bounding box center [781, 211] width 53 height 65
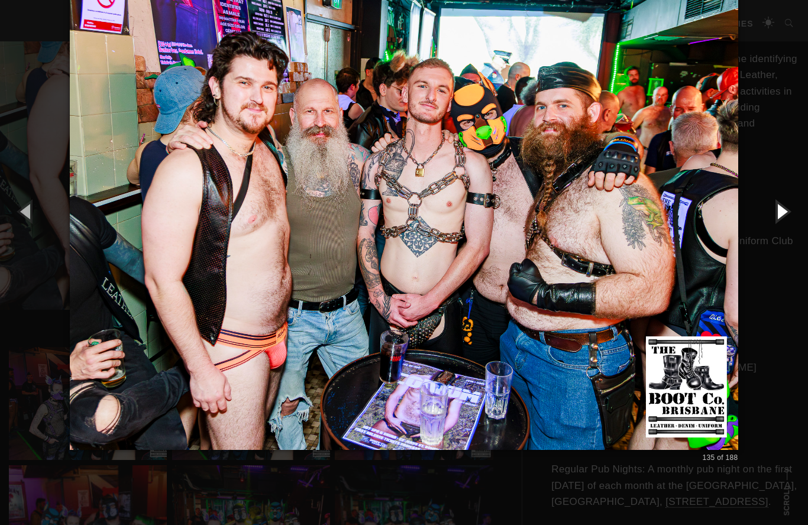
click at [782, 209] on button "button" at bounding box center [781, 211] width 53 height 65
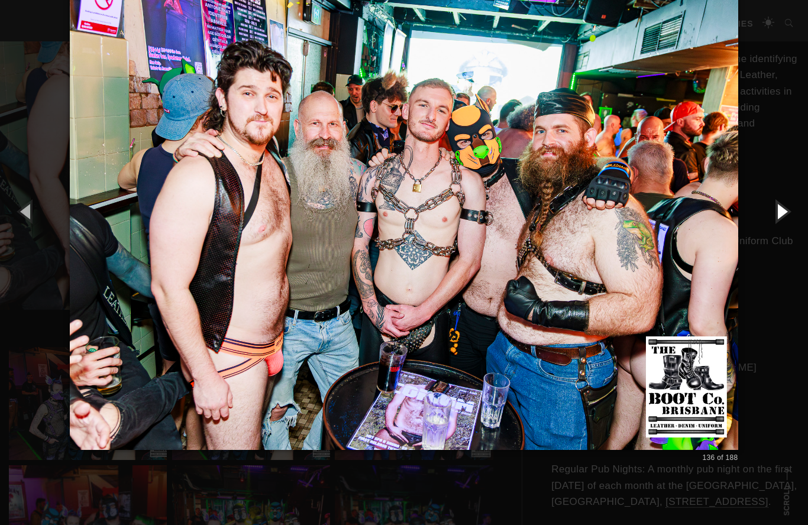
click at [782, 208] on button "button" at bounding box center [781, 211] width 53 height 65
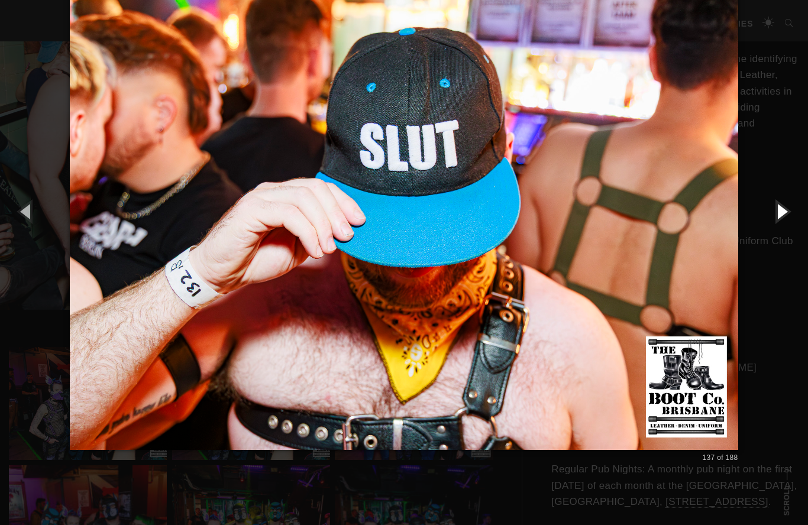
click at [783, 210] on button "button" at bounding box center [781, 211] width 53 height 65
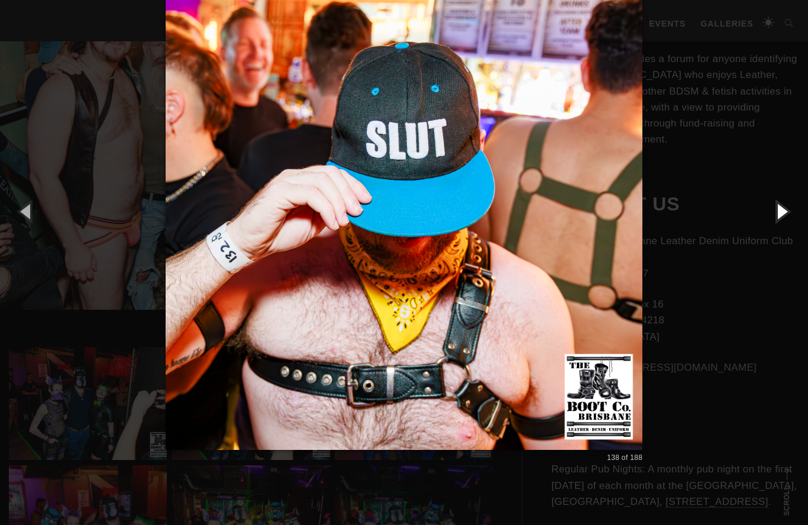
click at [782, 211] on button "button" at bounding box center [781, 211] width 53 height 65
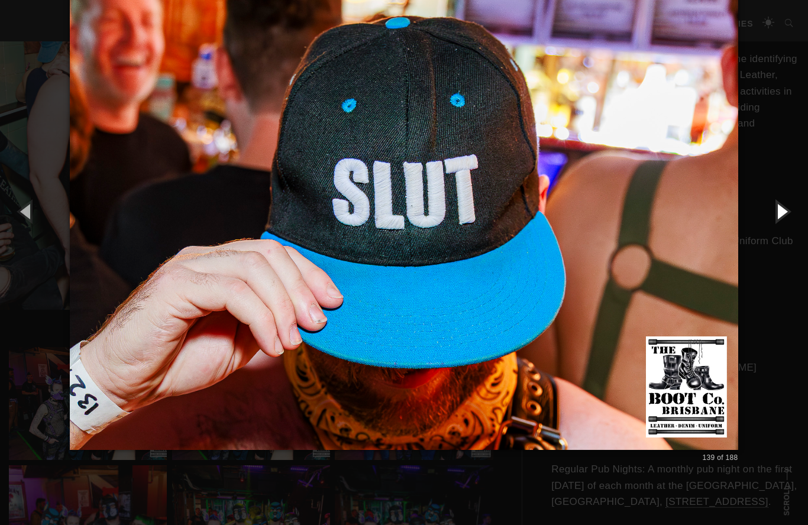
click at [783, 211] on button "button" at bounding box center [781, 211] width 53 height 65
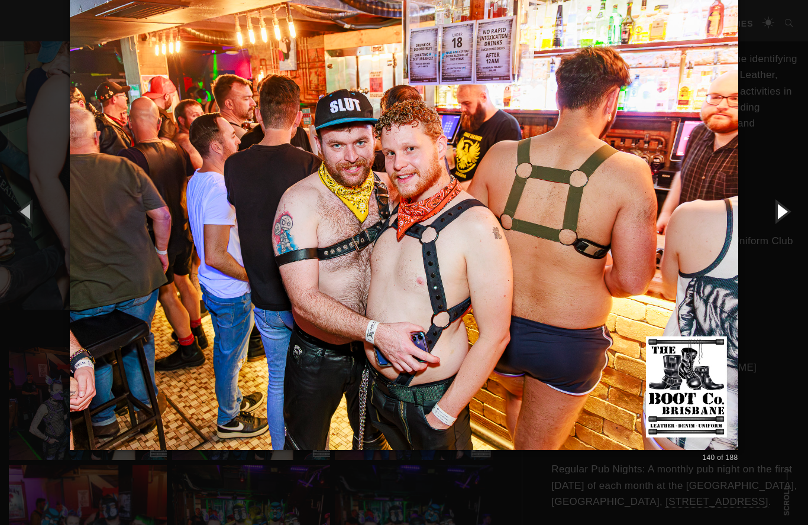
click at [778, 211] on button "button" at bounding box center [781, 211] width 53 height 65
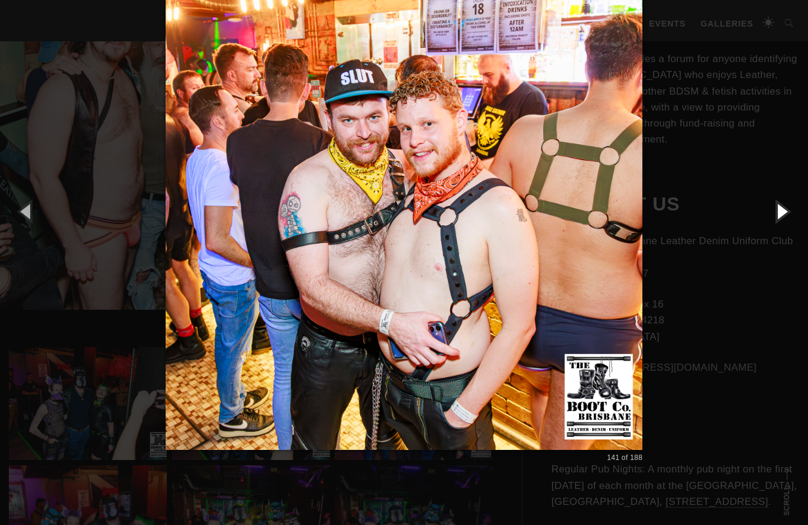
click at [789, 203] on button "button" at bounding box center [781, 211] width 53 height 65
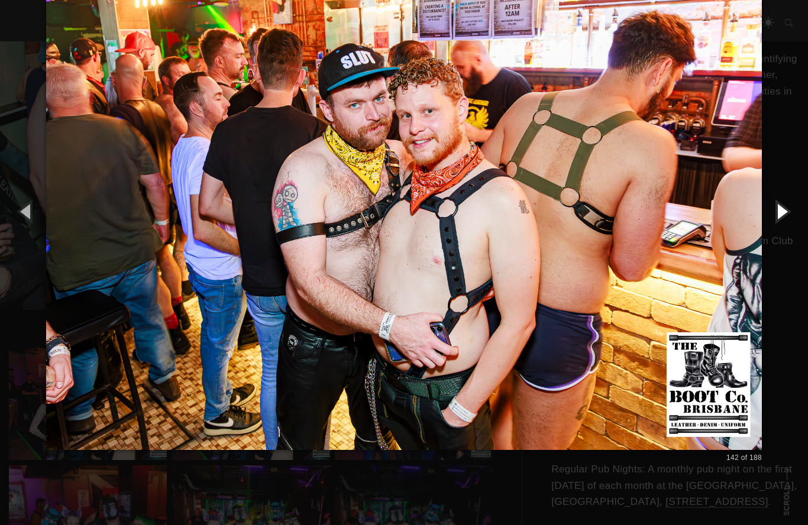
click at [783, 207] on button "button" at bounding box center [781, 211] width 53 height 65
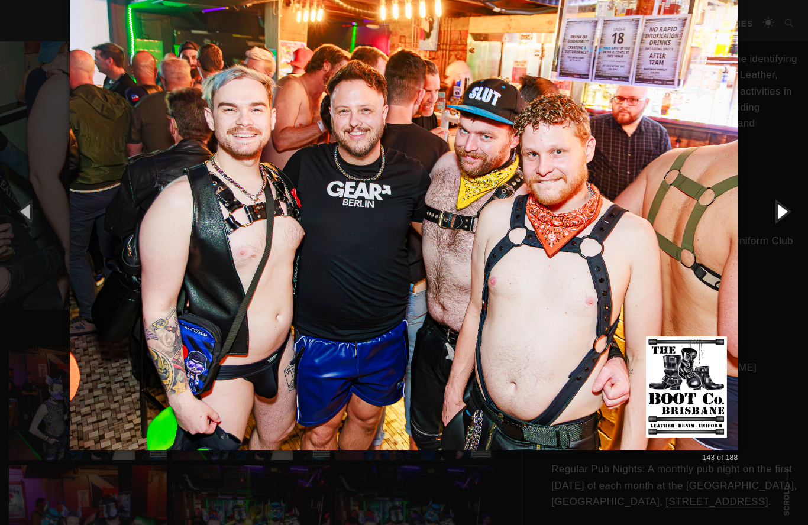
click at [778, 203] on button "button" at bounding box center [781, 211] width 53 height 65
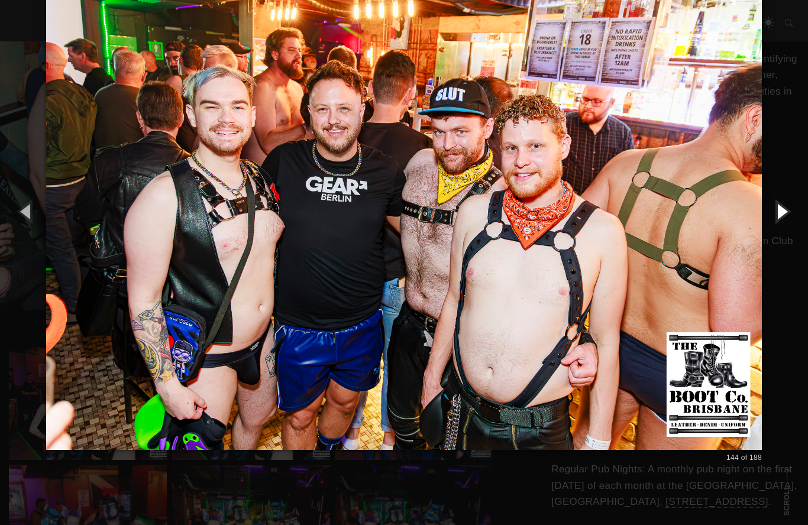
click at [785, 209] on button "button" at bounding box center [781, 211] width 53 height 65
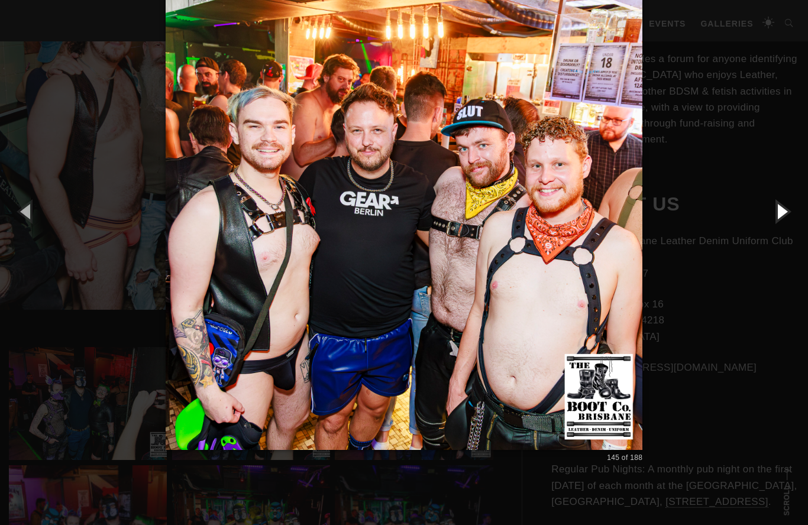
click at [787, 207] on button "button" at bounding box center [781, 211] width 53 height 65
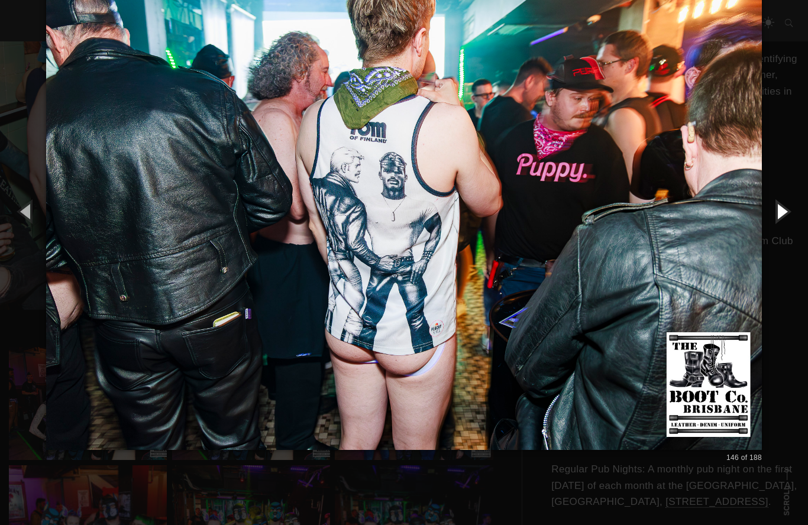
click at [787, 211] on button "button" at bounding box center [781, 211] width 53 height 65
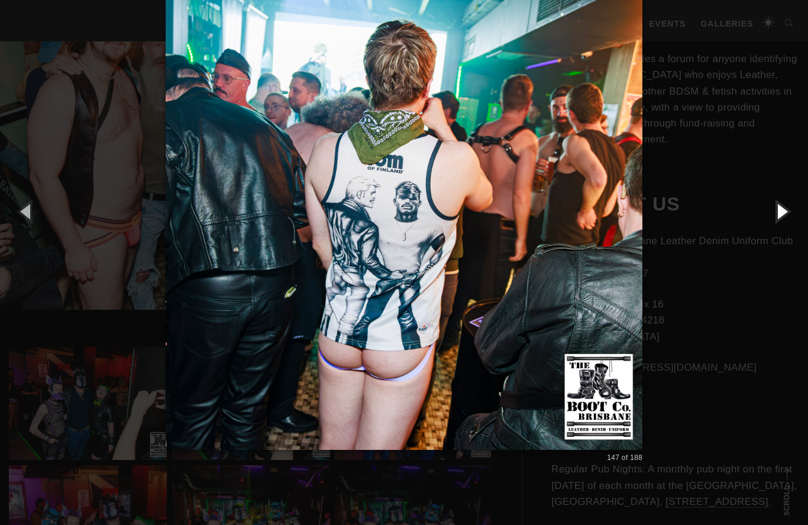
click at [781, 214] on button "button" at bounding box center [781, 211] width 53 height 65
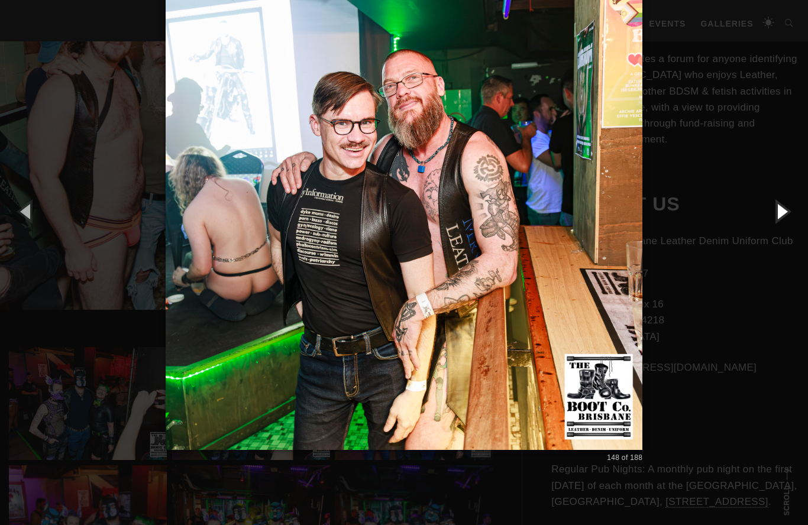
click at [787, 213] on button "button" at bounding box center [781, 211] width 53 height 65
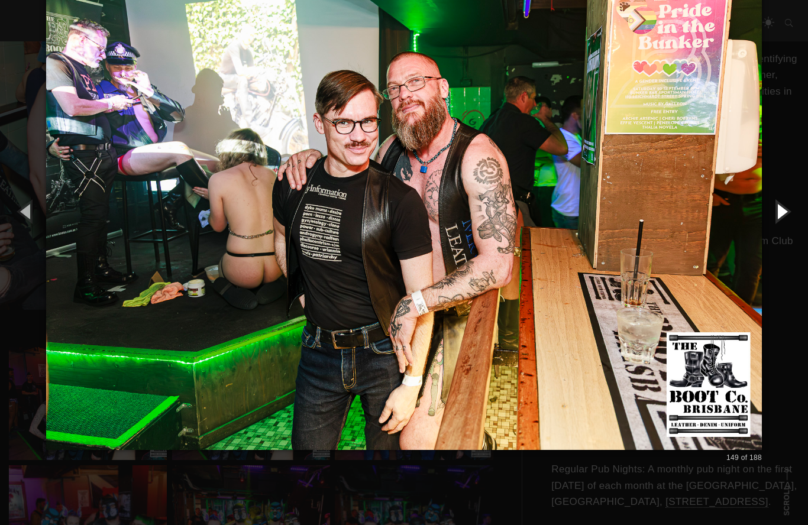
click at [786, 212] on button "button" at bounding box center [781, 211] width 53 height 65
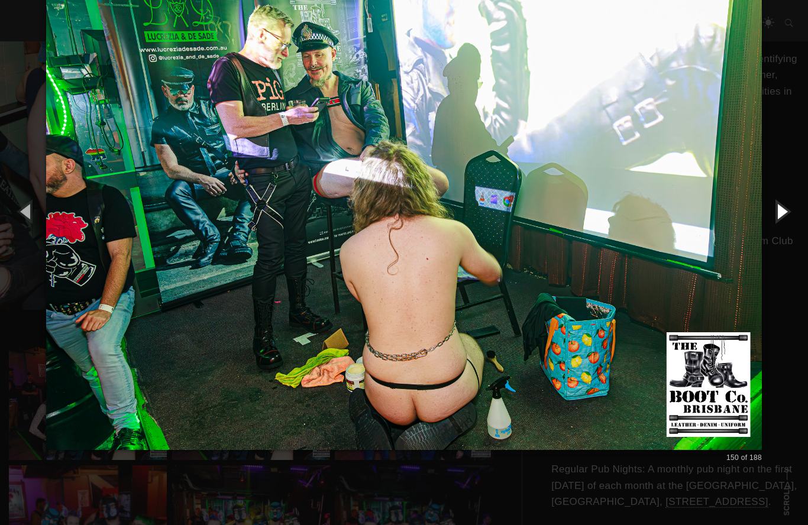
click at [792, 209] on button "button" at bounding box center [781, 211] width 53 height 65
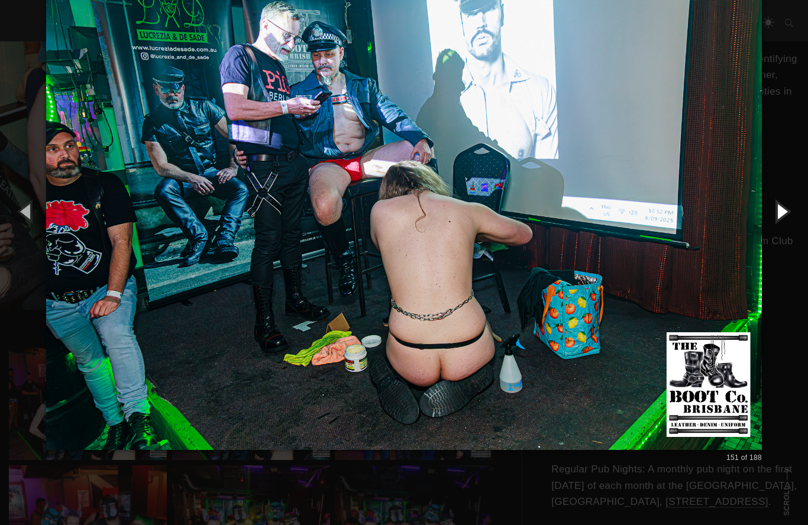
click at [789, 214] on button "button" at bounding box center [781, 211] width 53 height 65
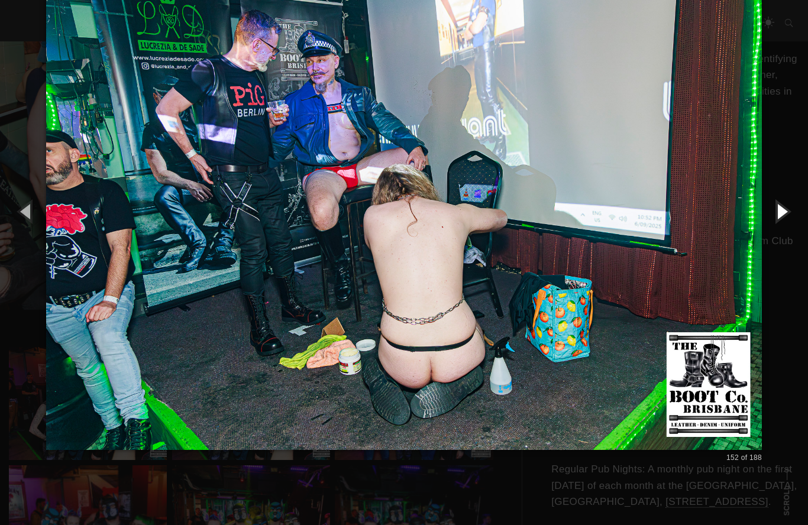
click at [789, 215] on button "button" at bounding box center [781, 211] width 53 height 65
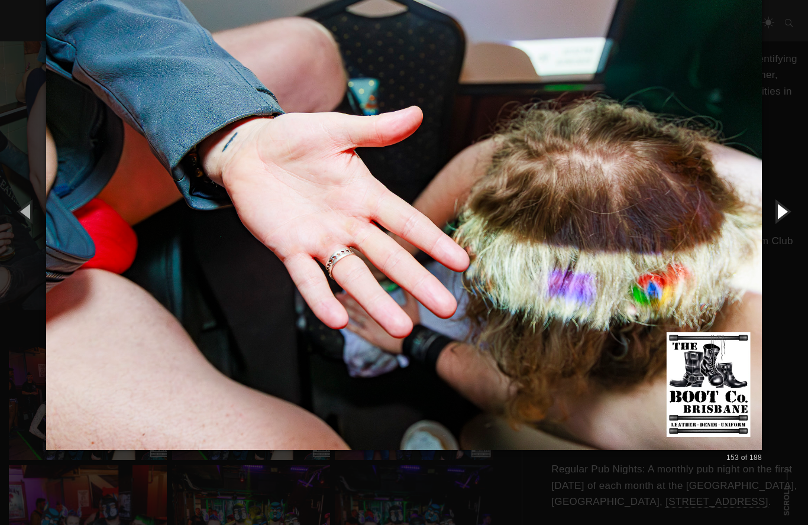
click at [780, 218] on button "button" at bounding box center [781, 211] width 53 height 65
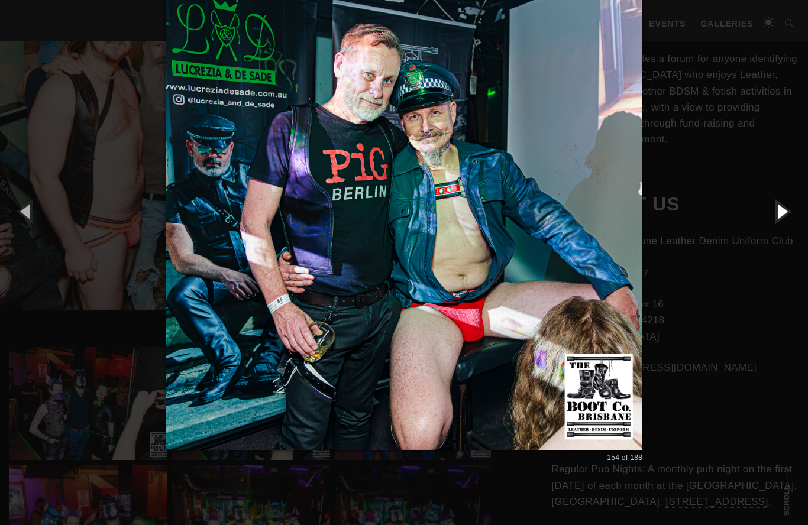
click at [778, 218] on button "button" at bounding box center [781, 211] width 53 height 65
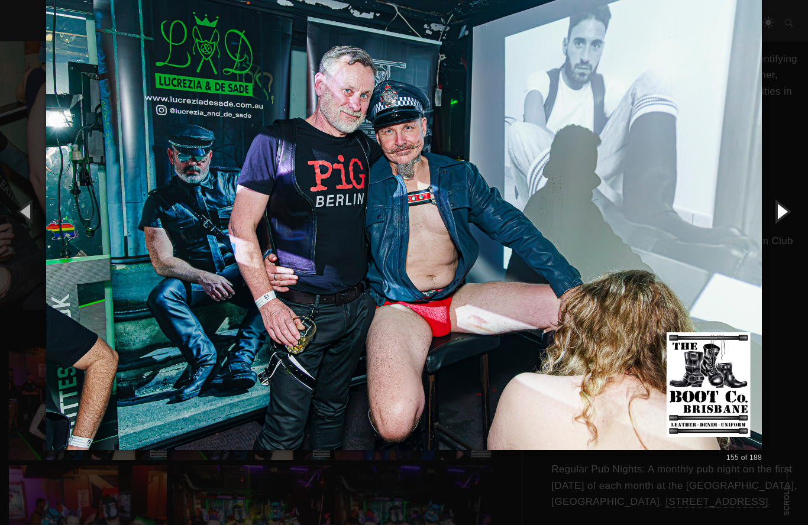
click at [783, 214] on button "button" at bounding box center [781, 211] width 53 height 65
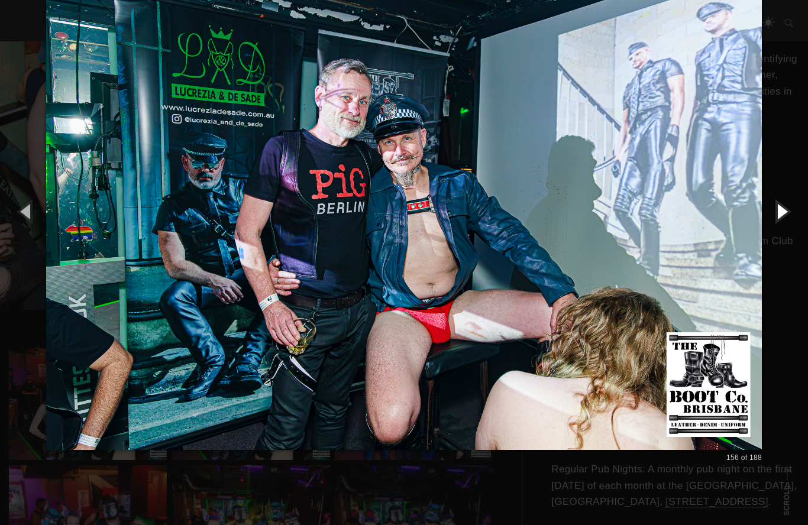
click at [781, 212] on button "button" at bounding box center [781, 211] width 53 height 65
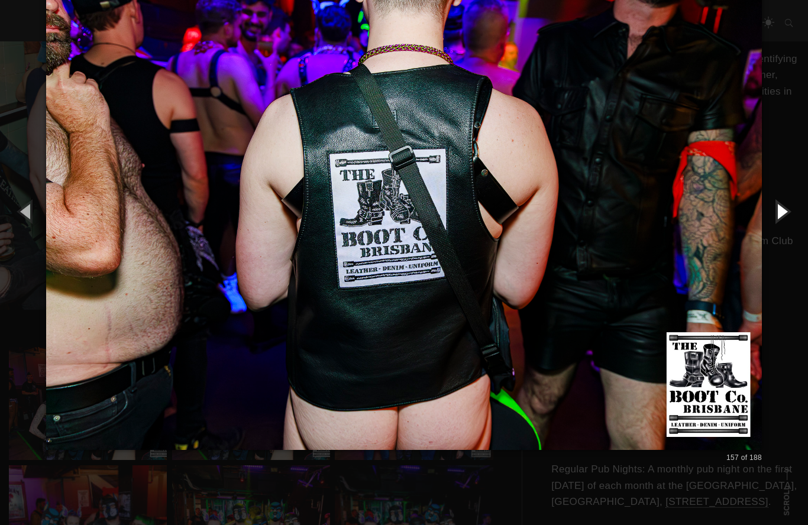
click at [788, 209] on button "button" at bounding box center [781, 211] width 53 height 65
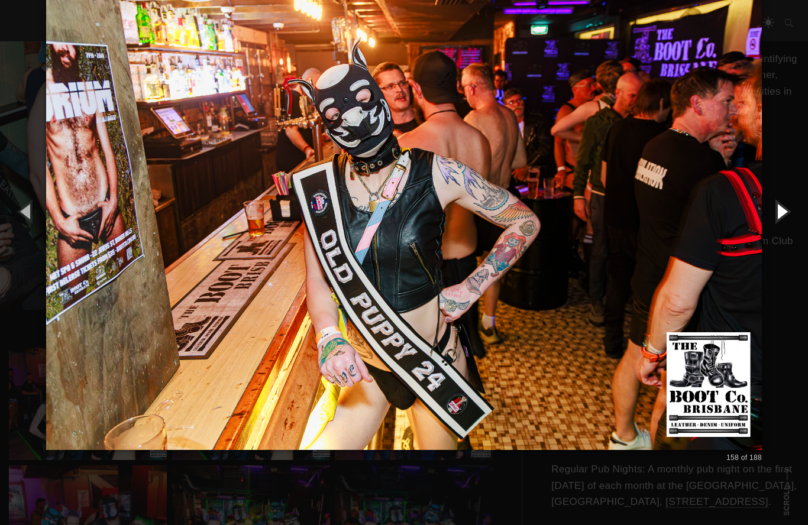
click at [785, 211] on button "button" at bounding box center [781, 211] width 53 height 65
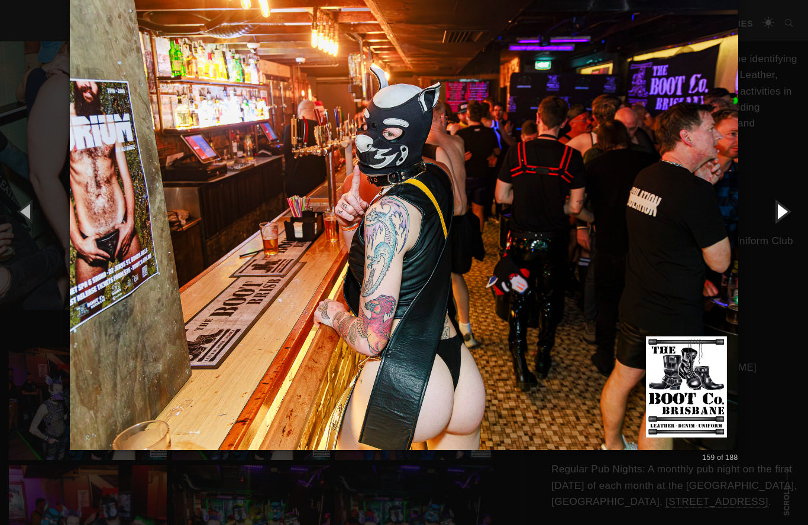
click at [785, 216] on button "button" at bounding box center [781, 211] width 53 height 65
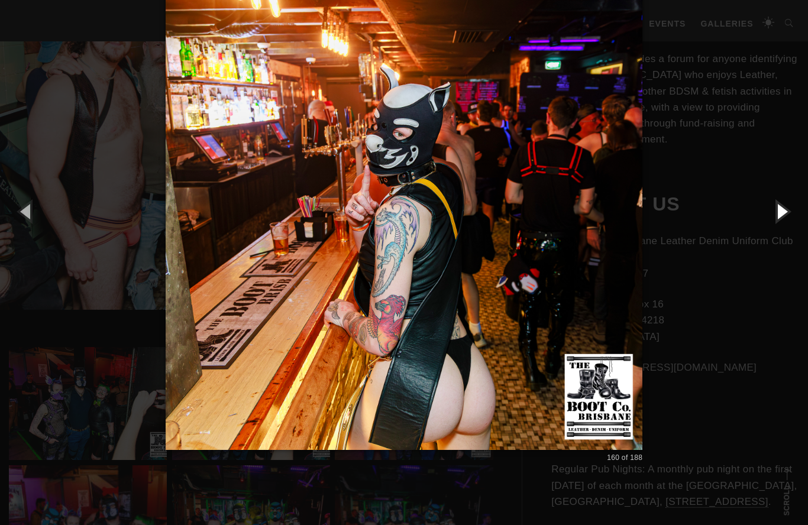
click at [782, 217] on button "button" at bounding box center [781, 211] width 53 height 65
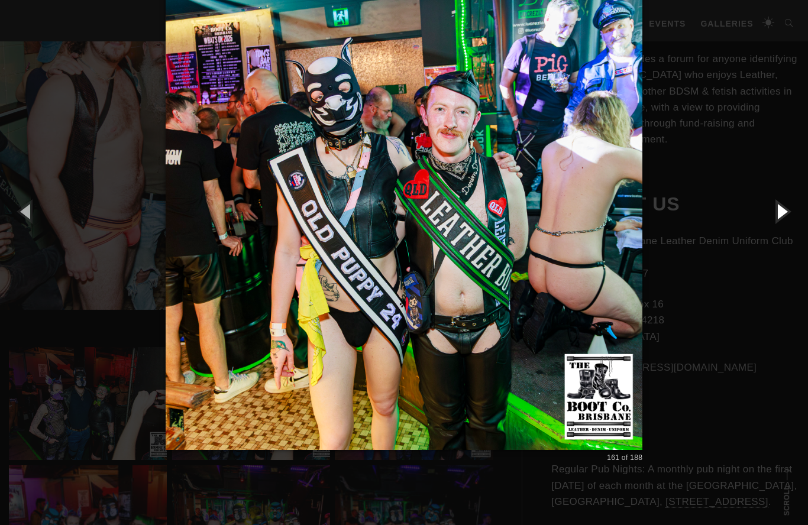
click at [787, 209] on button "button" at bounding box center [781, 211] width 53 height 65
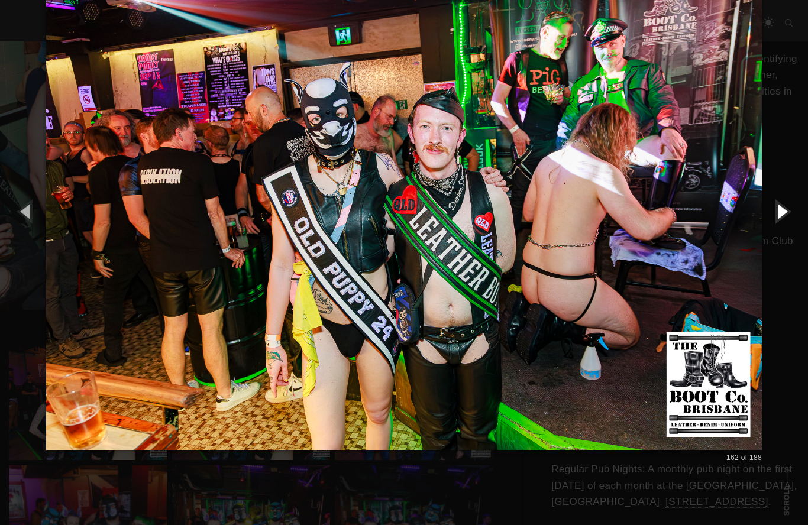
click at [782, 214] on button "button" at bounding box center [781, 211] width 53 height 65
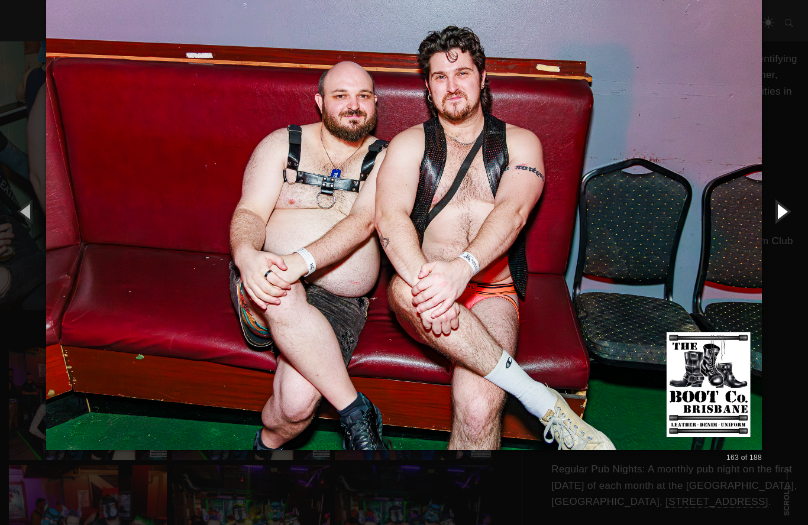
click at [785, 209] on button "button" at bounding box center [781, 211] width 53 height 65
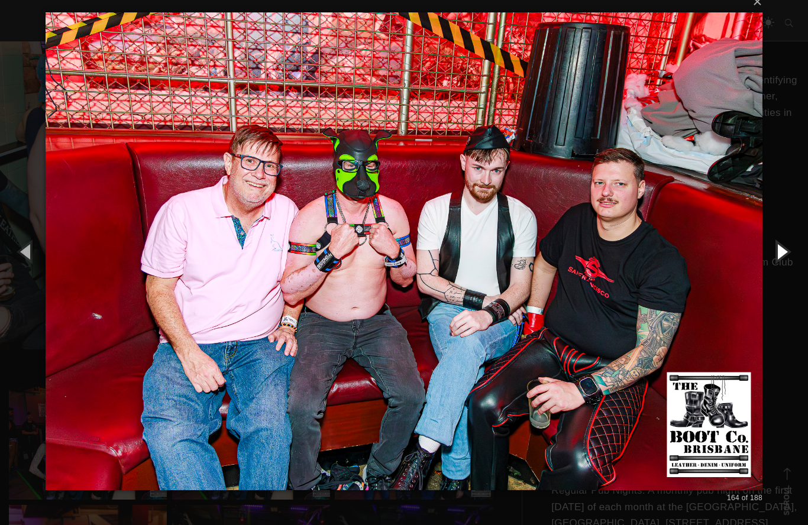
scroll to position [352, 0]
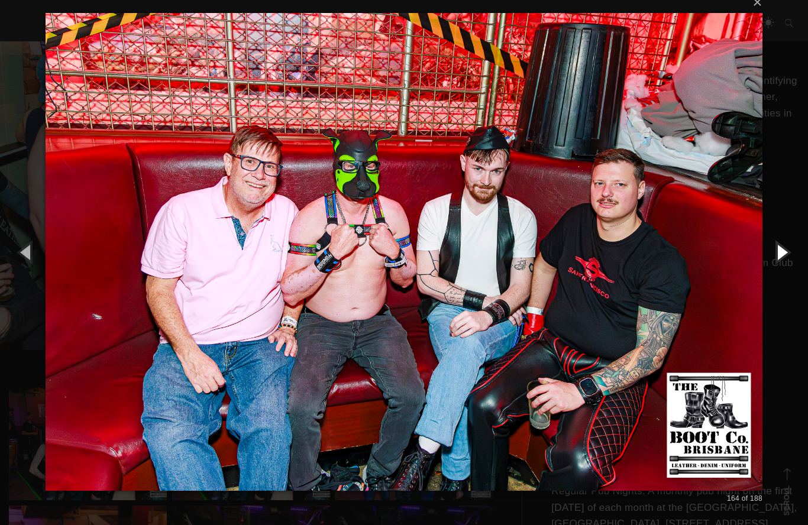
click at [778, 257] on button "button" at bounding box center [781, 251] width 53 height 65
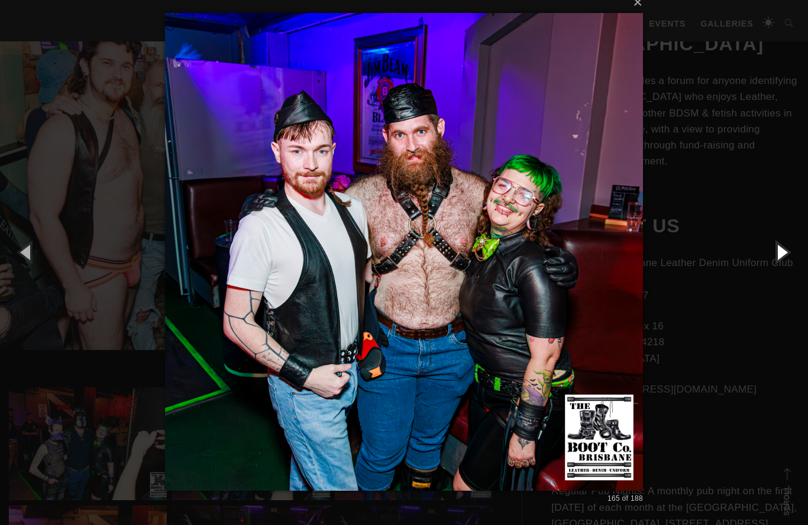
click at [776, 257] on button "button" at bounding box center [781, 251] width 53 height 65
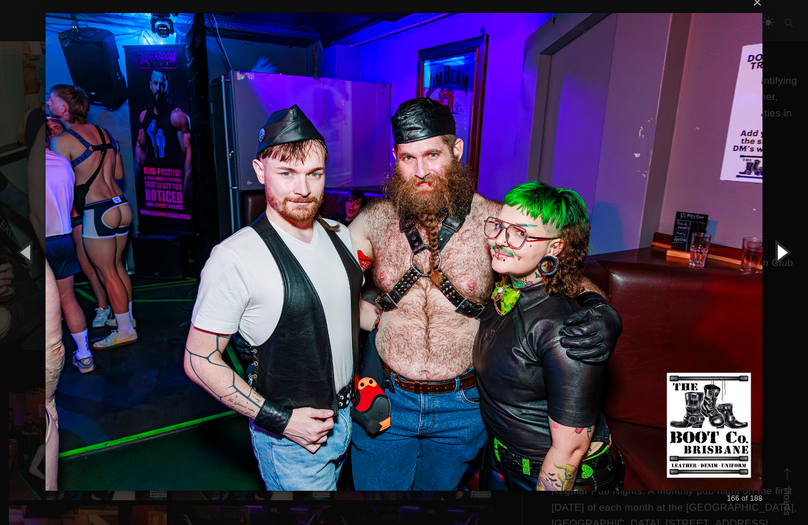
click at [776, 259] on button "button" at bounding box center [781, 251] width 53 height 65
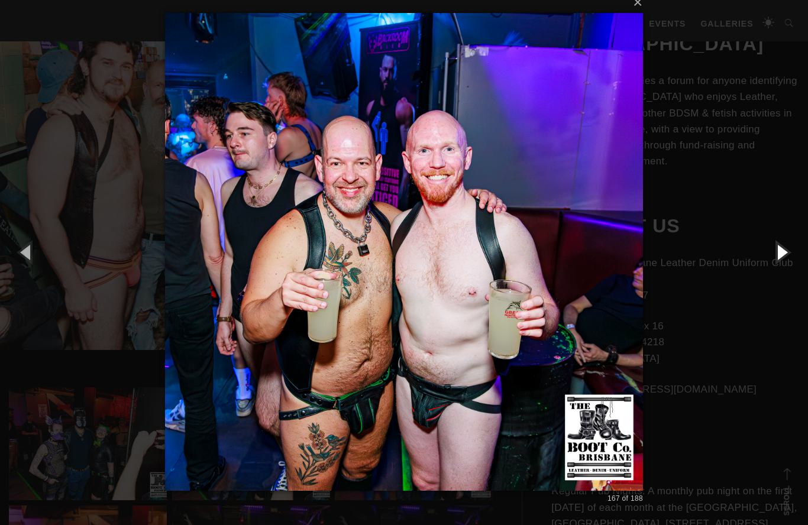
click at [786, 256] on button "button" at bounding box center [781, 251] width 53 height 65
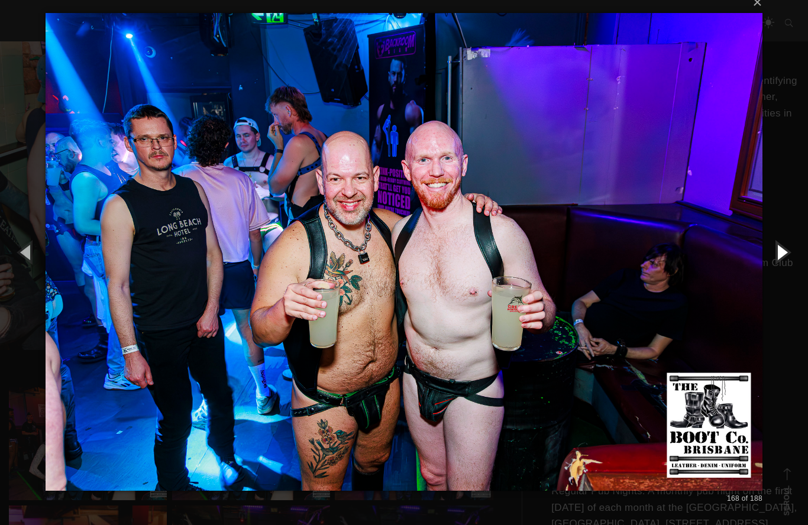
click at [787, 251] on button "button" at bounding box center [781, 251] width 53 height 65
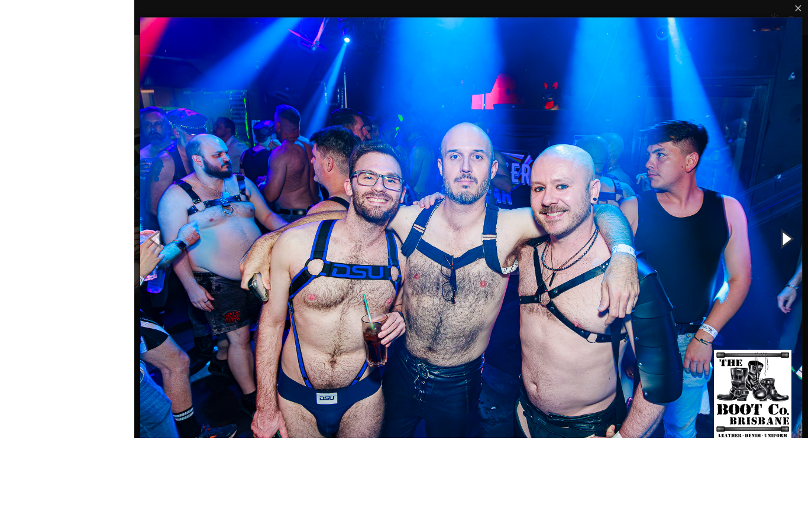
scroll to position [353, 0]
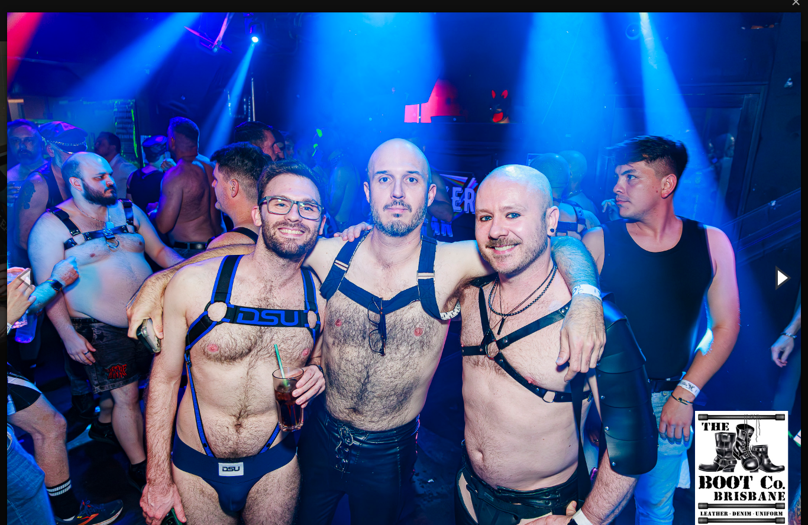
click at [778, 281] on button "button" at bounding box center [781, 277] width 53 height 65
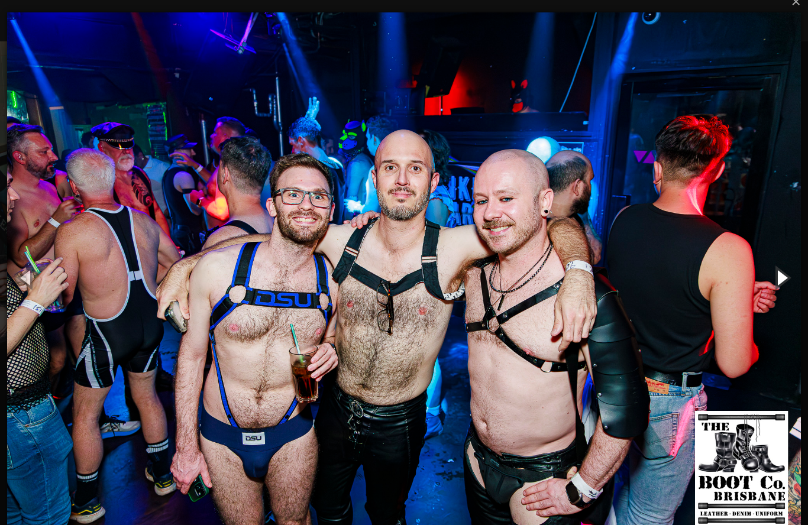
click at [782, 281] on button "button" at bounding box center [781, 277] width 53 height 65
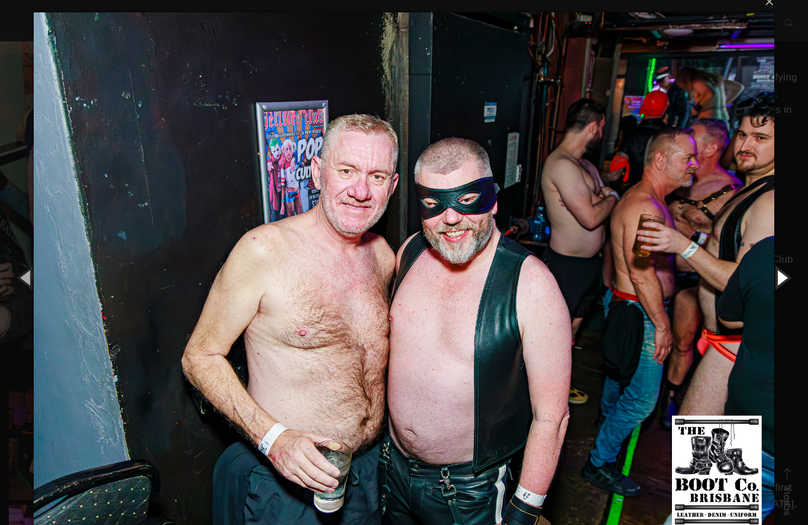
click at [783, 284] on button "button" at bounding box center [781, 277] width 53 height 65
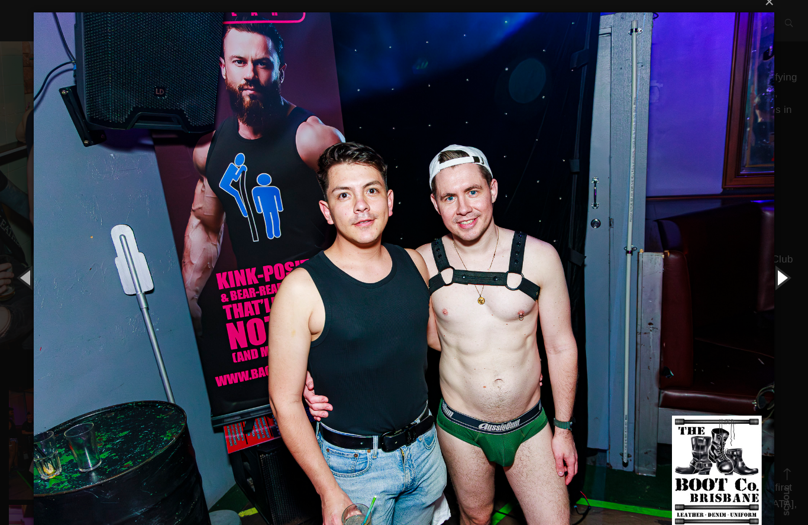
click at [787, 274] on button "button" at bounding box center [781, 277] width 53 height 65
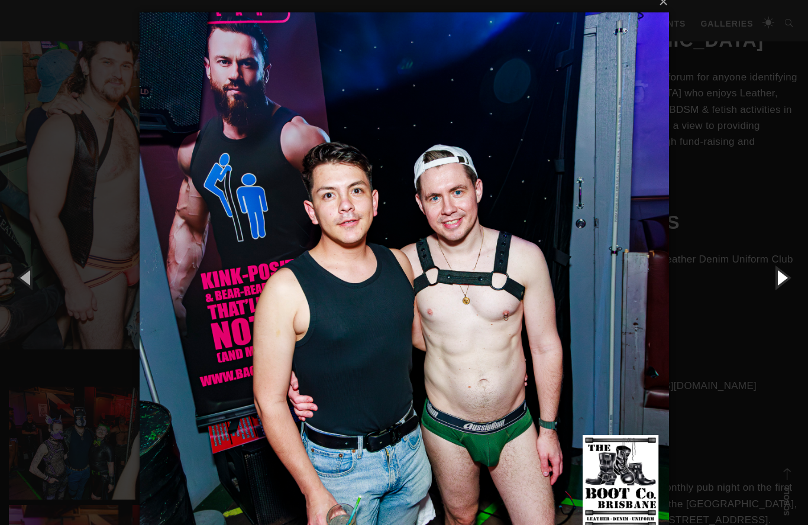
click at [777, 276] on button "button" at bounding box center [781, 277] width 53 height 65
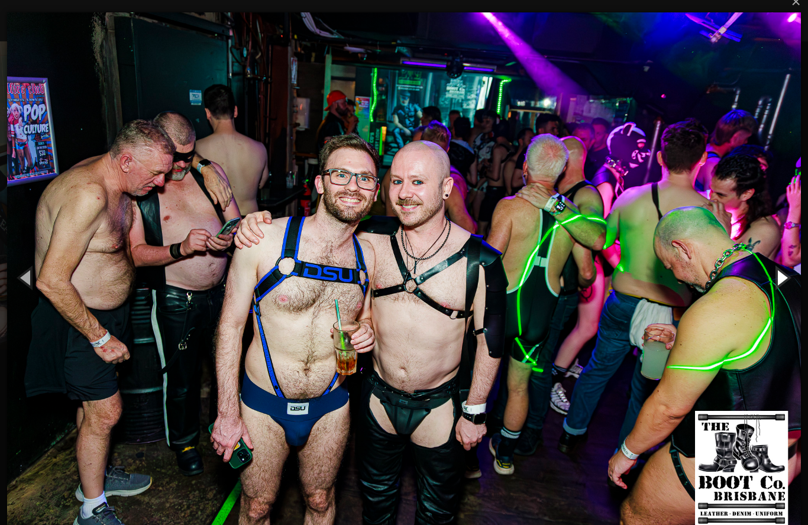
click at [780, 280] on button "button" at bounding box center [781, 277] width 53 height 65
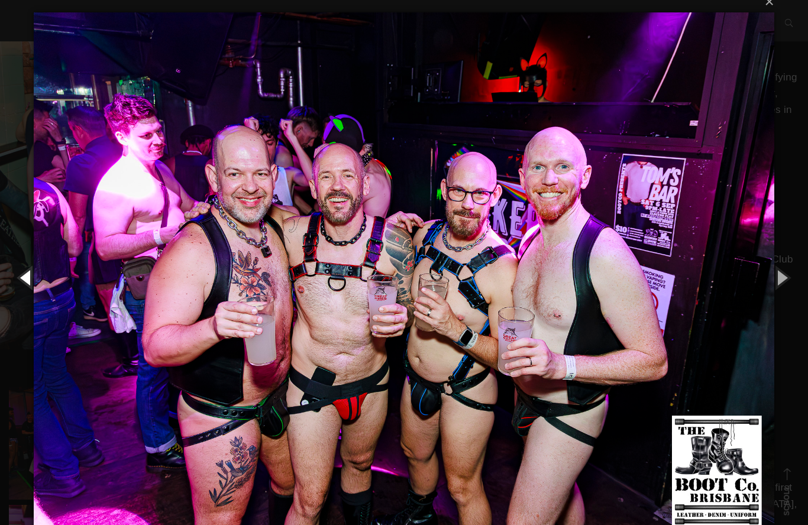
click at [36, 269] on button "button" at bounding box center [26, 277] width 53 height 65
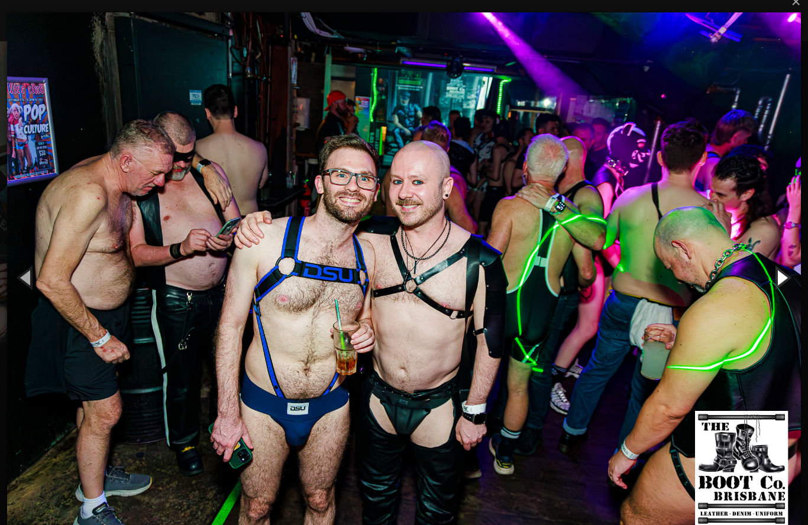
click at [784, 277] on button "button" at bounding box center [781, 277] width 53 height 65
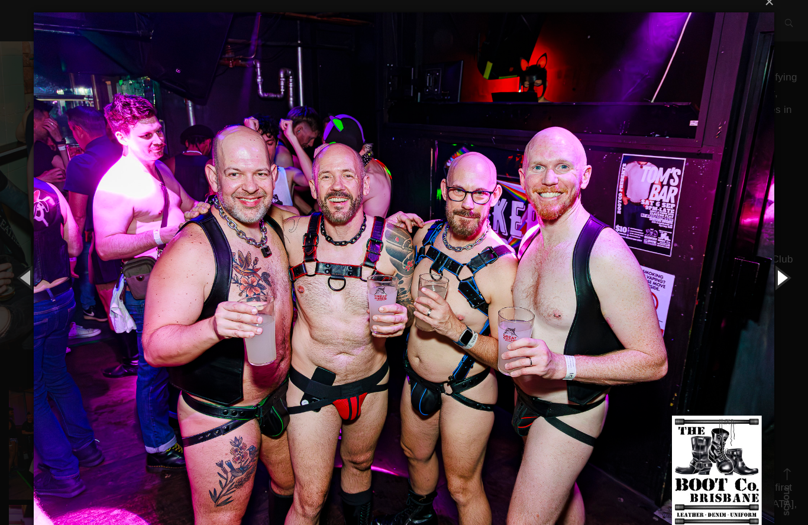
click at [789, 282] on button "button" at bounding box center [781, 277] width 53 height 65
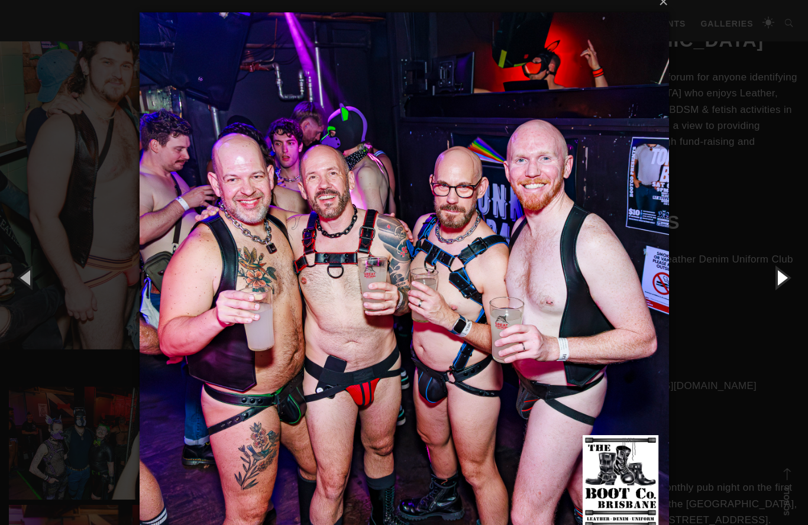
click at [789, 281] on button "button" at bounding box center [781, 277] width 53 height 65
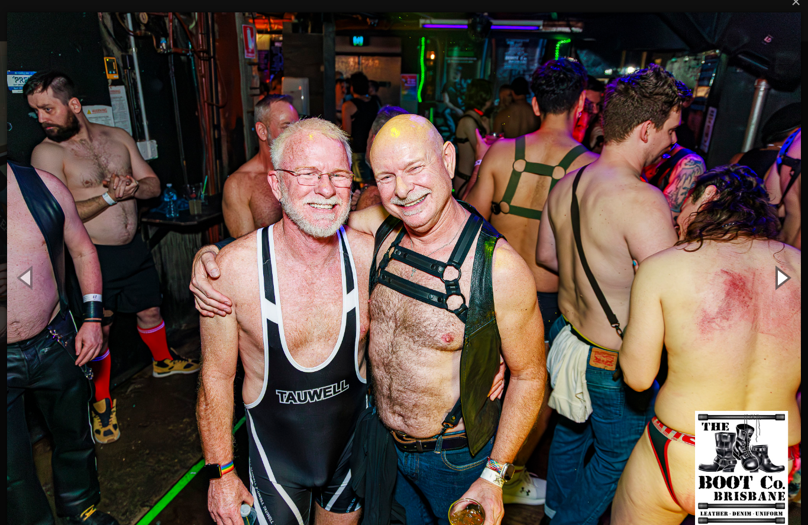
click at [790, 276] on button "button" at bounding box center [781, 277] width 53 height 65
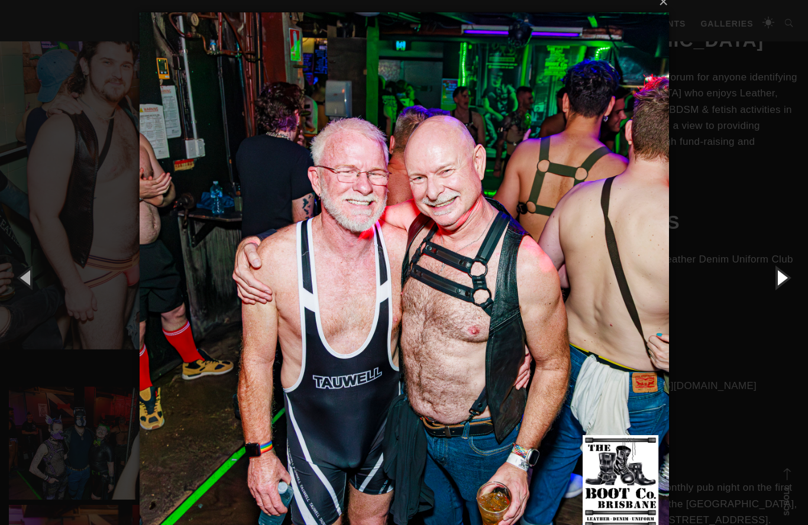
click at [791, 281] on button "button" at bounding box center [781, 277] width 53 height 65
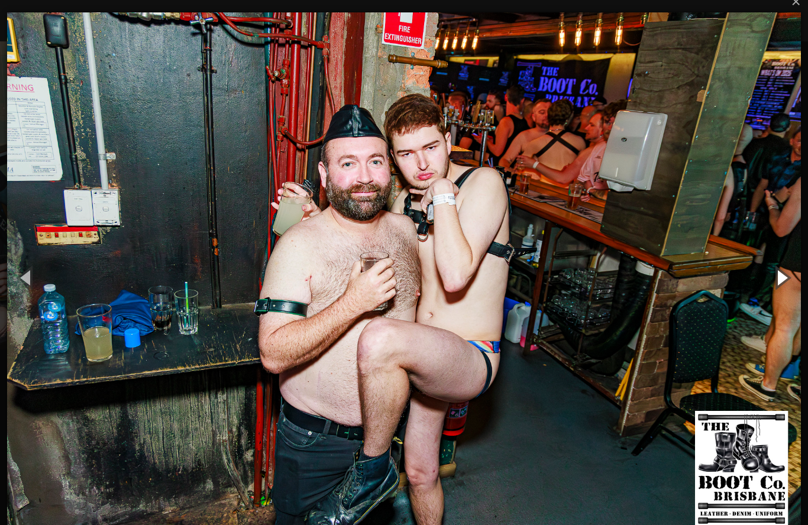
click at [790, 281] on button "button" at bounding box center [781, 277] width 53 height 65
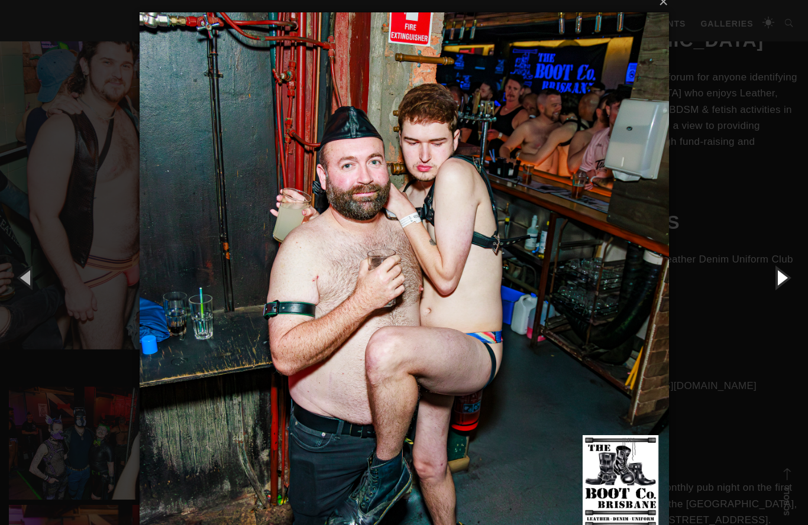
click at [791, 280] on button "button" at bounding box center [781, 277] width 53 height 65
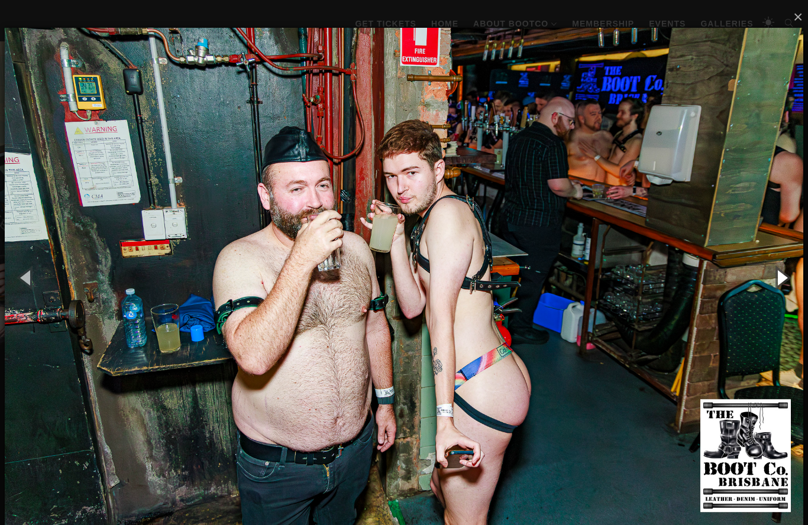
click at [787, 276] on button "button" at bounding box center [781, 277] width 53 height 65
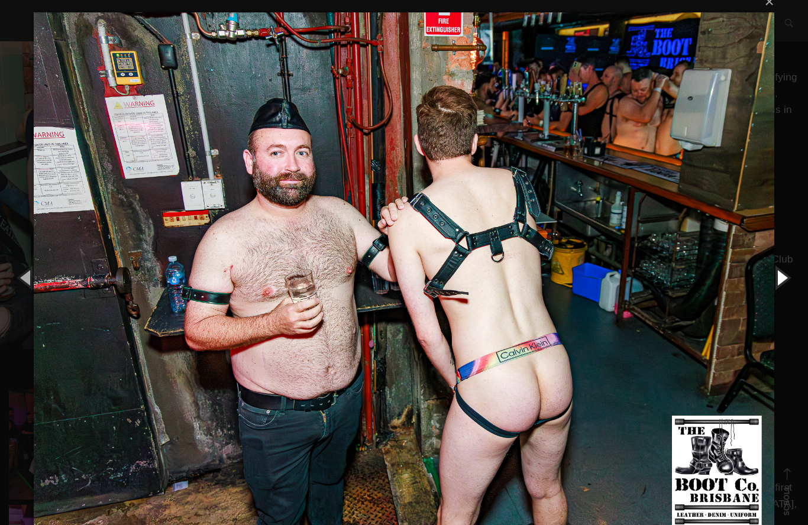
click at [790, 284] on button "button" at bounding box center [781, 277] width 53 height 65
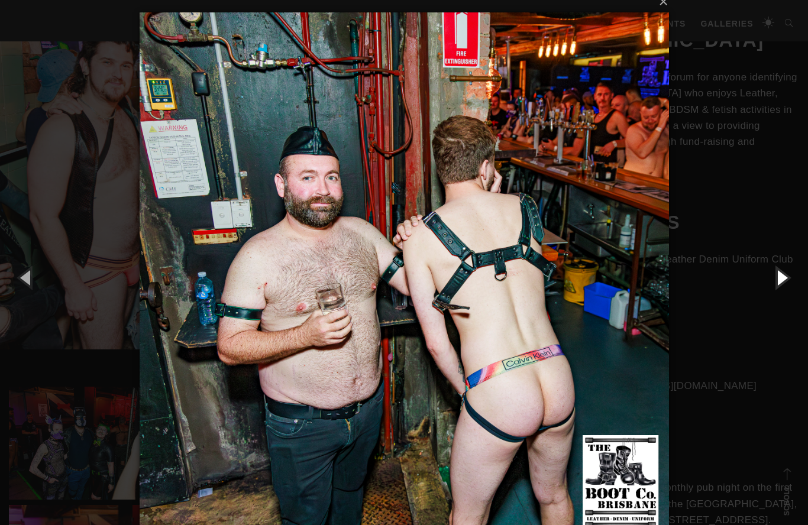
click at [784, 274] on button "button" at bounding box center [781, 277] width 53 height 65
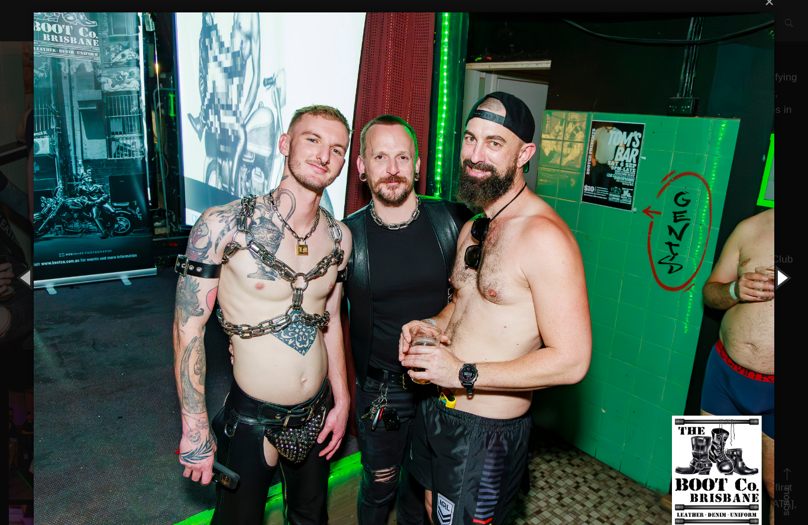
click at [788, 277] on button "button" at bounding box center [781, 277] width 53 height 65
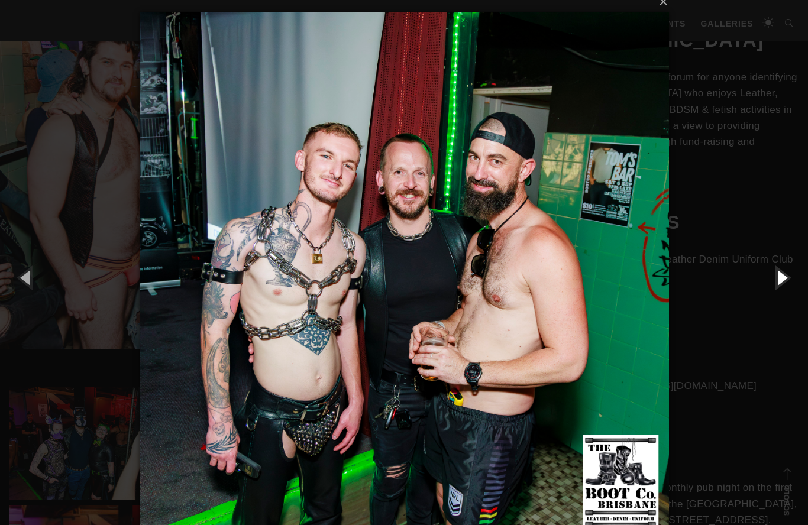
click at [792, 279] on button "button" at bounding box center [781, 277] width 53 height 65
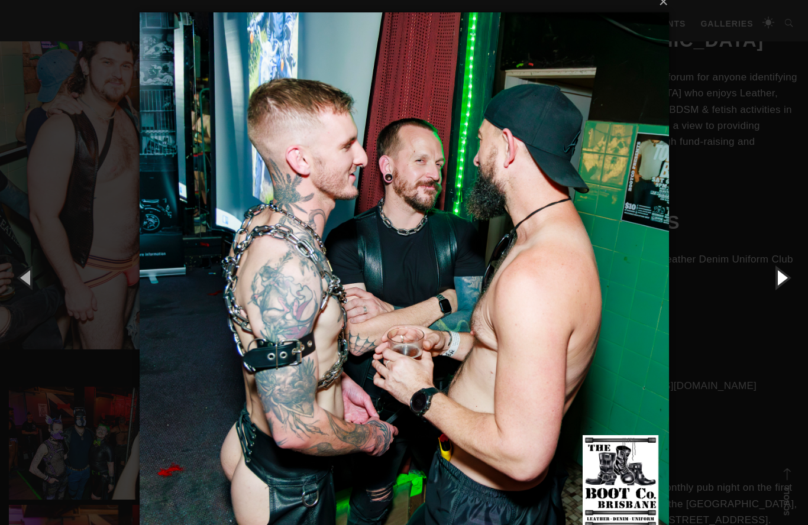
click at [784, 282] on button "button" at bounding box center [781, 277] width 53 height 65
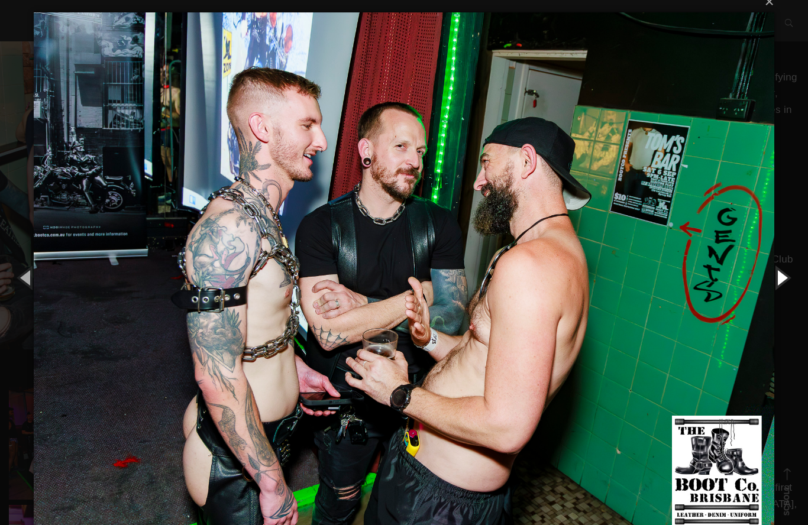
click at [785, 275] on button "button" at bounding box center [781, 277] width 53 height 65
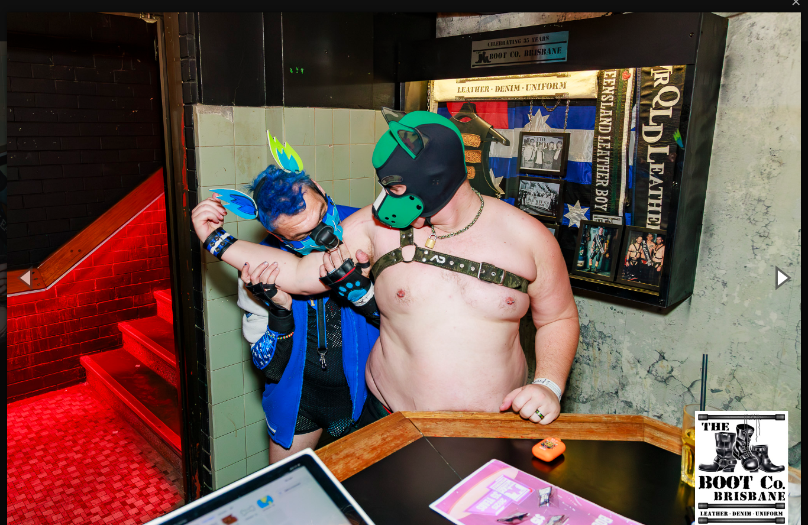
click at [786, 283] on button "button" at bounding box center [781, 277] width 53 height 65
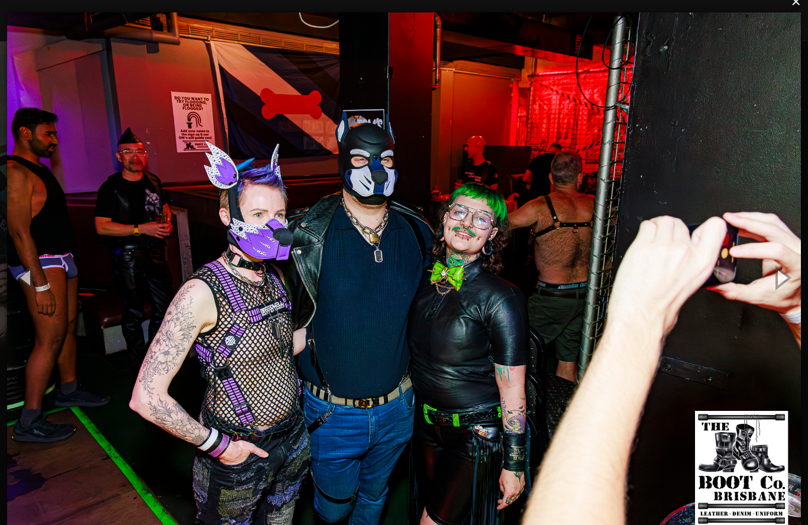
click at [803, 3] on button "×" at bounding box center [408, 2] width 794 height 26
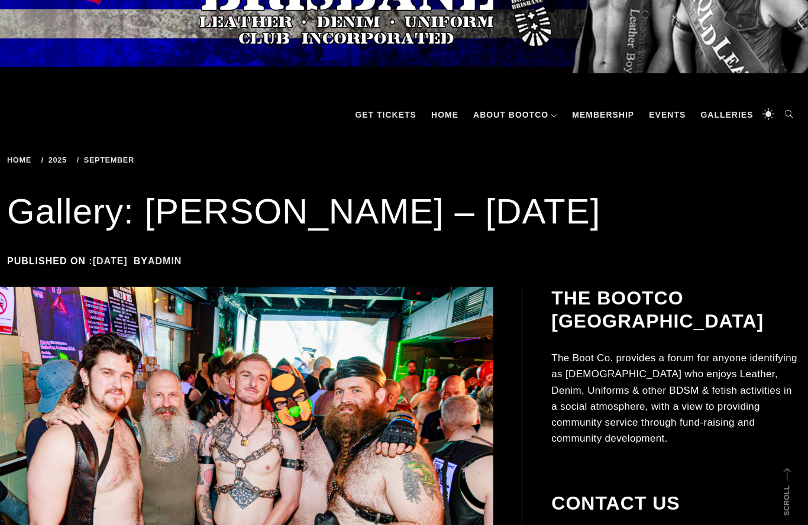
scroll to position [0, 0]
